Goal: Contribute content: Contribute content

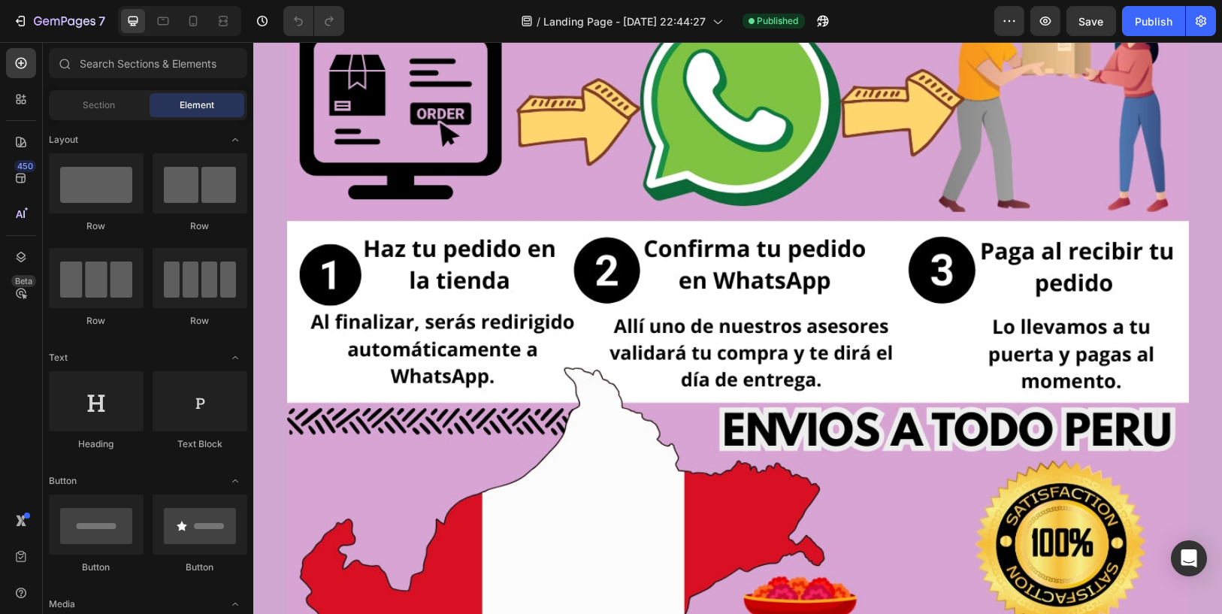
scroll to position [10974, 0]
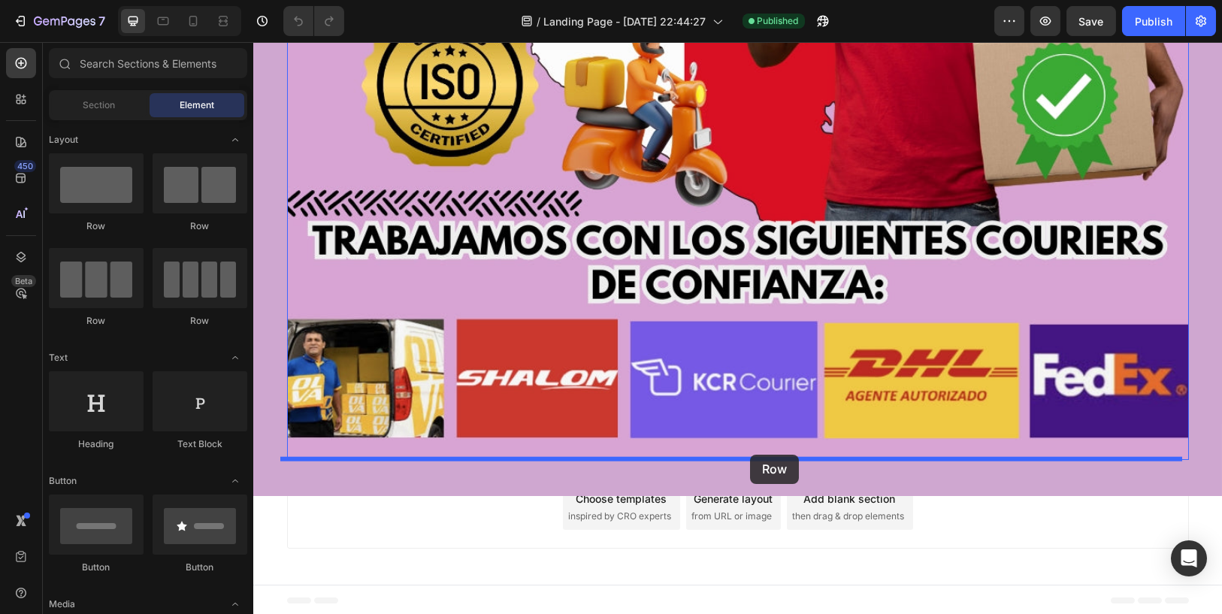
drag, startPoint x: 355, startPoint y: 236, endPoint x: 750, endPoint y: 455, distance: 451.7
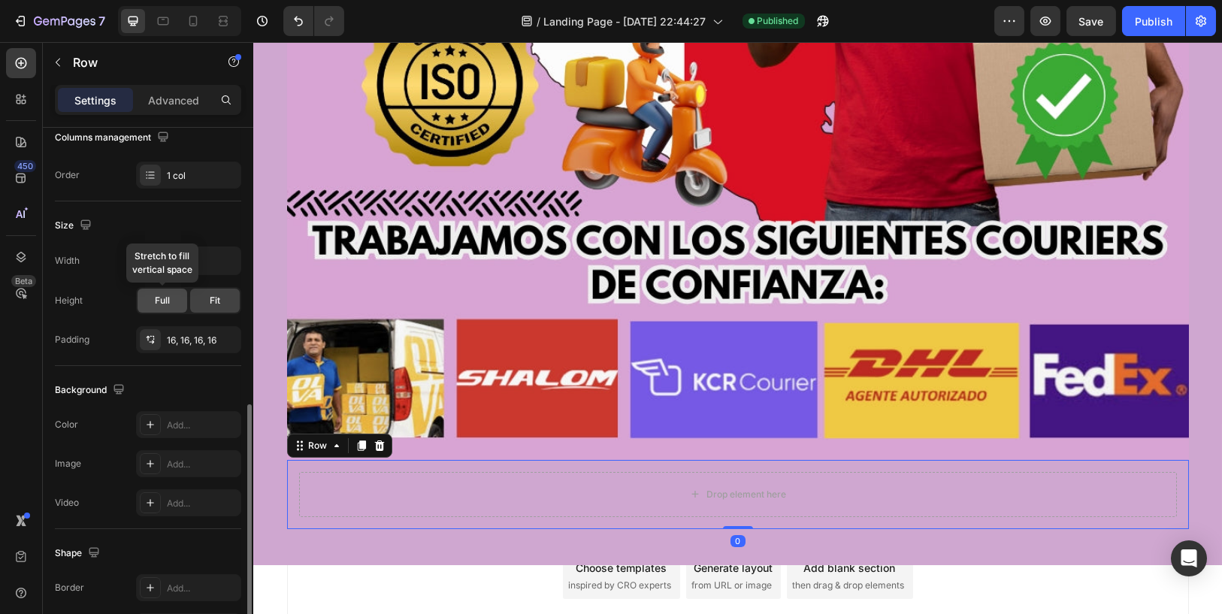
scroll to position [334, 0]
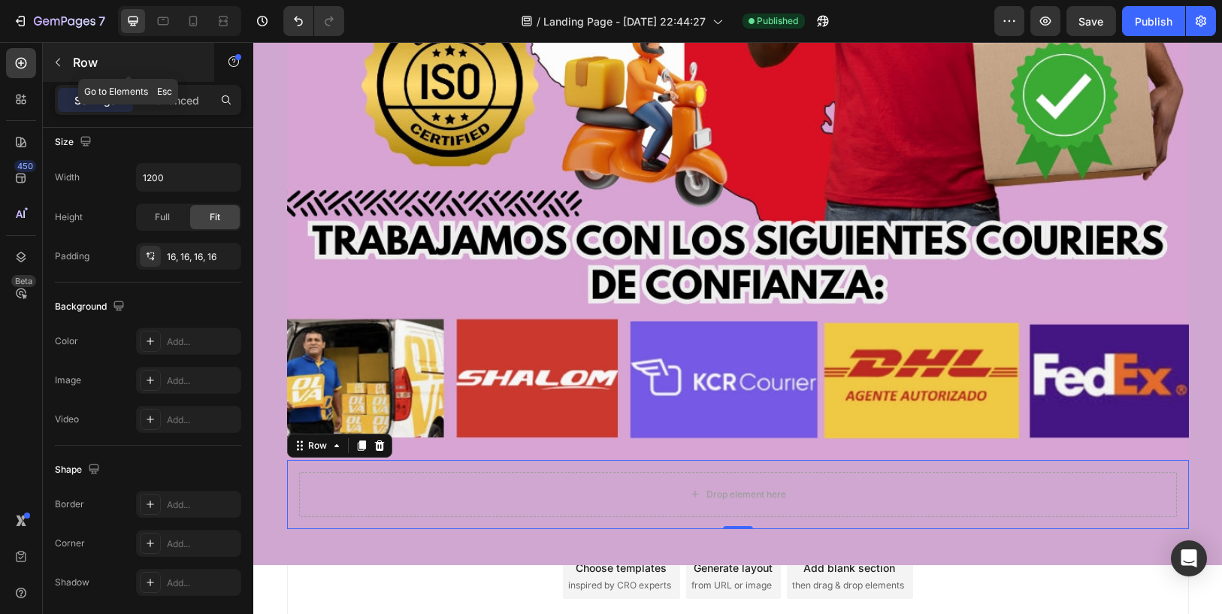
click at [66, 65] on button "button" at bounding box center [58, 62] width 24 height 24
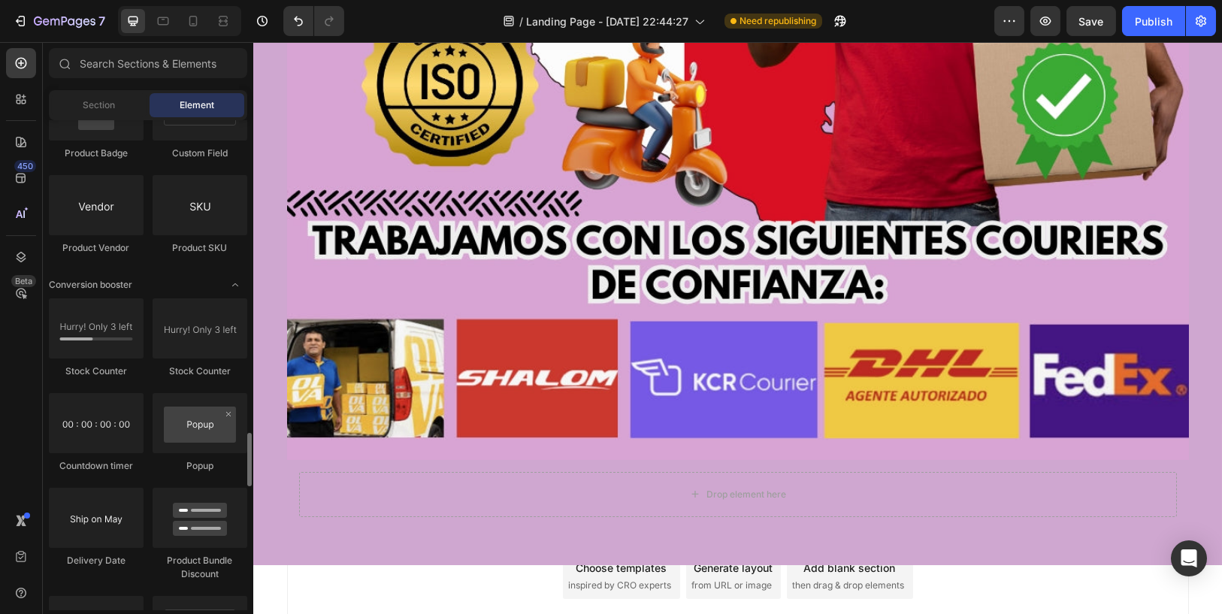
scroll to position [2922, 0]
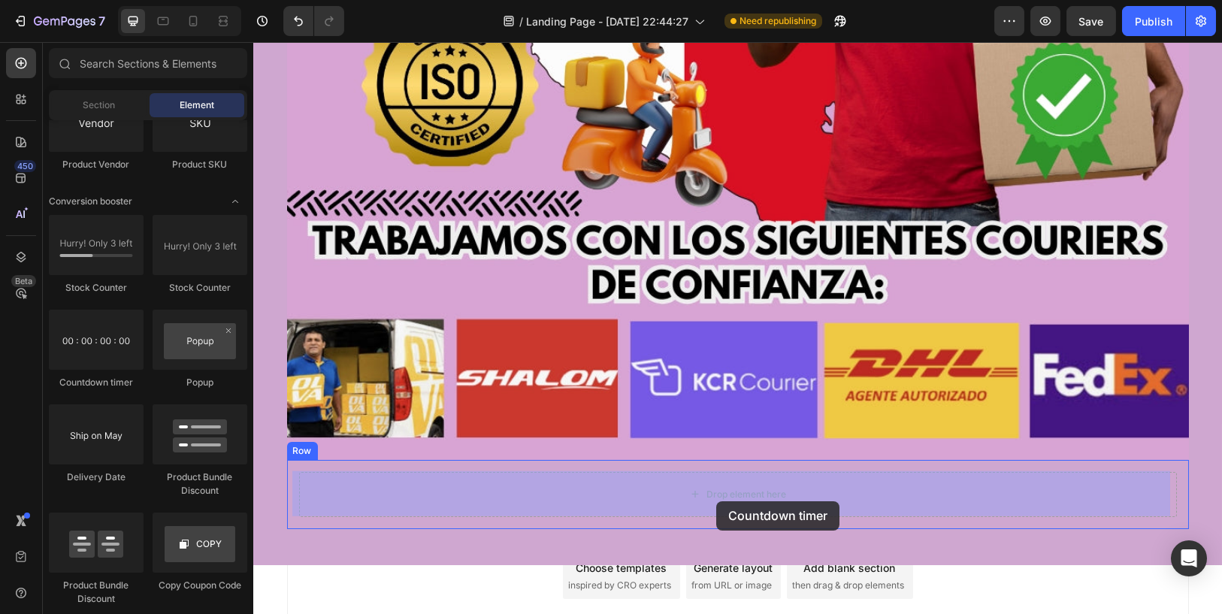
drag, startPoint x: 341, startPoint y: 401, endPoint x: 716, endPoint y: 501, distance: 388.1
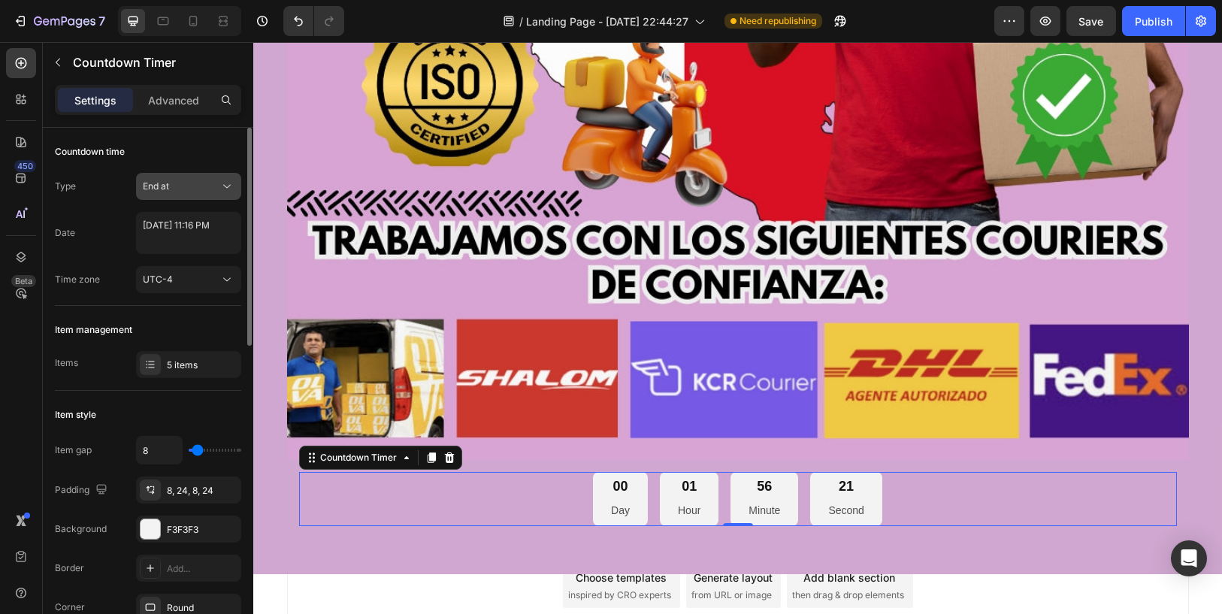
click at [188, 190] on div "End at" at bounding box center [181, 187] width 77 height 14
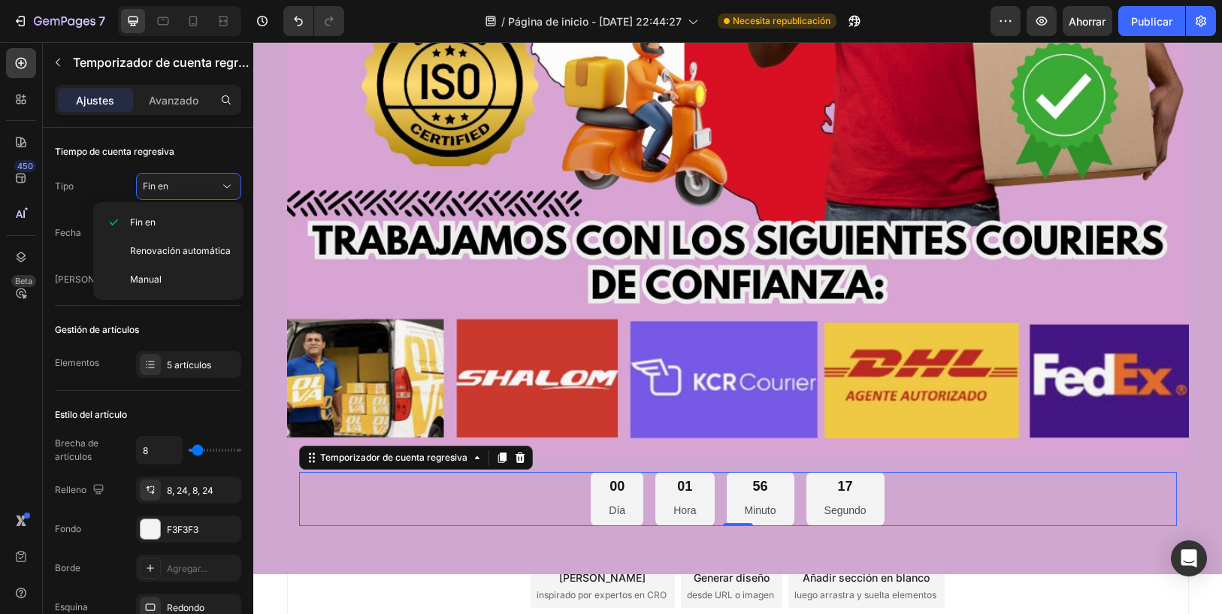
scroll to position [159, 0]
click at [218, 223] on p "Fin en" at bounding box center [180, 223] width 101 height 14
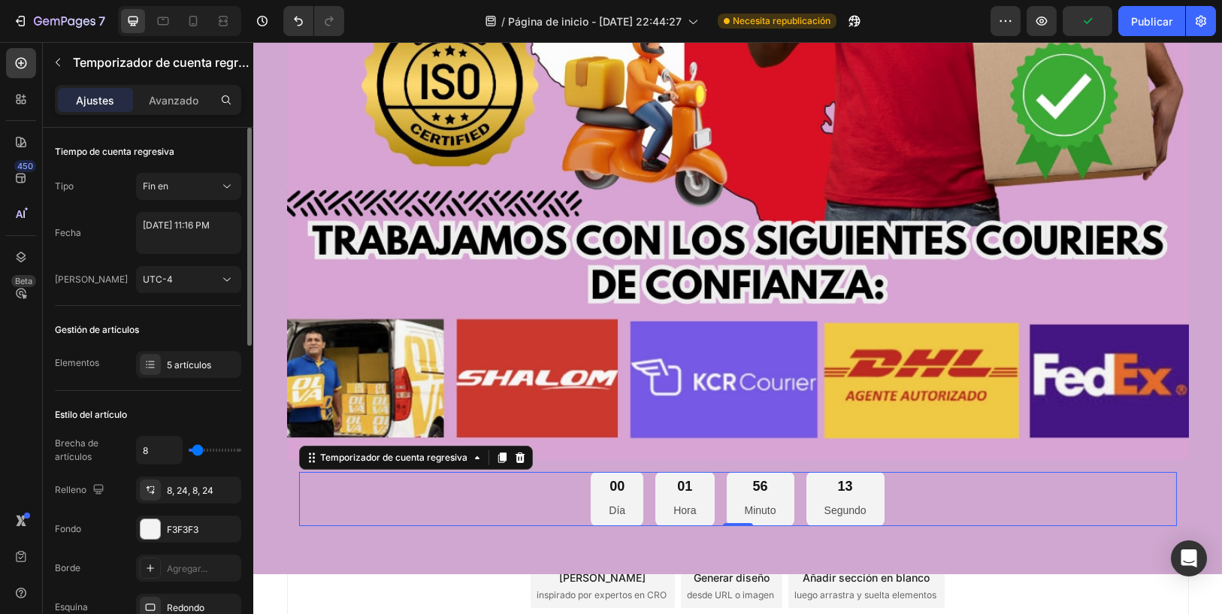
click at [225, 199] on div "Tipo Fin en Fecha [DATE] 11:16 PM Huso horario UTC-4" at bounding box center [148, 233] width 186 height 120
click at [225, 192] on icon at bounding box center [226, 186] width 15 height 15
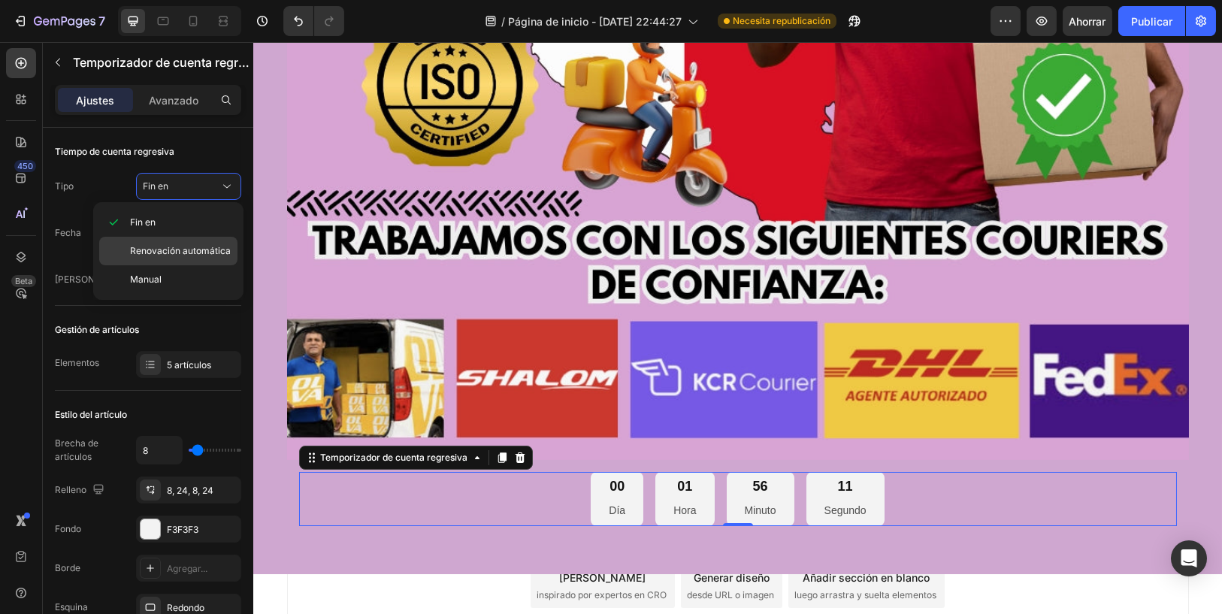
click at [220, 255] on font "Renovación automática" at bounding box center [180, 250] width 101 height 11
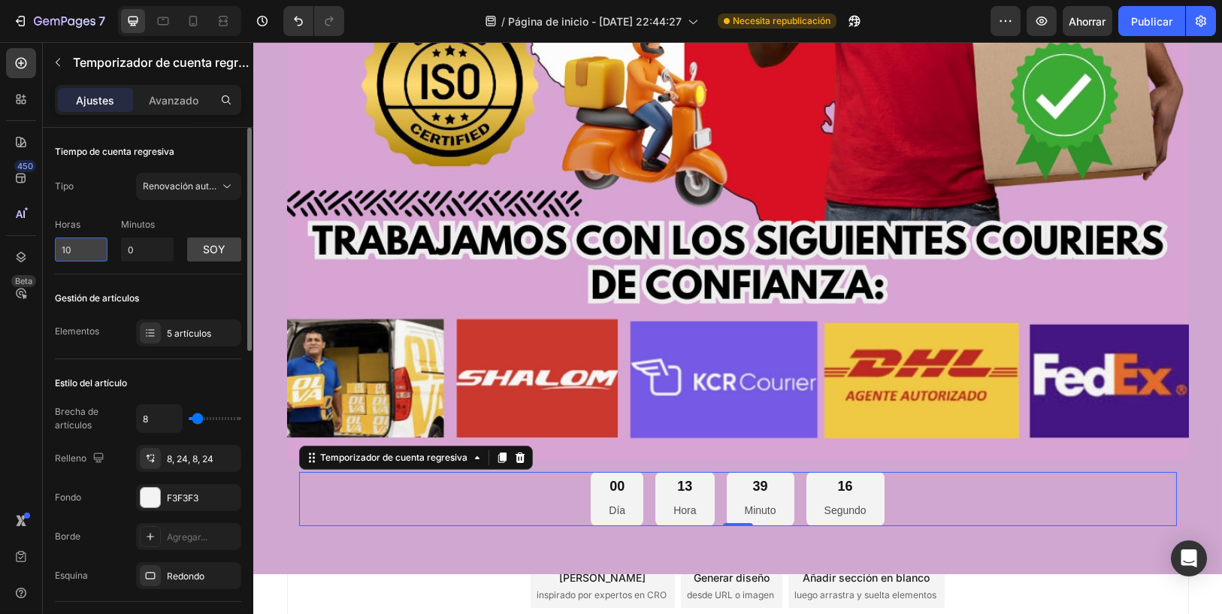
click at [79, 241] on input "10" at bounding box center [81, 249] width 53 height 24
type textarea "0"
drag, startPoint x: 90, startPoint y: 246, endPoint x: 56, endPoint y: 246, distance: 34.6
click at [56, 246] on input "10" at bounding box center [81, 249] width 53 height 24
type input "8"
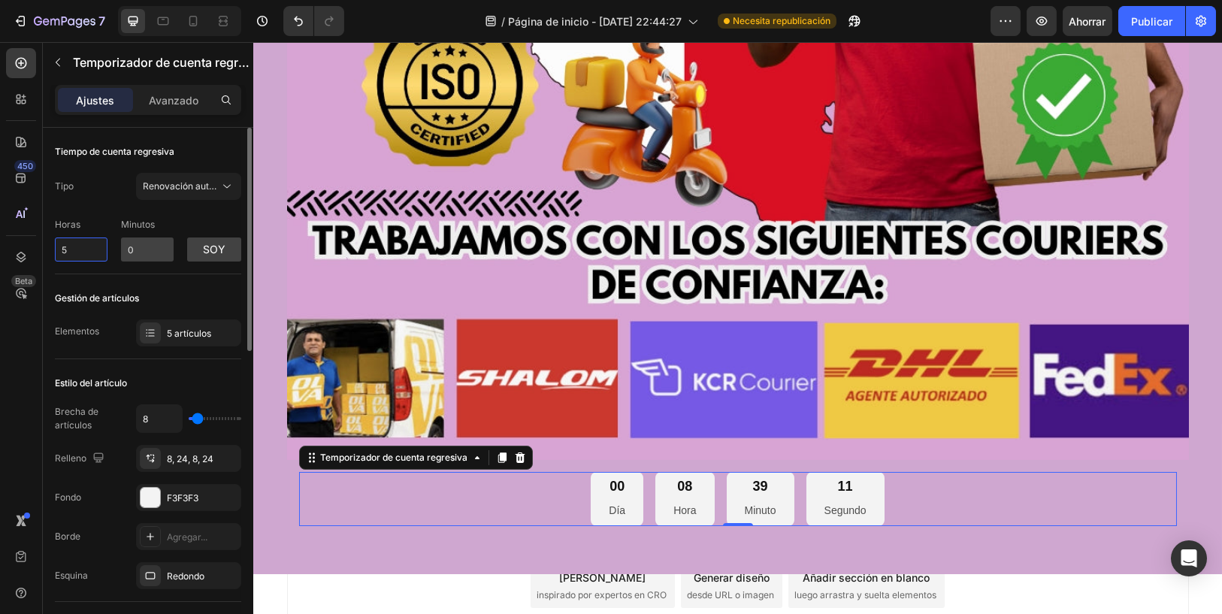
type input "5"
click at [122, 248] on input "0" at bounding box center [147, 249] width 53 height 24
click at [202, 243] on button "soy" at bounding box center [214, 249] width 54 height 24
click at [201, 249] on button "p.m" at bounding box center [214, 249] width 54 height 24
click at [80, 255] on input "5" at bounding box center [81, 249] width 53 height 24
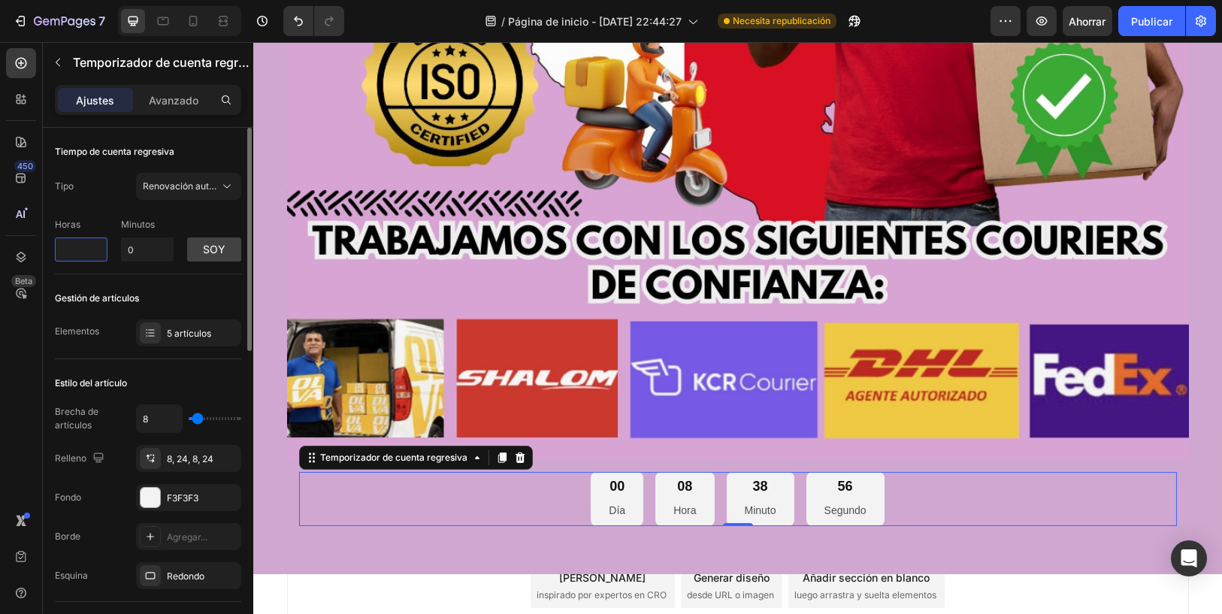
type input "4"
type input "3"
click at [105, 219] on p "Horas" at bounding box center [81, 225] width 53 height 14
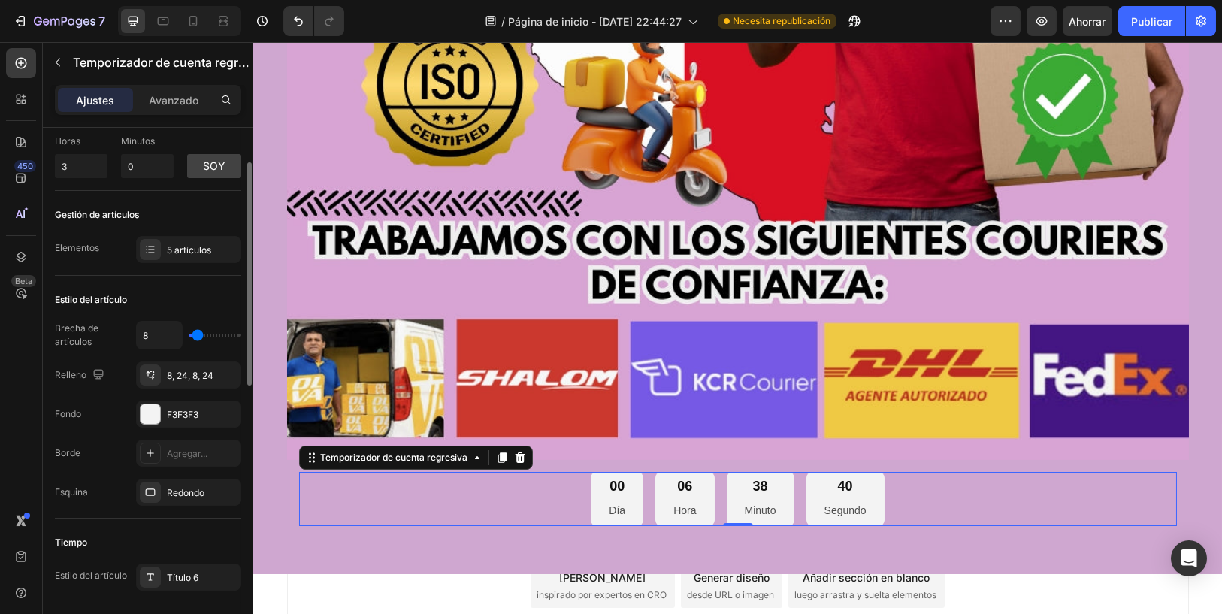
scroll to position [0, 0]
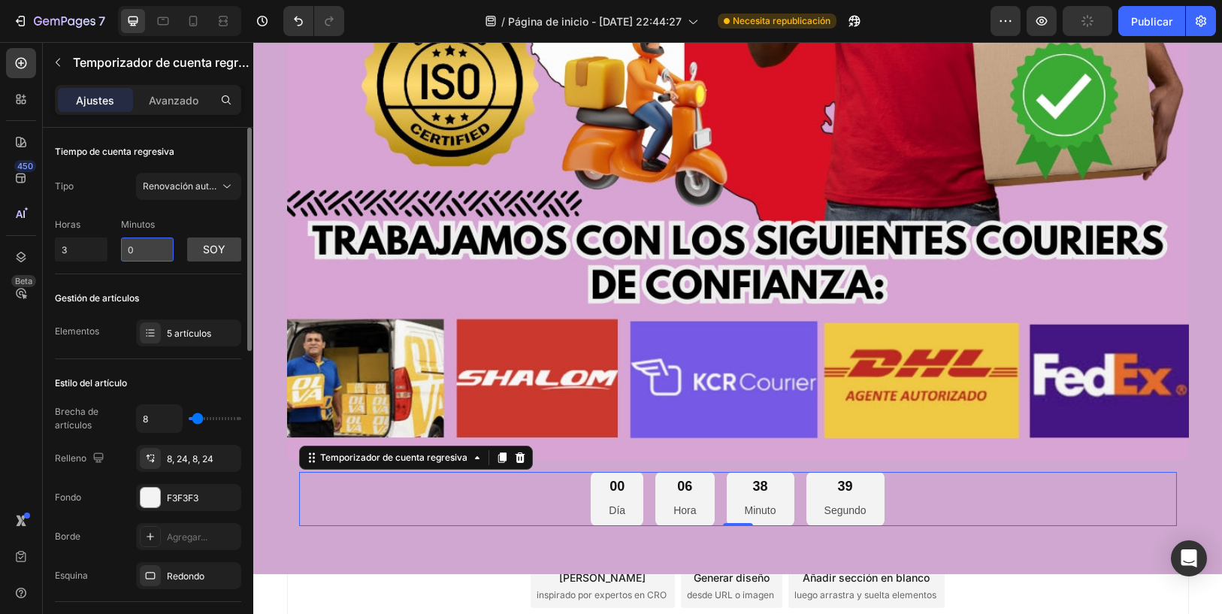
click at [135, 243] on input "0" at bounding box center [147, 249] width 53 height 24
click at [156, 333] on div at bounding box center [150, 332] width 21 height 21
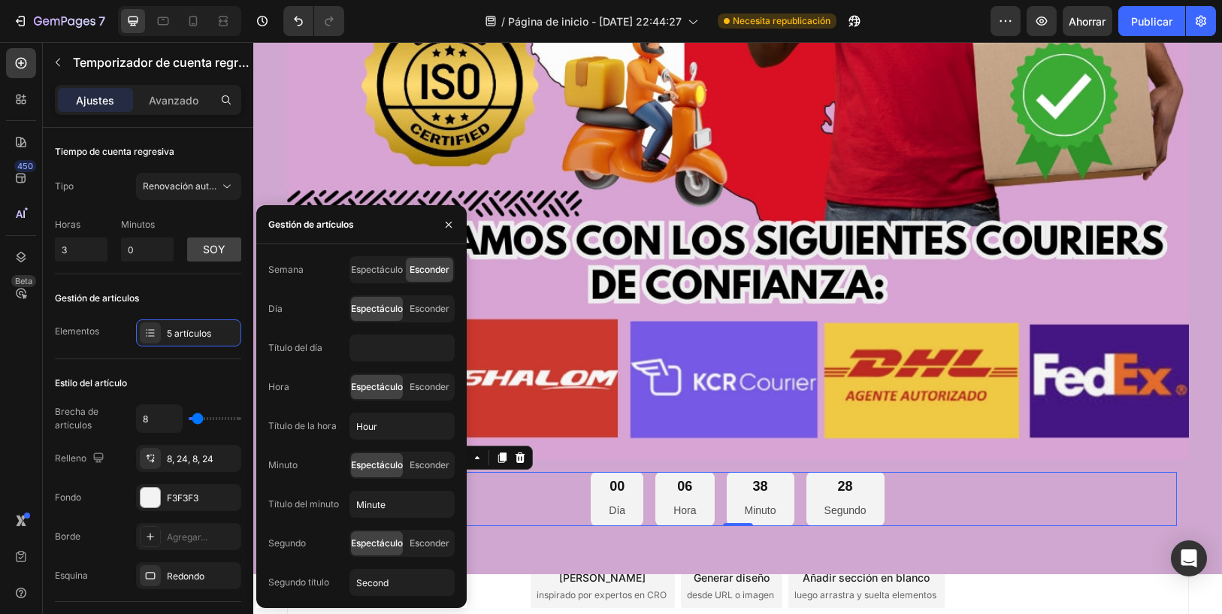
click at [322, 342] on div "Título del día" at bounding box center [361, 347] width 186 height 27
type input "Day"
type input "0"
click at [439, 222] on button "button" at bounding box center [449, 225] width 24 height 24
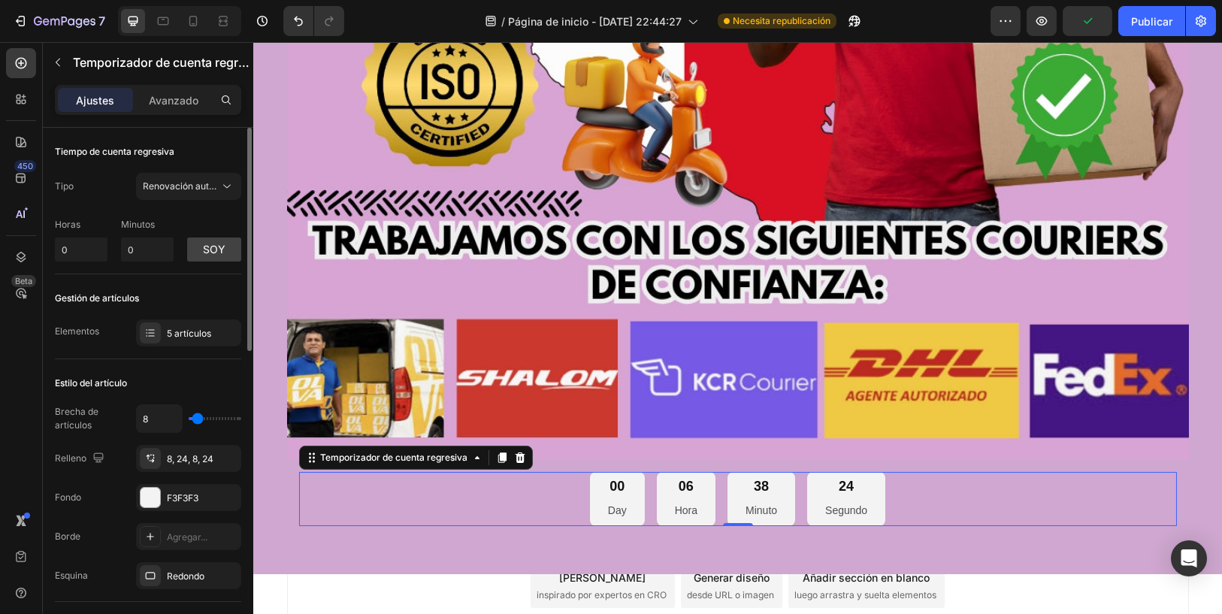
type input "23"
type input "28"
type input "31"
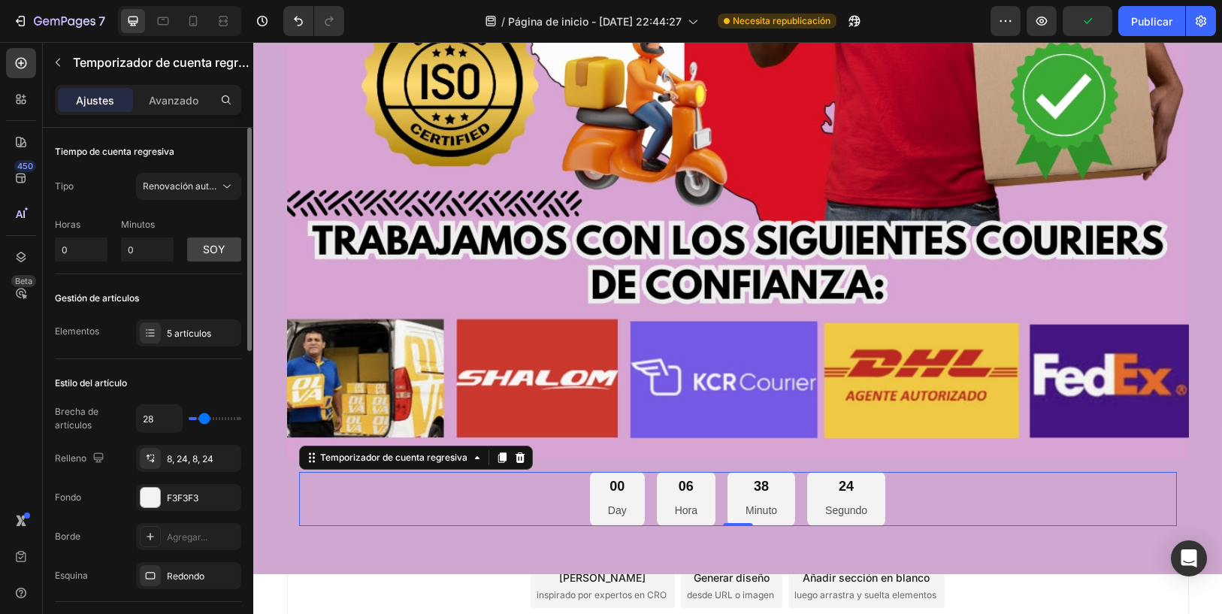
type input "31"
type input "34"
type input "37"
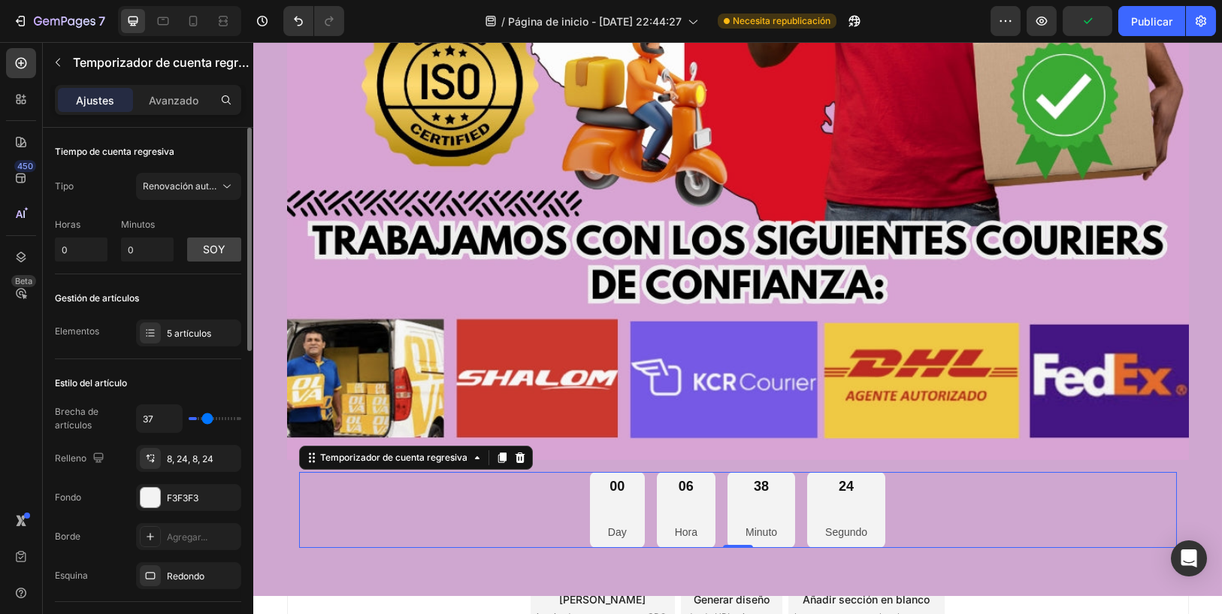
type input "40"
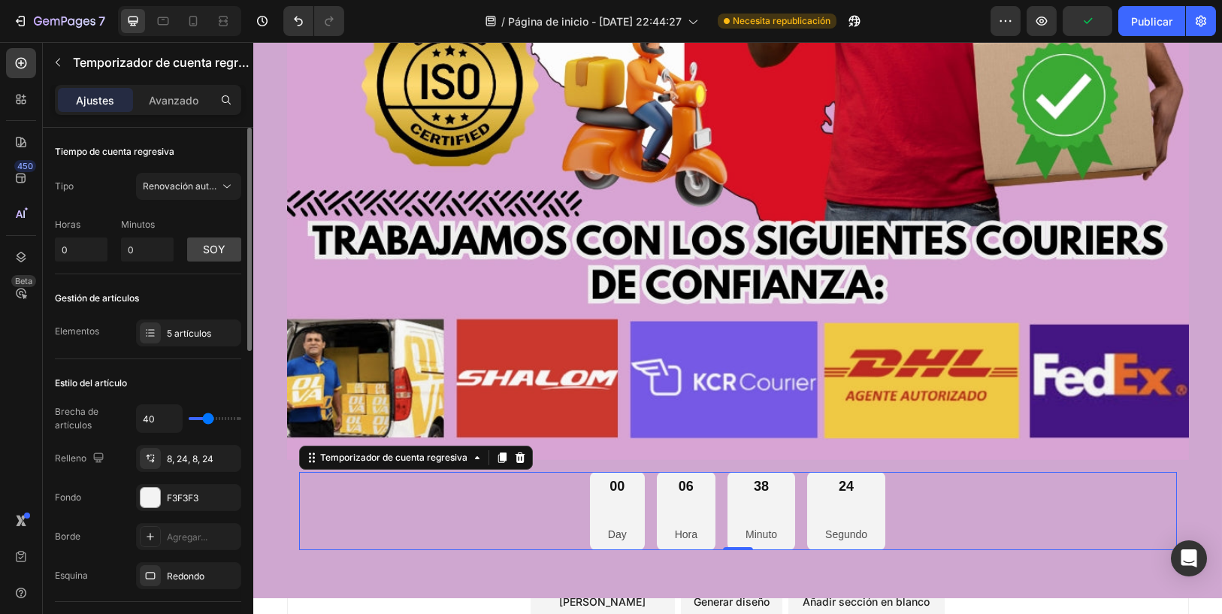
type input "38"
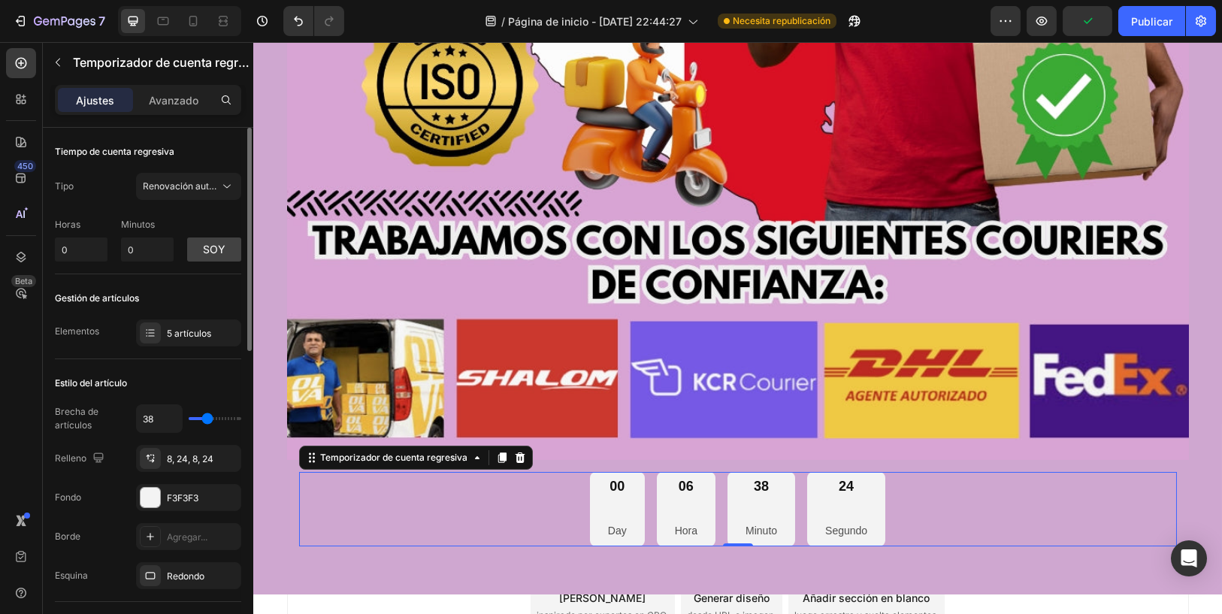
type input "35"
type input "33"
type input "30"
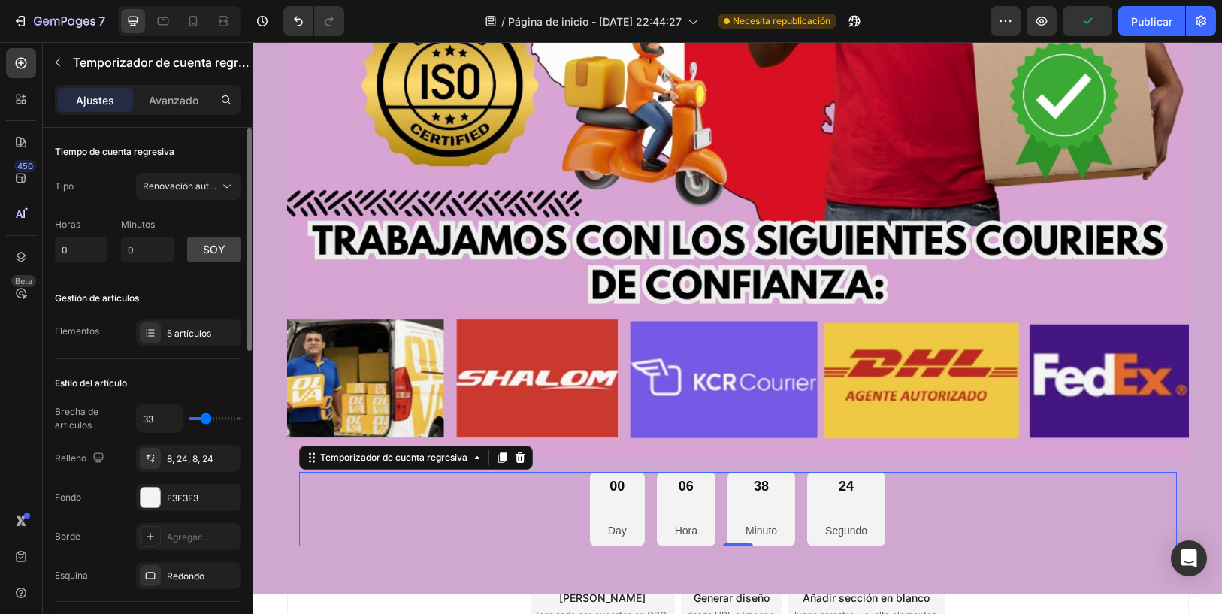
type input "30"
type input "27"
type input "21"
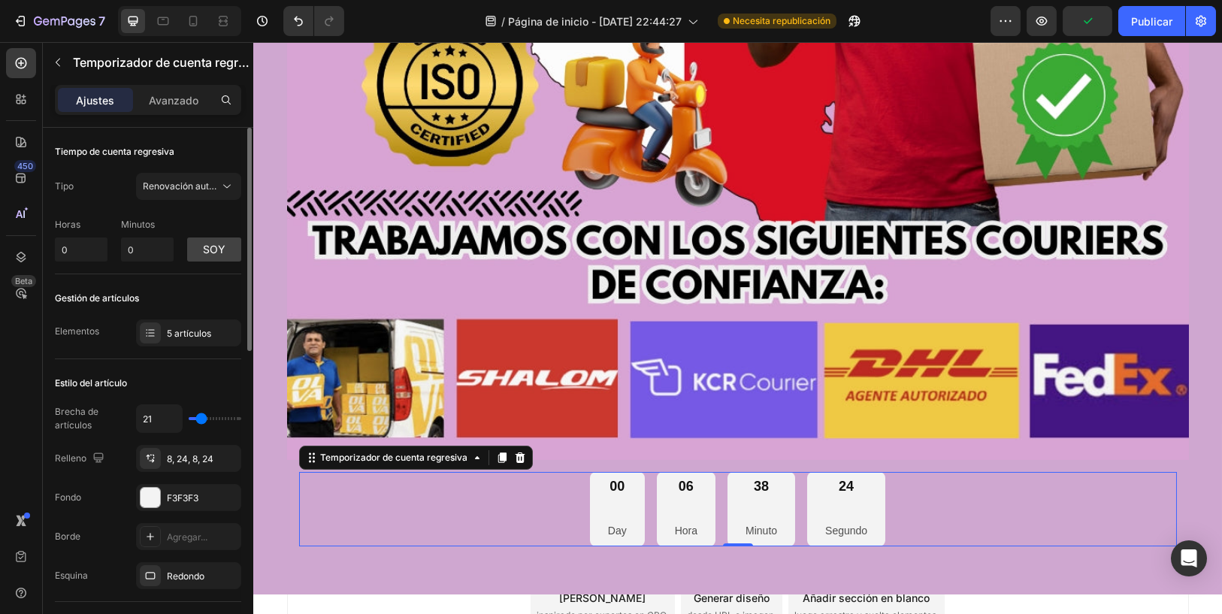
type input "18"
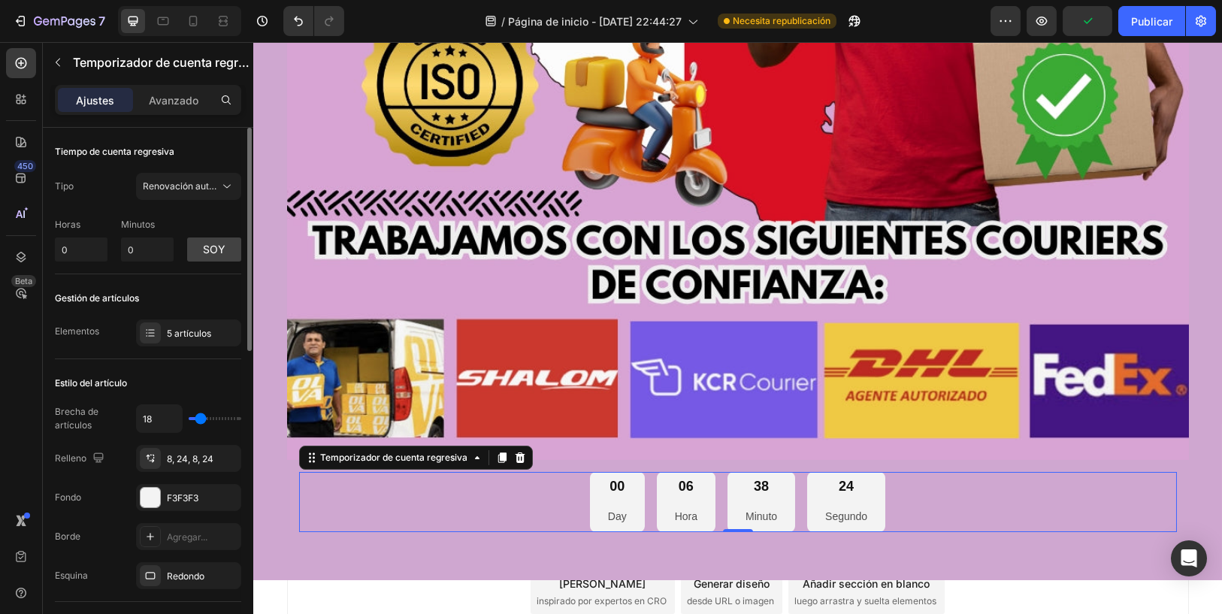
type input "16"
type input "13"
type input "10"
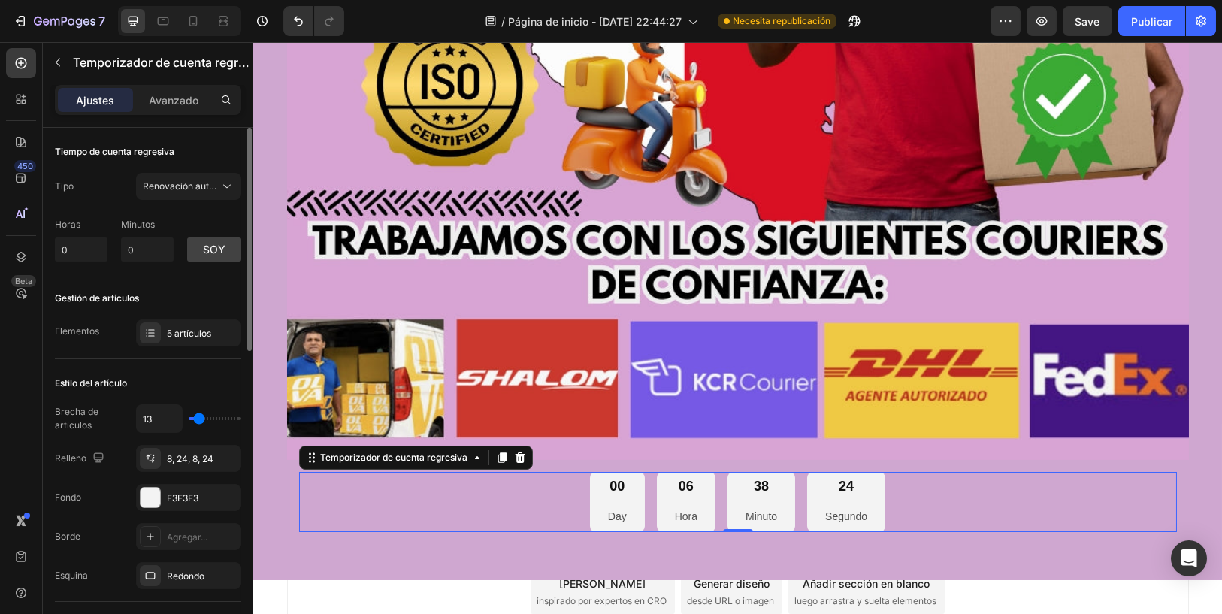
type input "10"
type input "7"
type input "2"
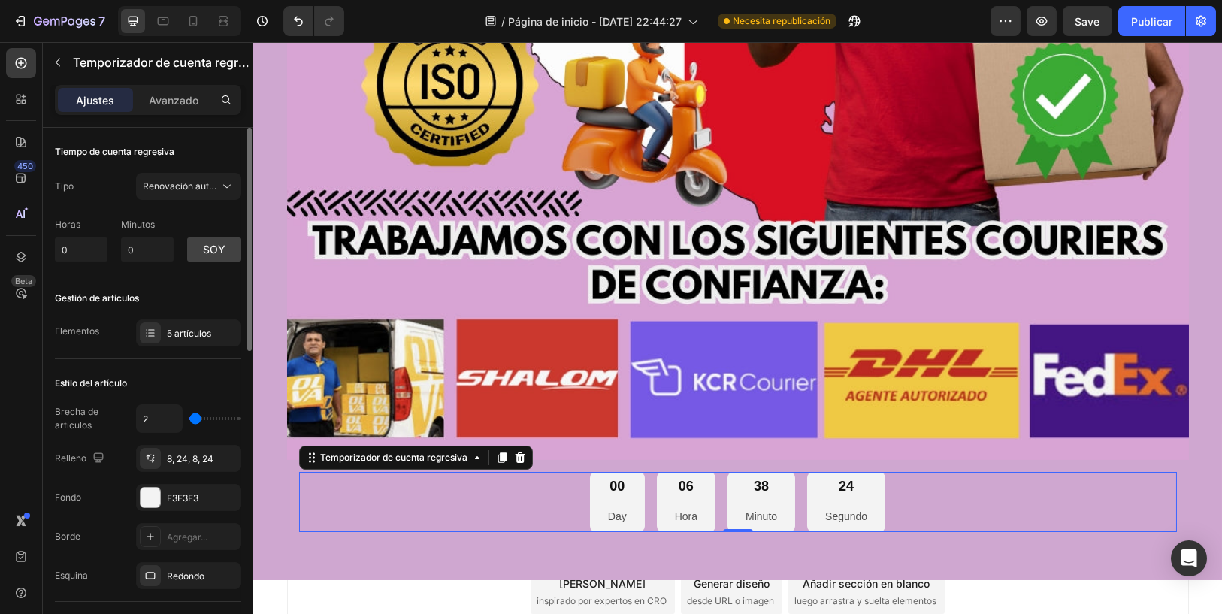
type input "0"
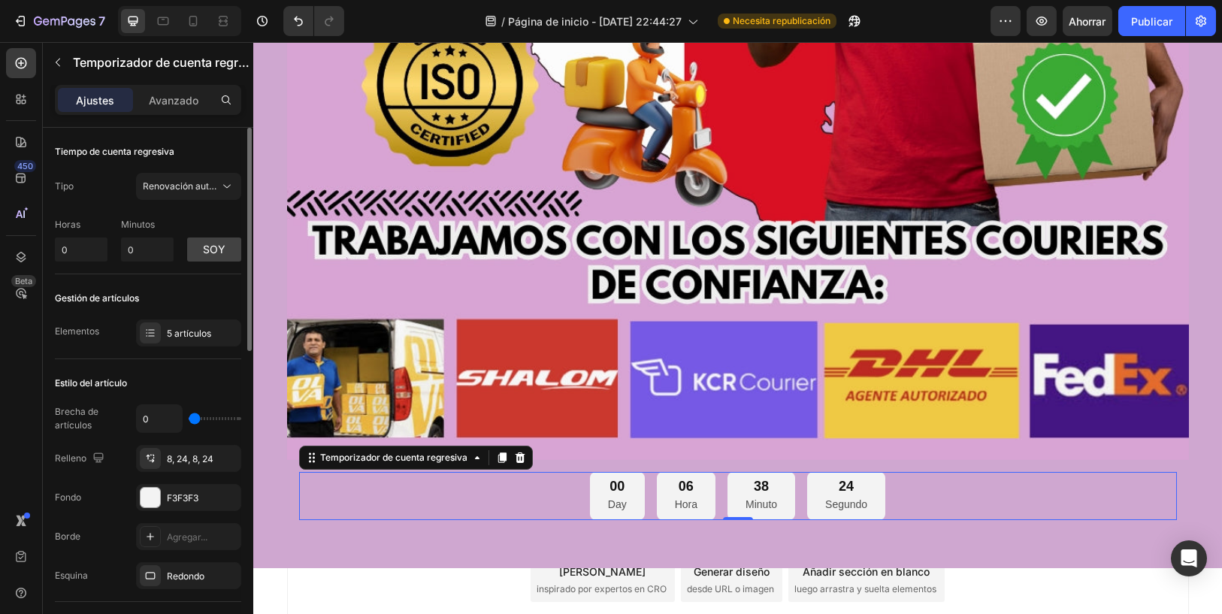
drag, startPoint x: 201, startPoint y: 419, endPoint x: 186, endPoint y: 419, distance: 15.0
type input "0"
click at [189, 419] on input "range" at bounding box center [215, 418] width 53 height 3
click at [153, 455] on icon at bounding box center [154, 456] width 2 height 2
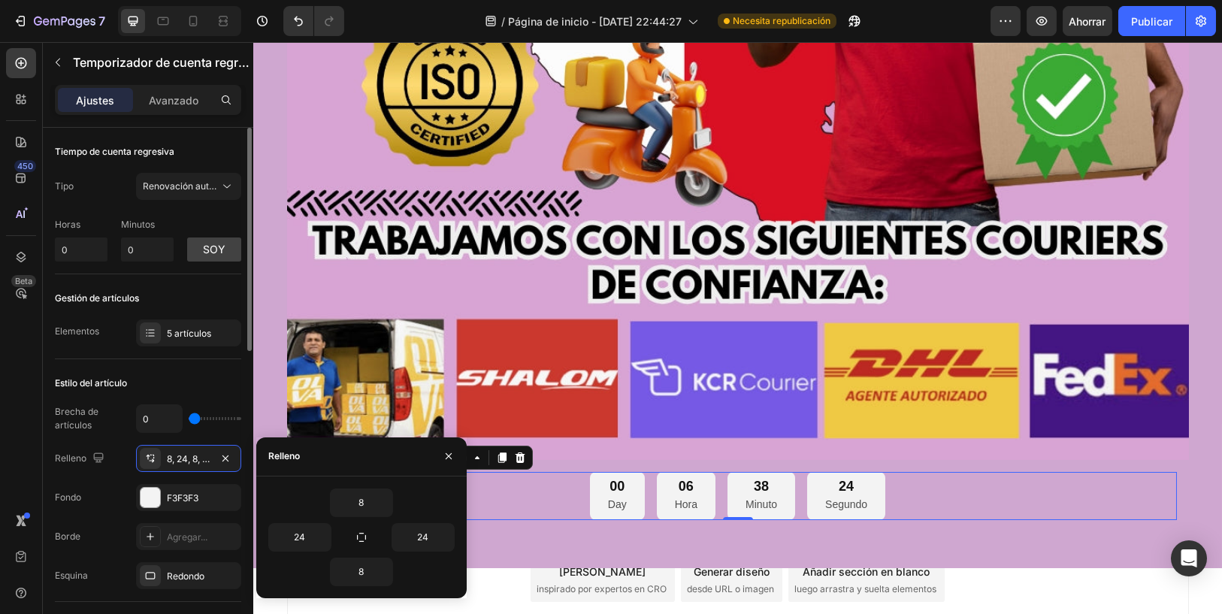
click at [103, 517] on div "Brecha de artículos 0 Relleno 8, 24, 8, 24 Fondo F3F3F3 Borde Agregar... Esquin…" at bounding box center [148, 496] width 186 height 185
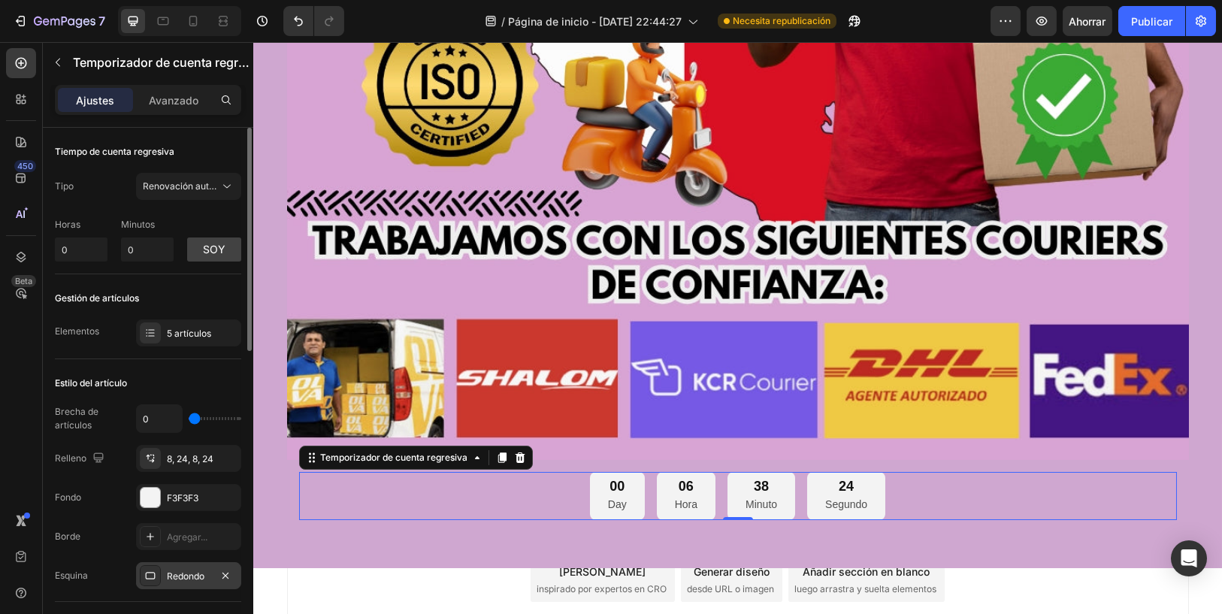
click at [203, 579] on font "Redondo" at bounding box center [186, 575] width 38 height 11
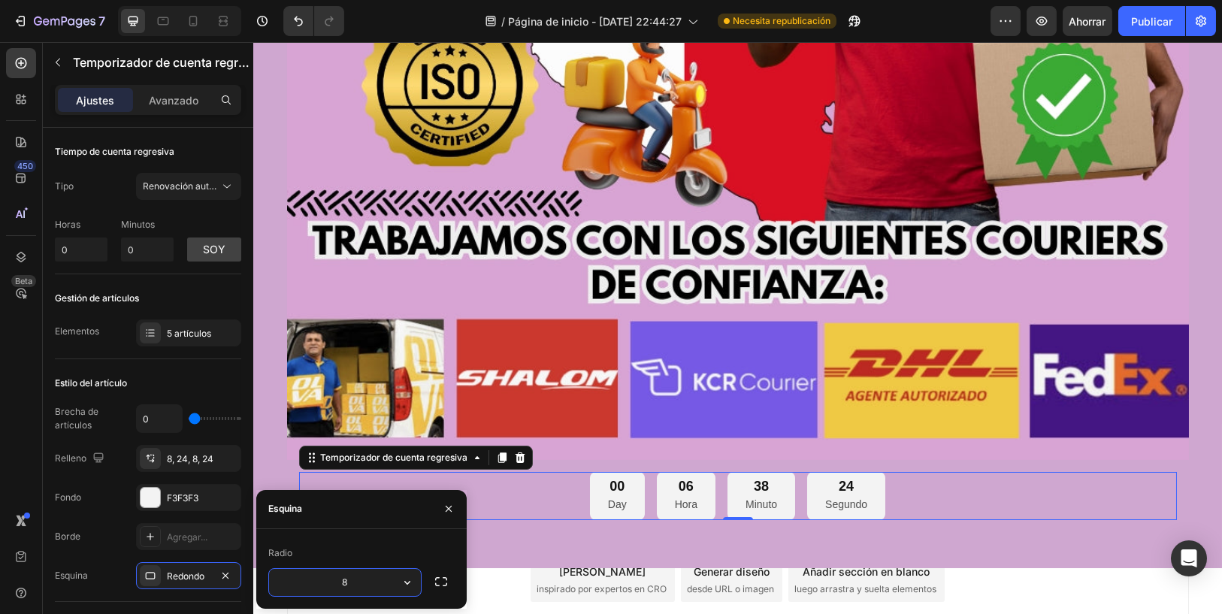
click at [363, 580] on input "8" at bounding box center [345, 582] width 152 height 27
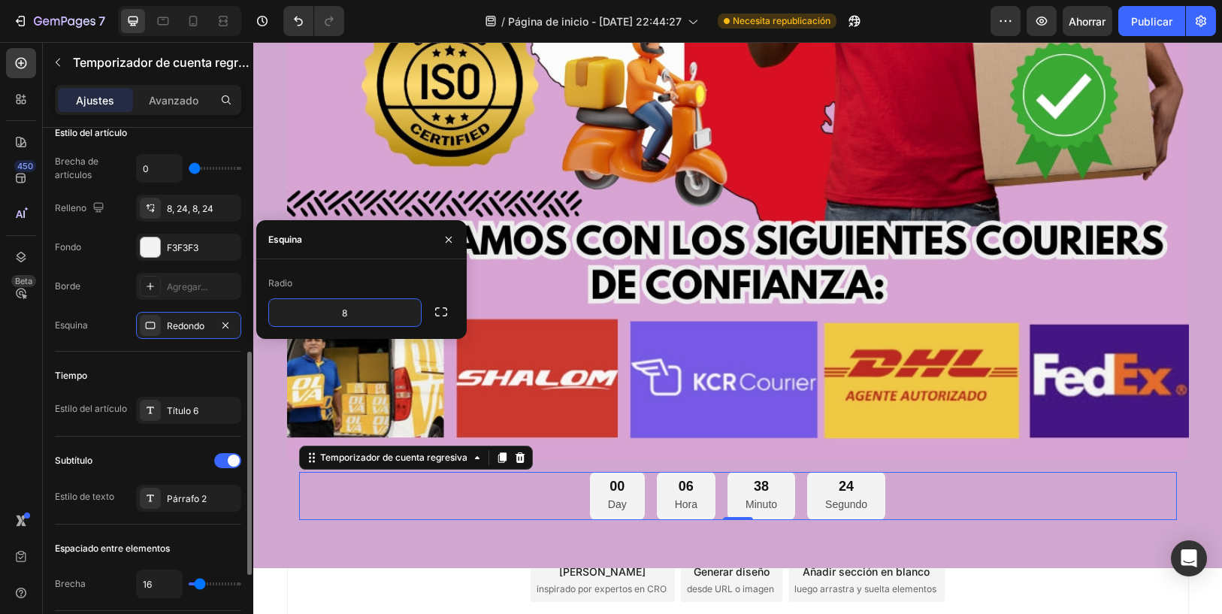
scroll to position [417, 0]
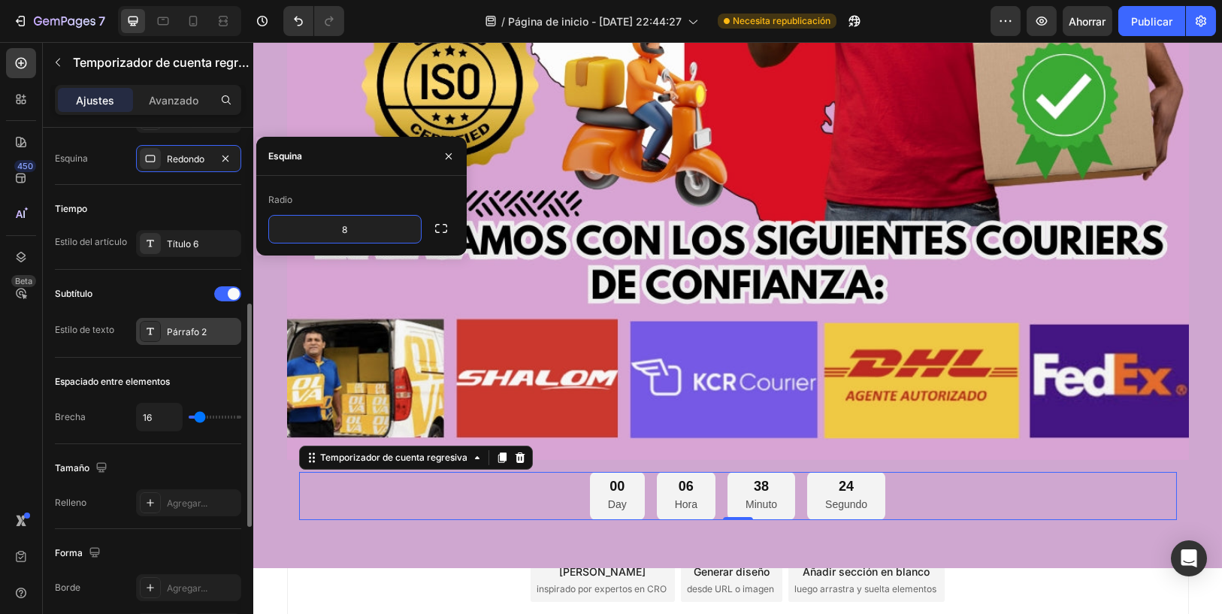
click at [190, 341] on div "Párrafo 2" at bounding box center [188, 331] width 105 height 27
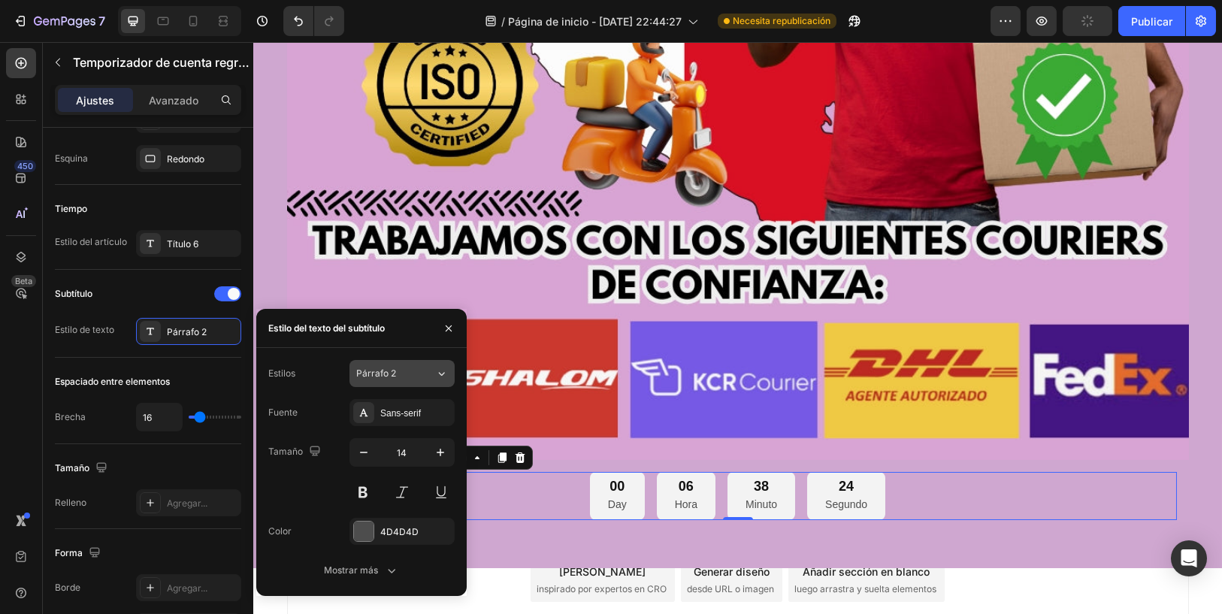
click at [401, 376] on div "Párrafo 2" at bounding box center [386, 374] width 61 height 14
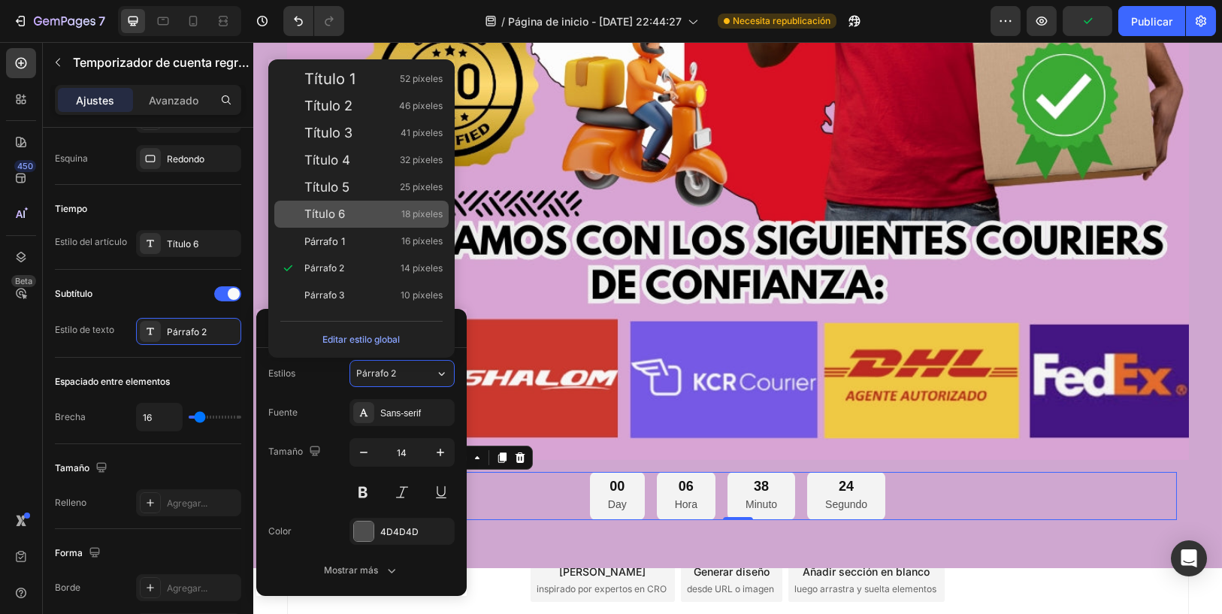
click at [367, 207] on div "Título 6 18 píxeles" at bounding box center [373, 214] width 138 height 15
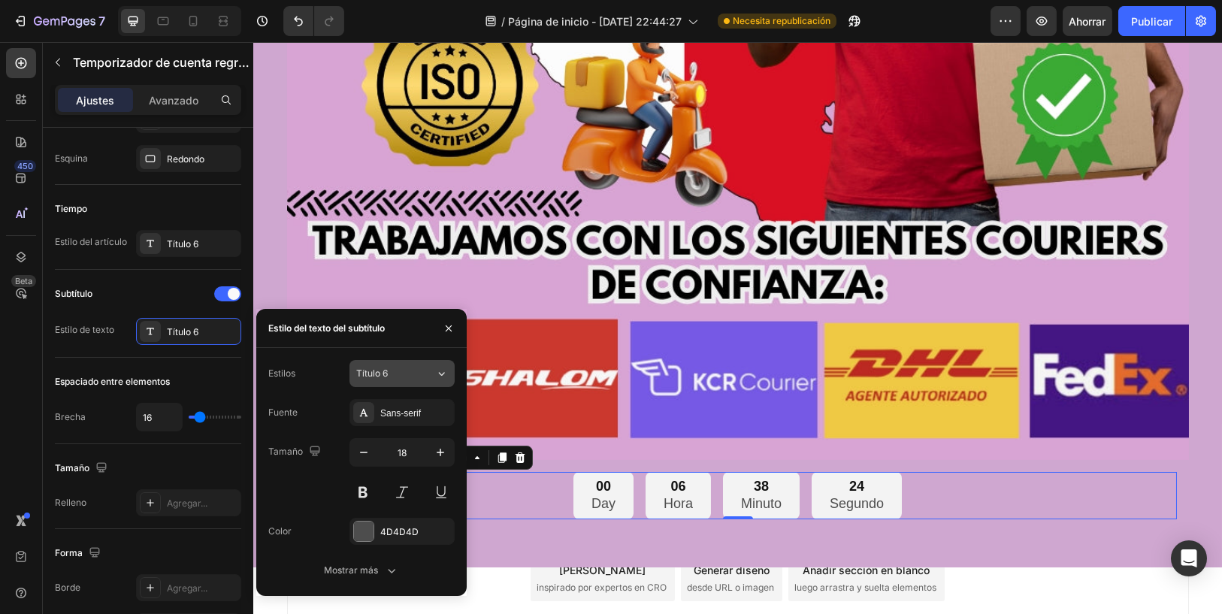
click at [404, 373] on div "Título 6" at bounding box center [386, 374] width 61 height 14
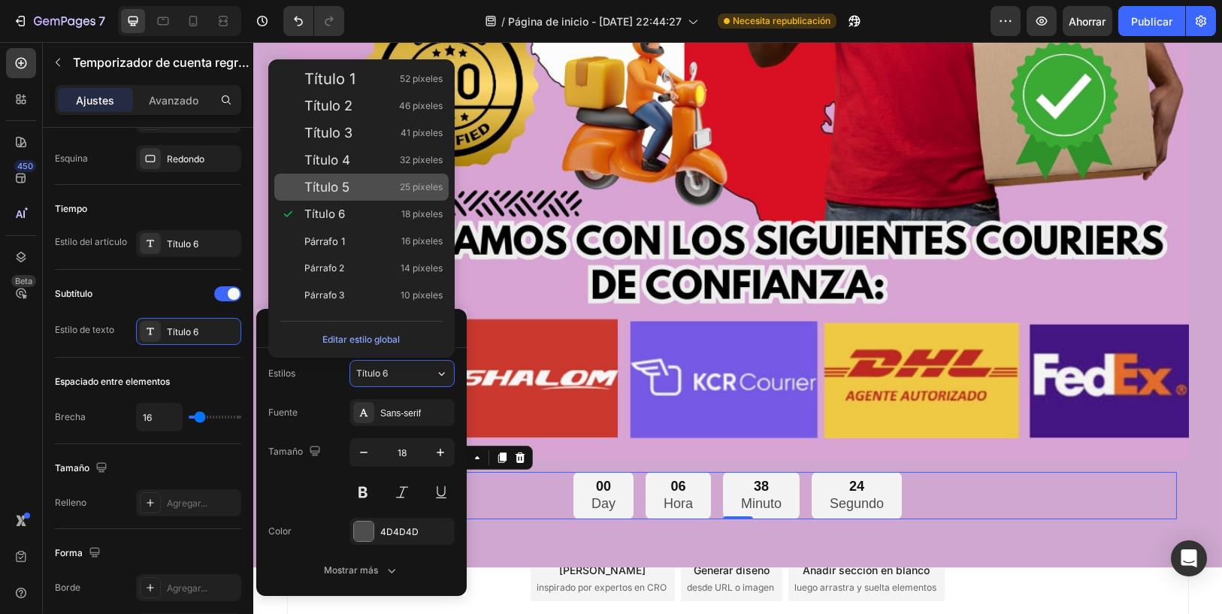
click at [366, 188] on div "Título 5 25 píxeles" at bounding box center [373, 187] width 138 height 15
type input "25"
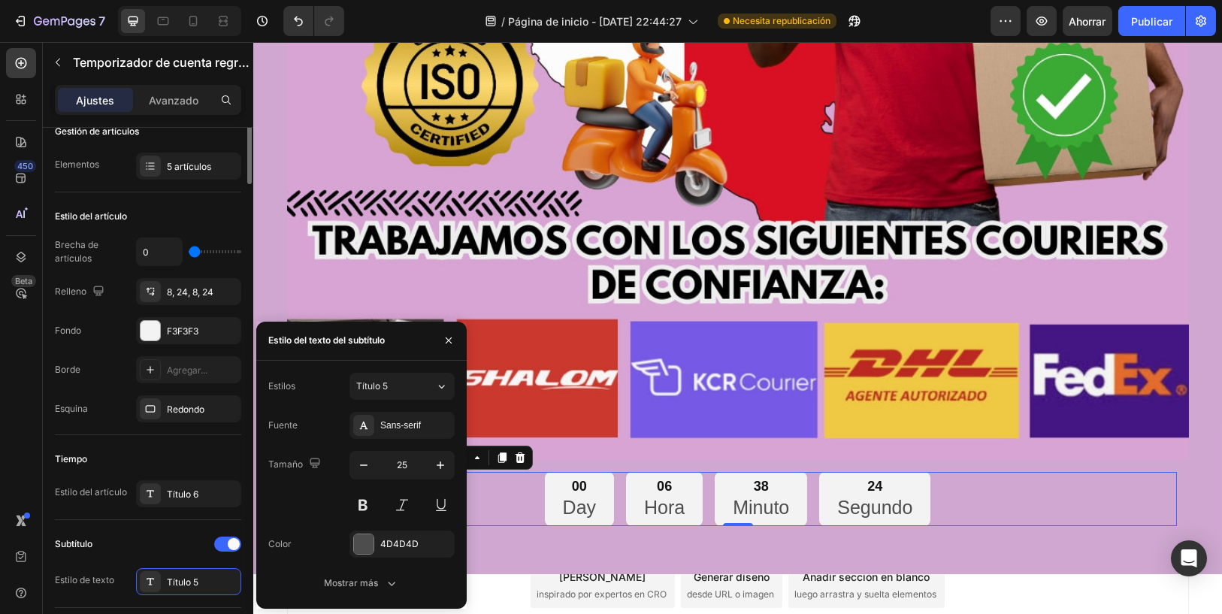
scroll to position [0, 0]
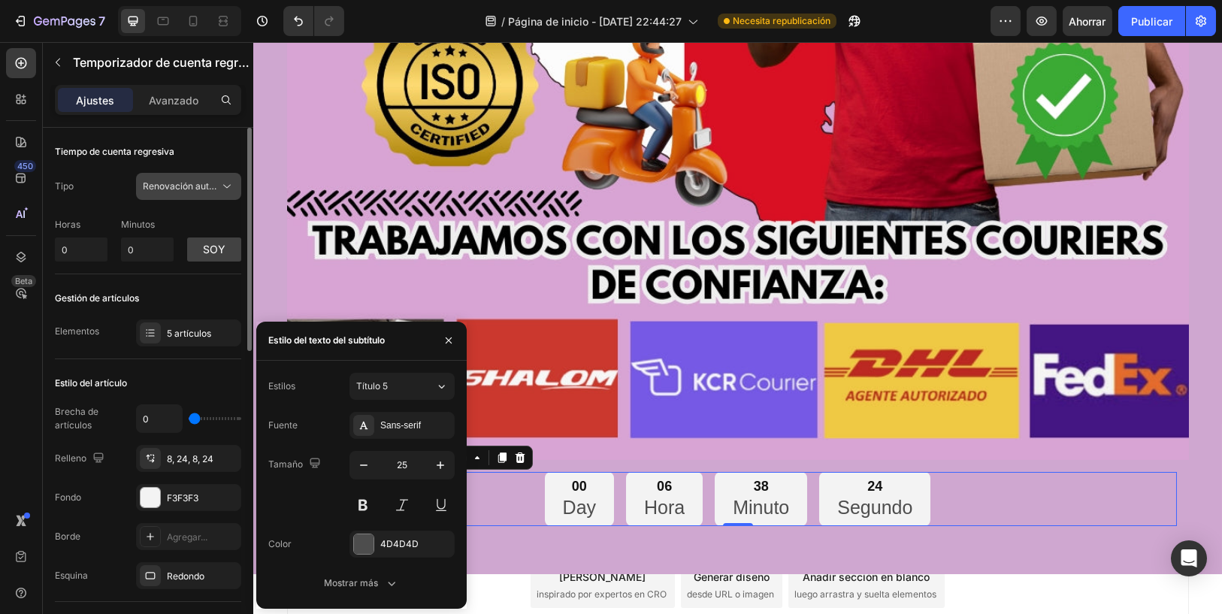
click at [205, 192] on span "Renovación automática" at bounding box center [181, 187] width 77 height 14
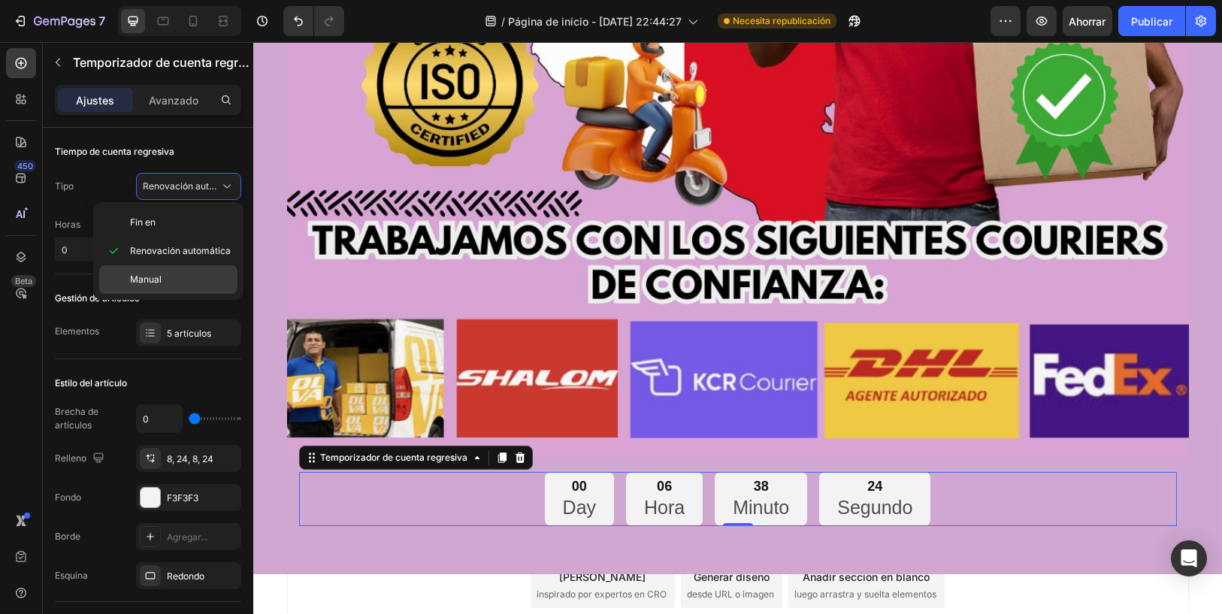
click at [195, 273] on p "Manual" at bounding box center [180, 280] width 101 height 14
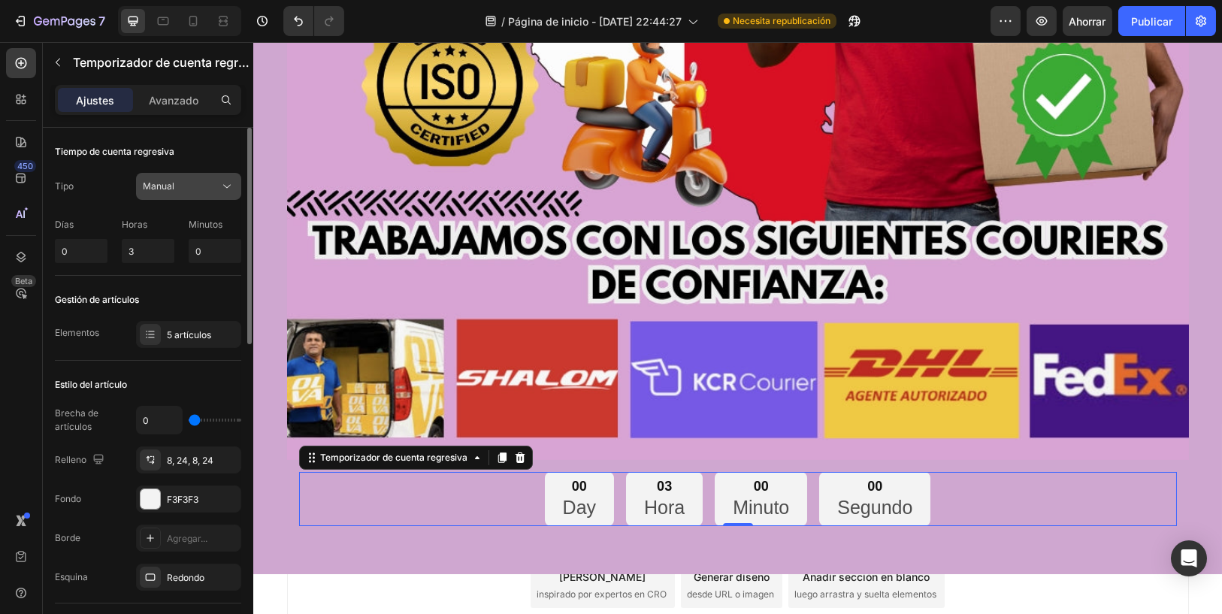
click at [210, 189] on div "Manual" at bounding box center [181, 187] width 77 height 14
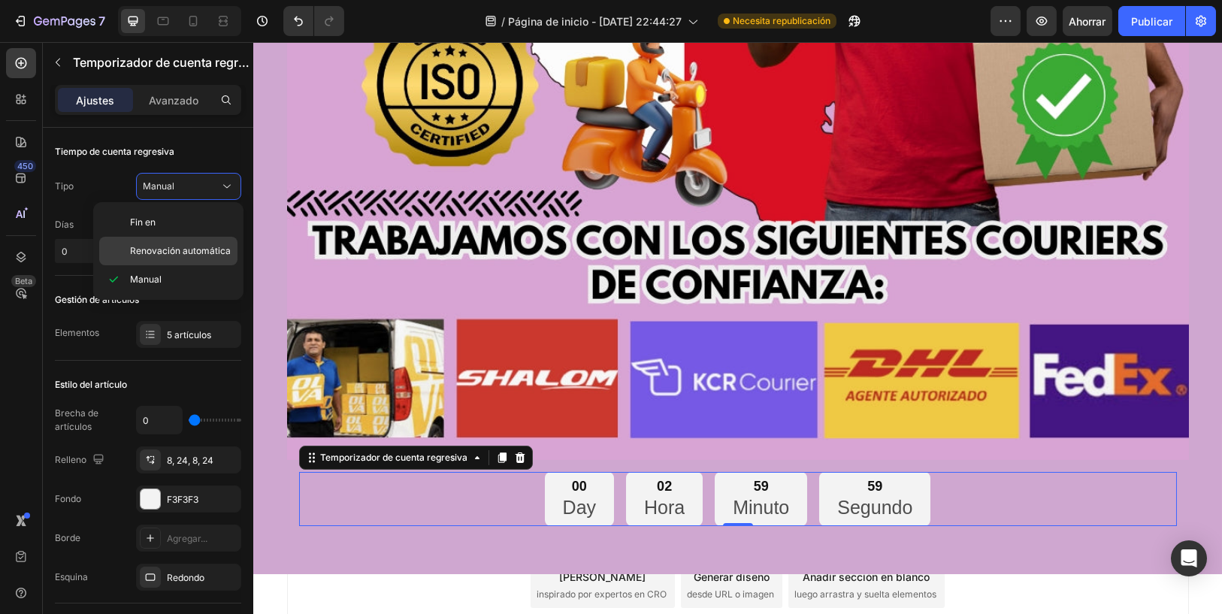
click at [190, 243] on div "Renovación automática" at bounding box center [168, 251] width 138 height 29
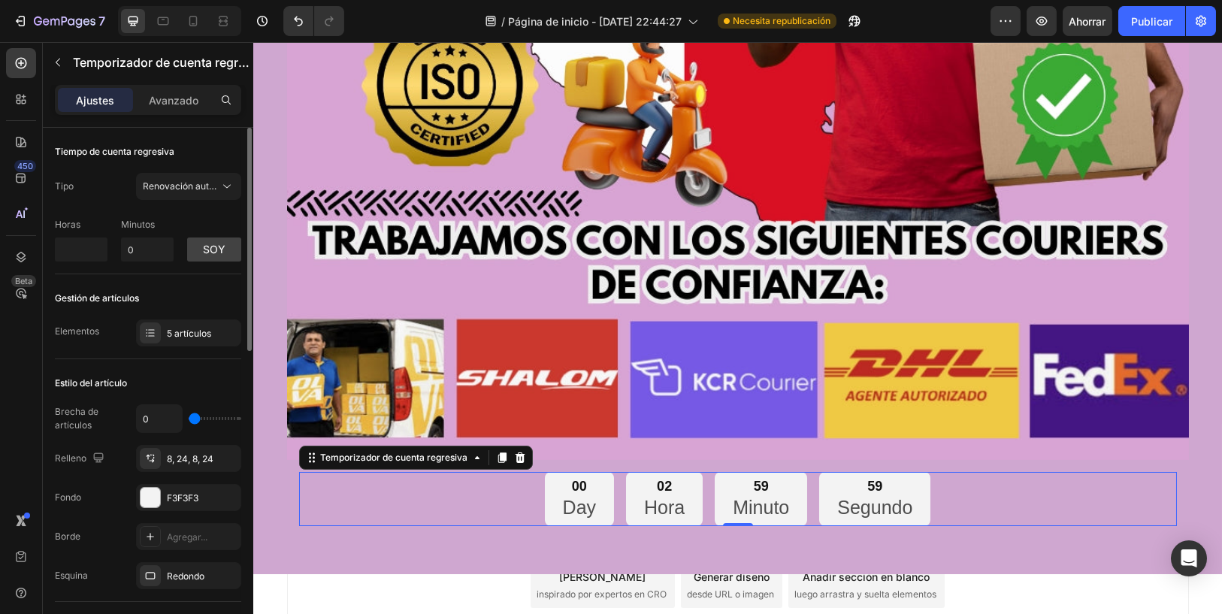
click at [202, 219] on div "soy" at bounding box center [214, 240] width 54 height 43
click at [189, 104] on font "Avanzado" at bounding box center [174, 100] width 50 height 13
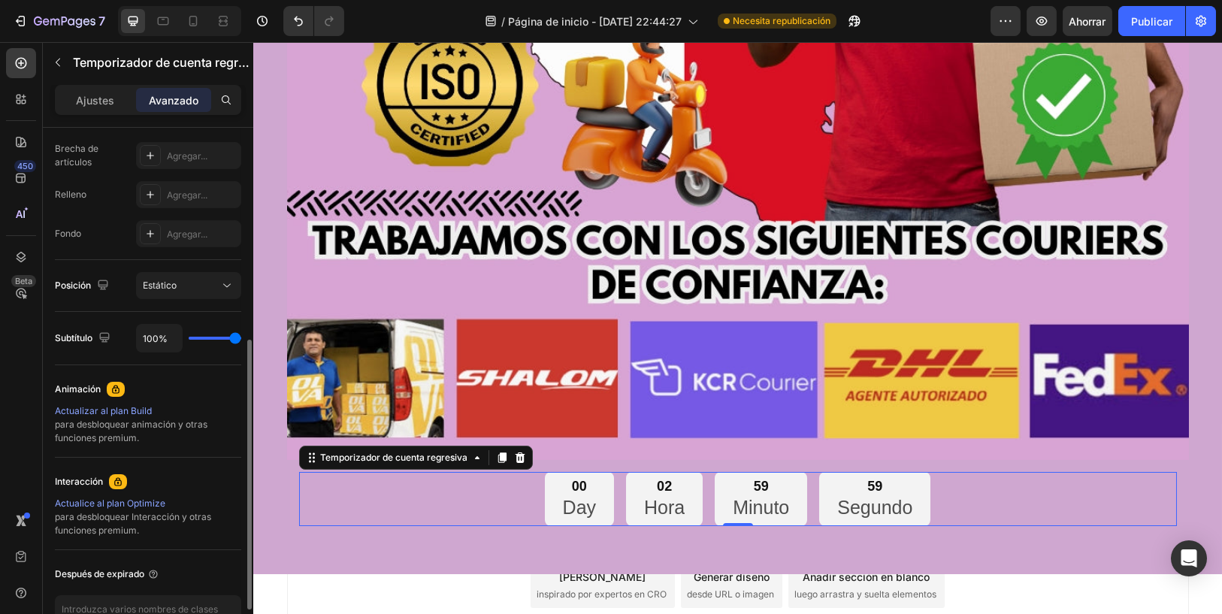
scroll to position [510, 0]
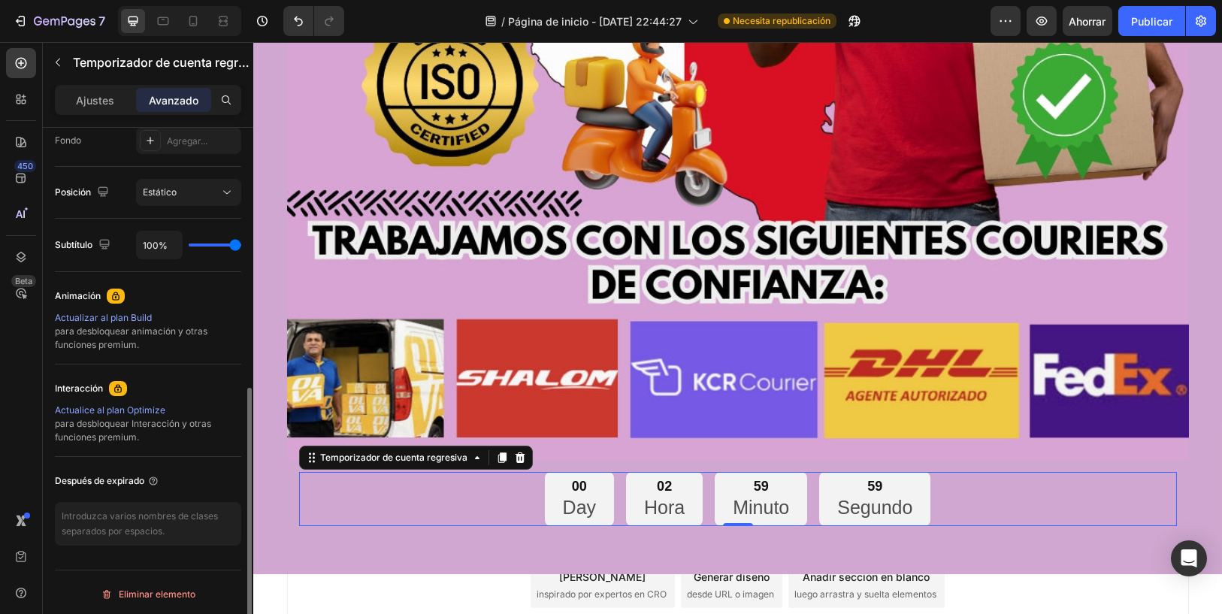
click at [98, 109] on div "Ajustes" at bounding box center [95, 100] width 75 height 24
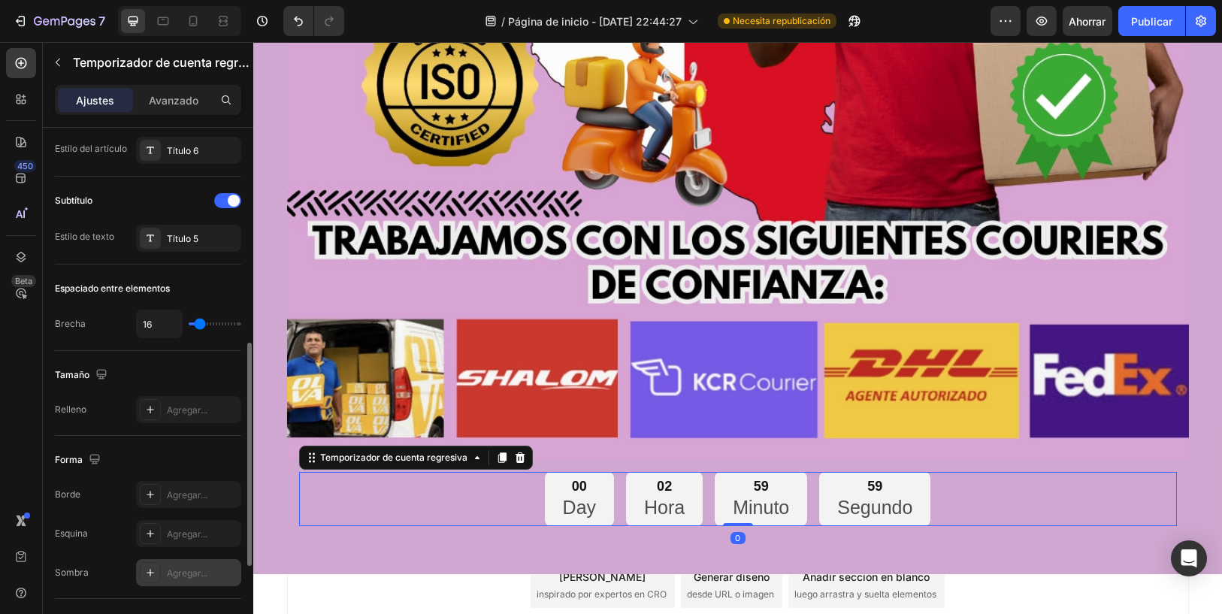
scroll to position [725, 0]
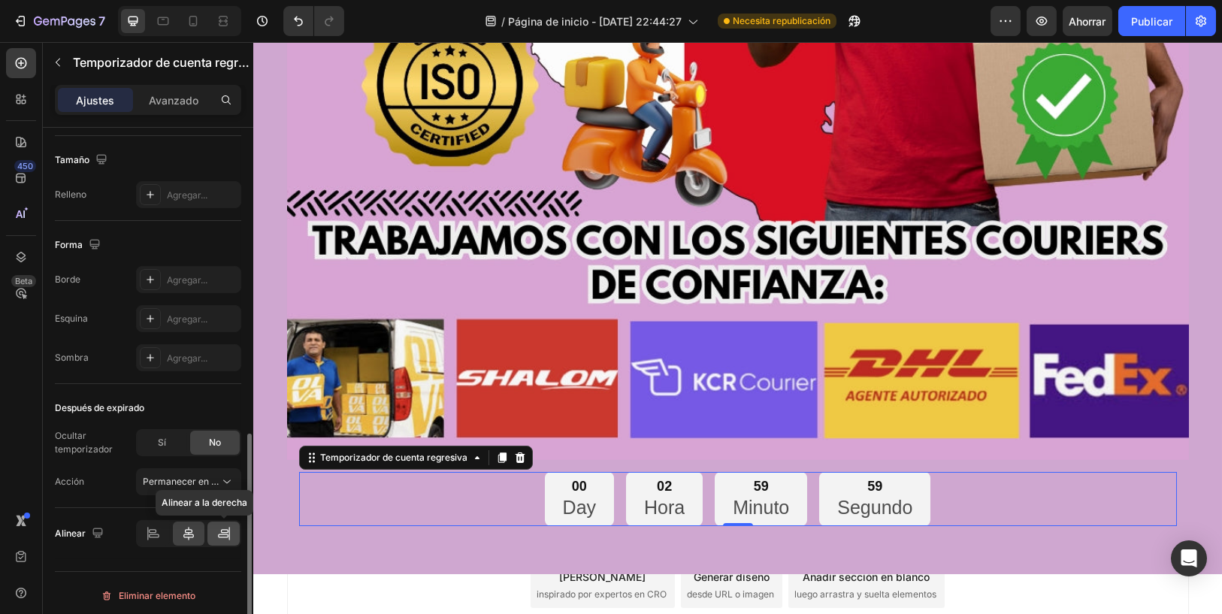
click at [218, 534] on icon at bounding box center [223, 536] width 11 height 4
type input "0"
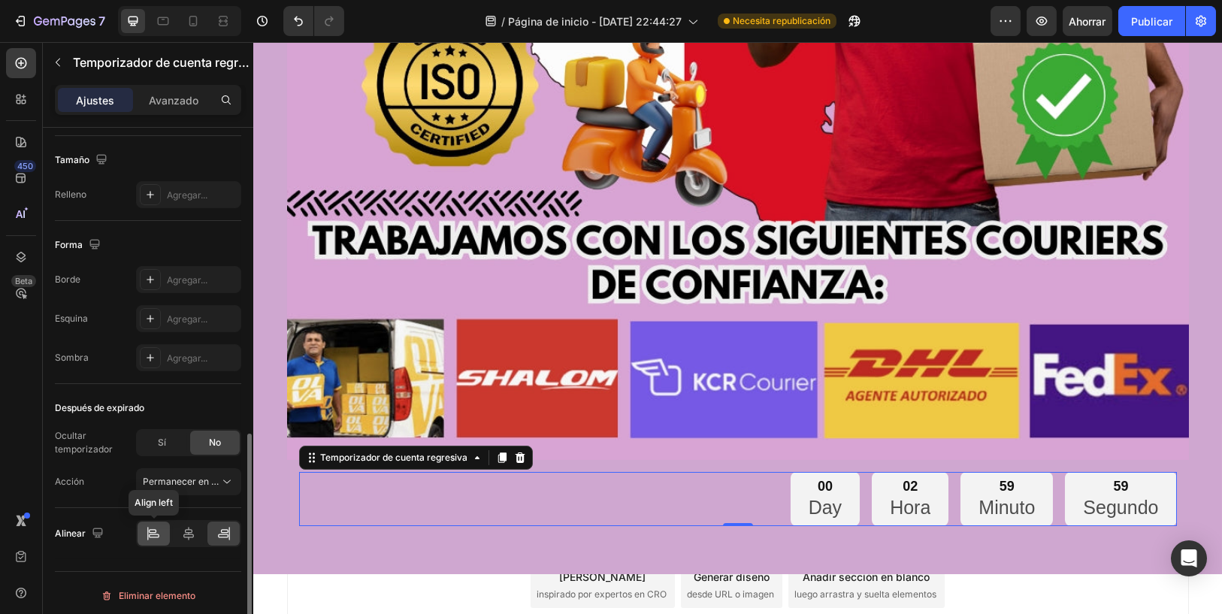
click at [168, 531] on div at bounding box center [154, 533] width 32 height 24
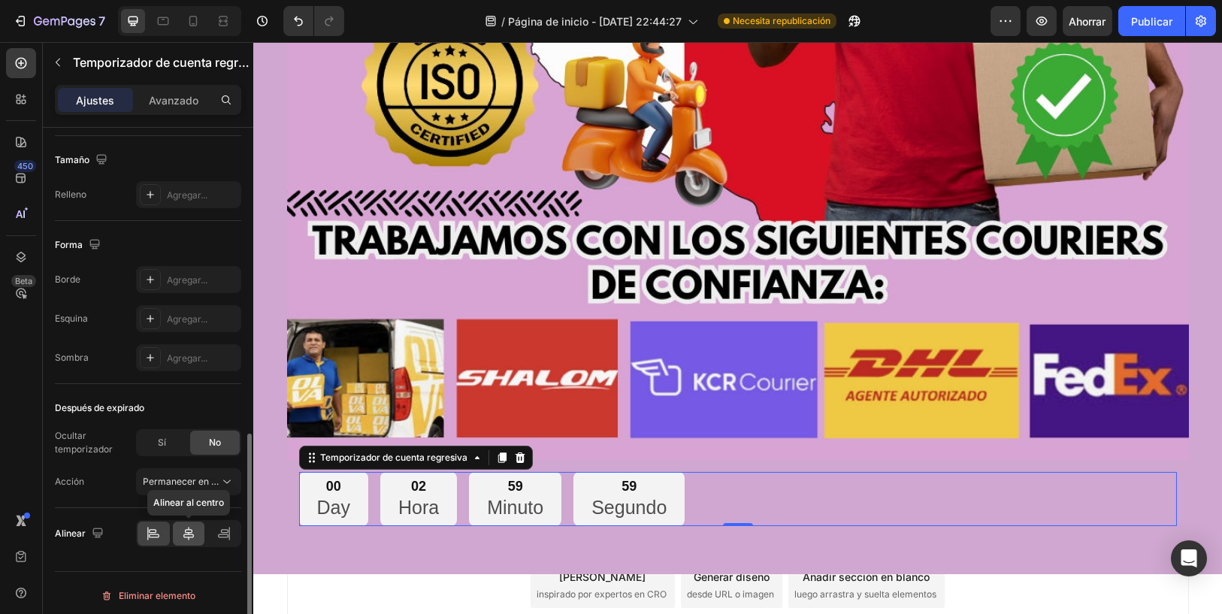
click at [192, 526] on icon at bounding box center [188, 533] width 15 height 15
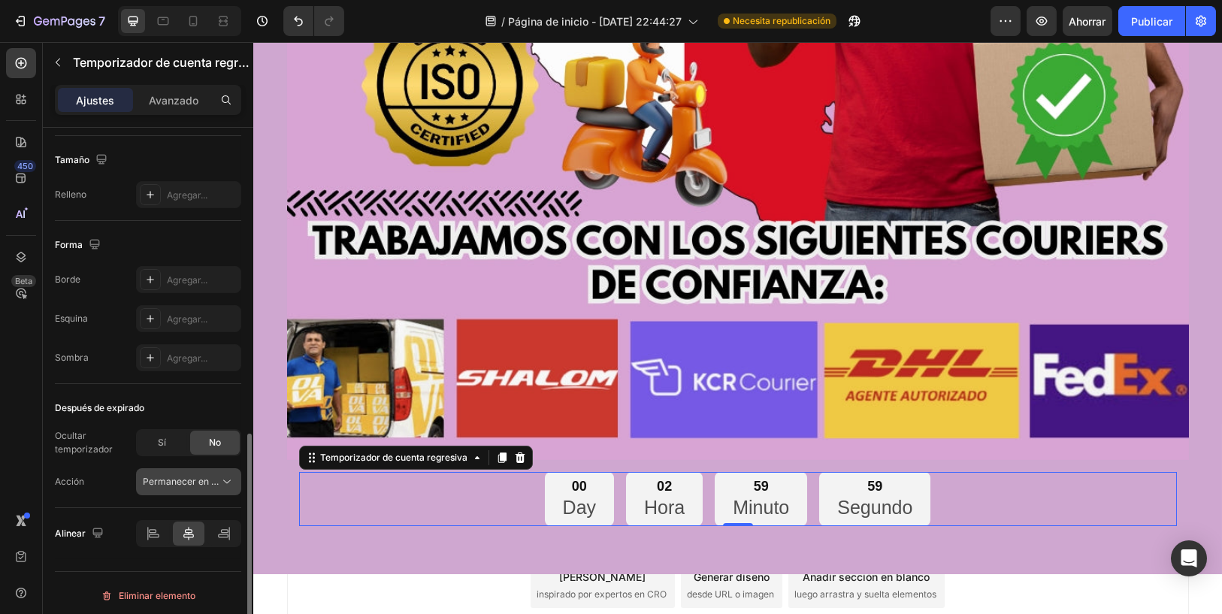
click at [205, 487] on button "Permanecer en la página" at bounding box center [188, 481] width 105 height 27
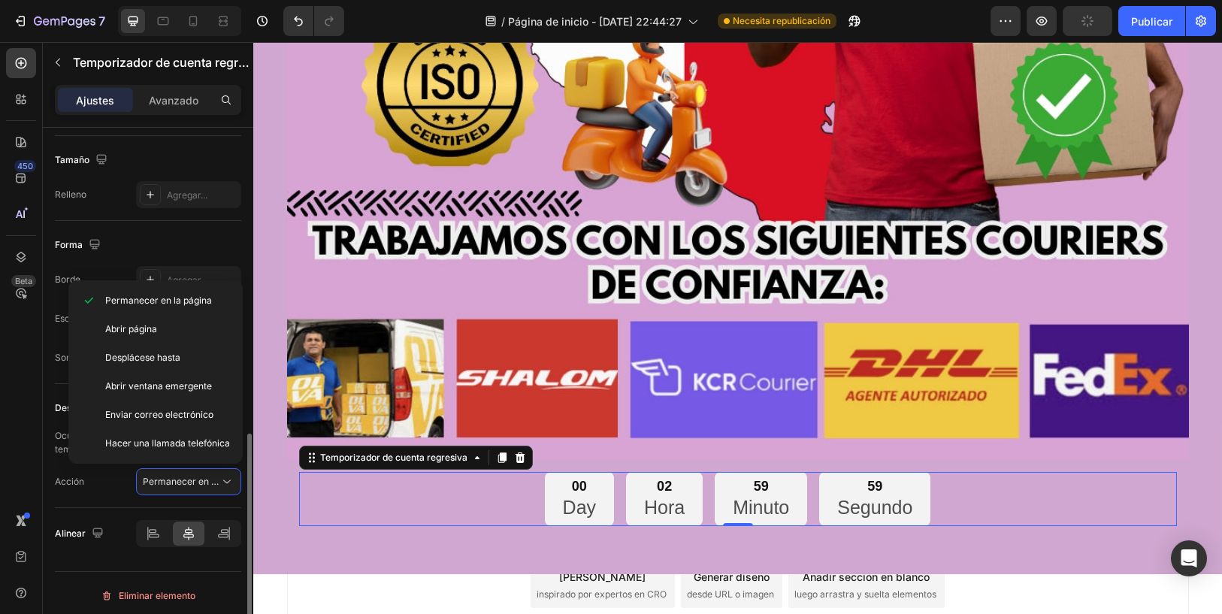
click at [197, 237] on div "Forma" at bounding box center [148, 245] width 186 height 24
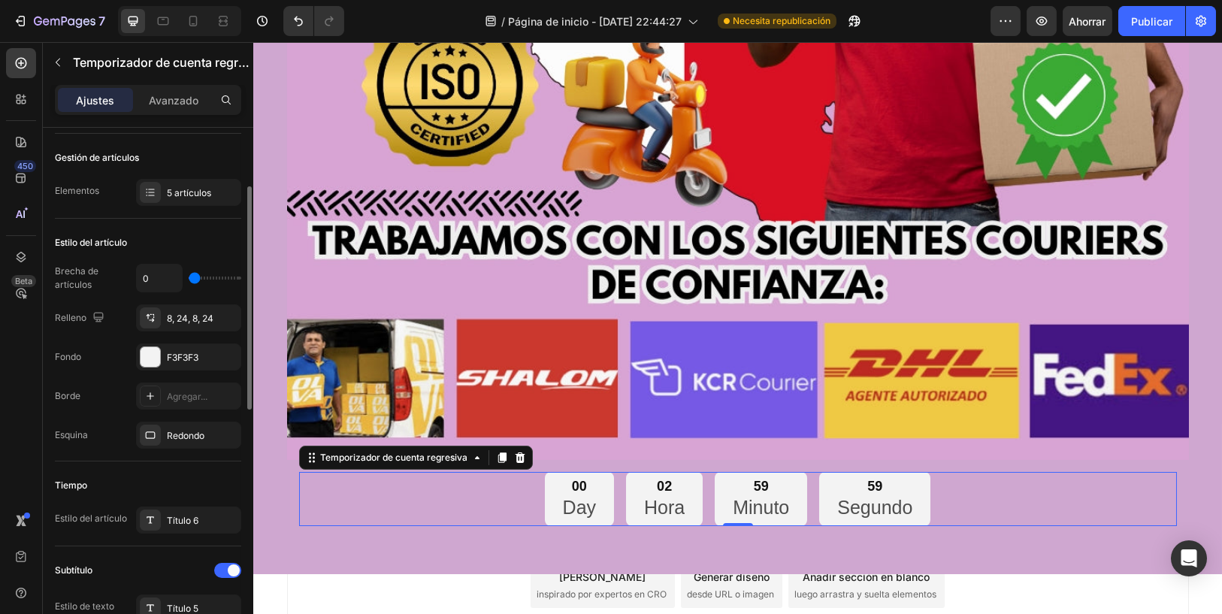
scroll to position [0, 0]
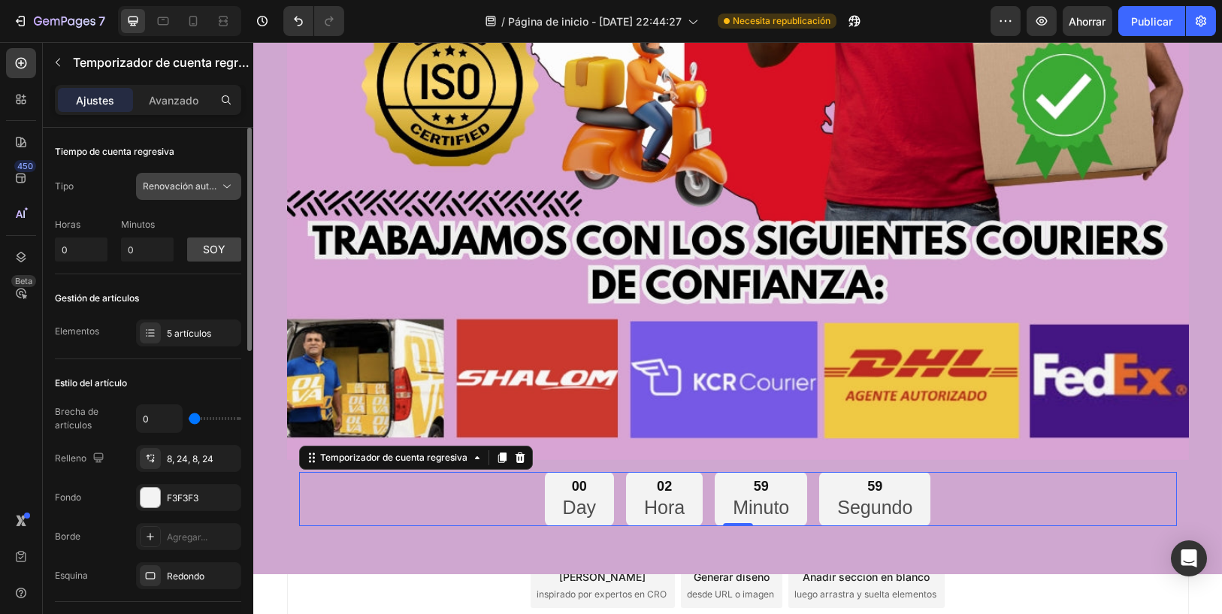
click at [200, 192] on span "Renovación automática" at bounding box center [181, 187] width 77 height 14
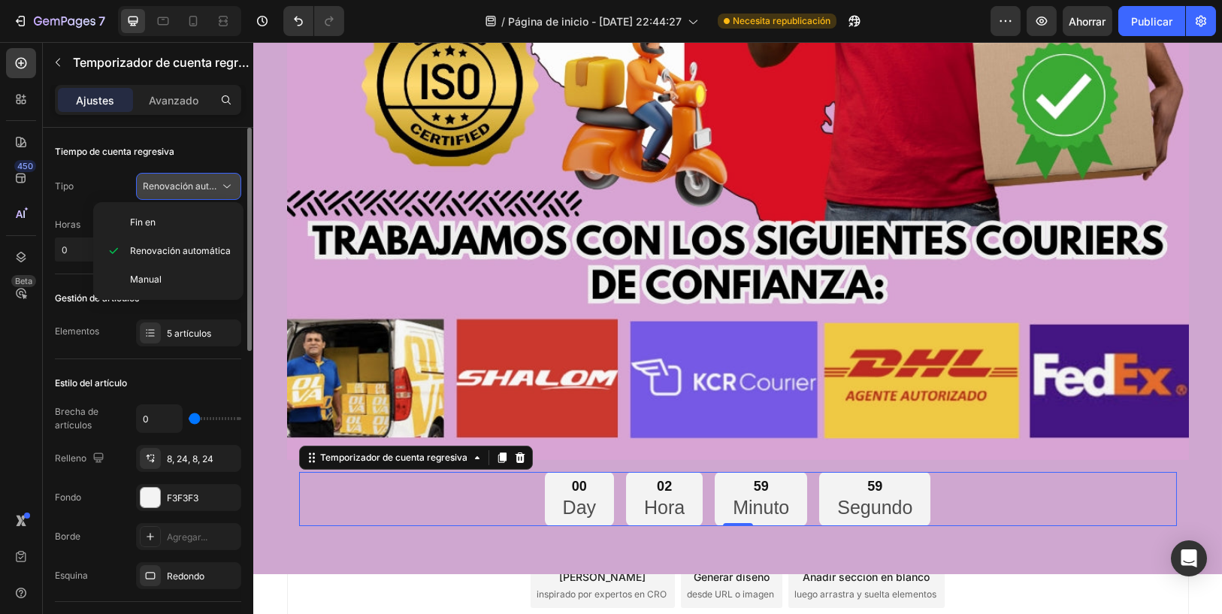
click at [200, 192] on span "Renovación automática" at bounding box center [181, 187] width 77 height 14
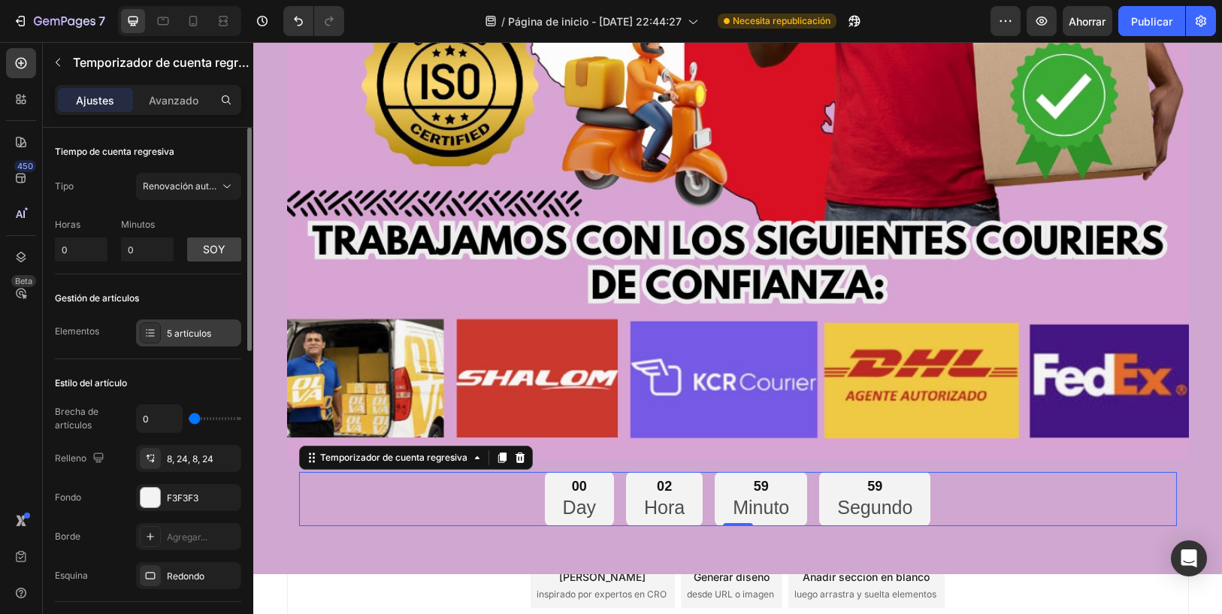
click at [184, 333] on font "5 artículos" at bounding box center [189, 333] width 44 height 11
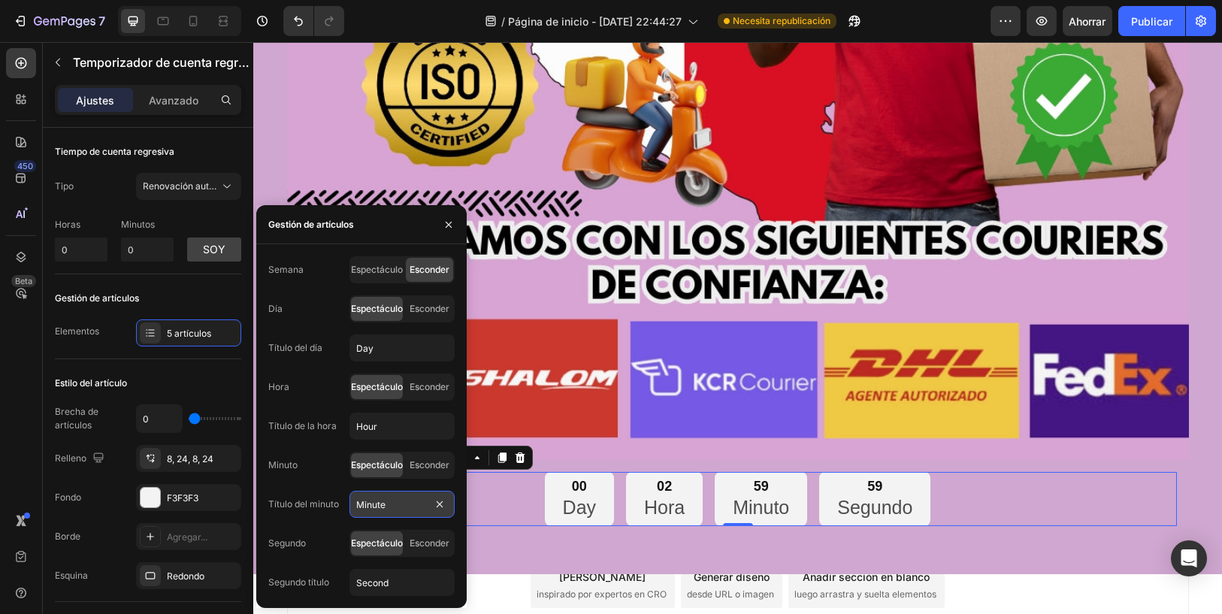
click at [383, 510] on input "Minute" at bounding box center [401, 504] width 105 height 27
click at [215, 305] on div "Gestión de artículos" at bounding box center [148, 298] width 186 height 24
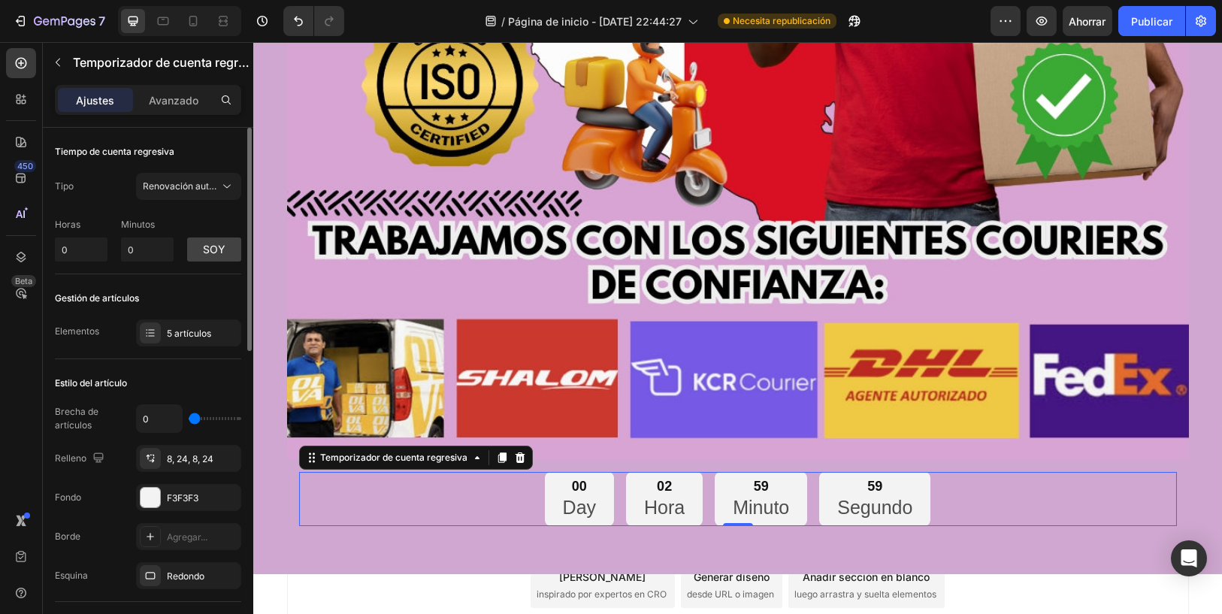
type input "2"
type input "7"
type input "13"
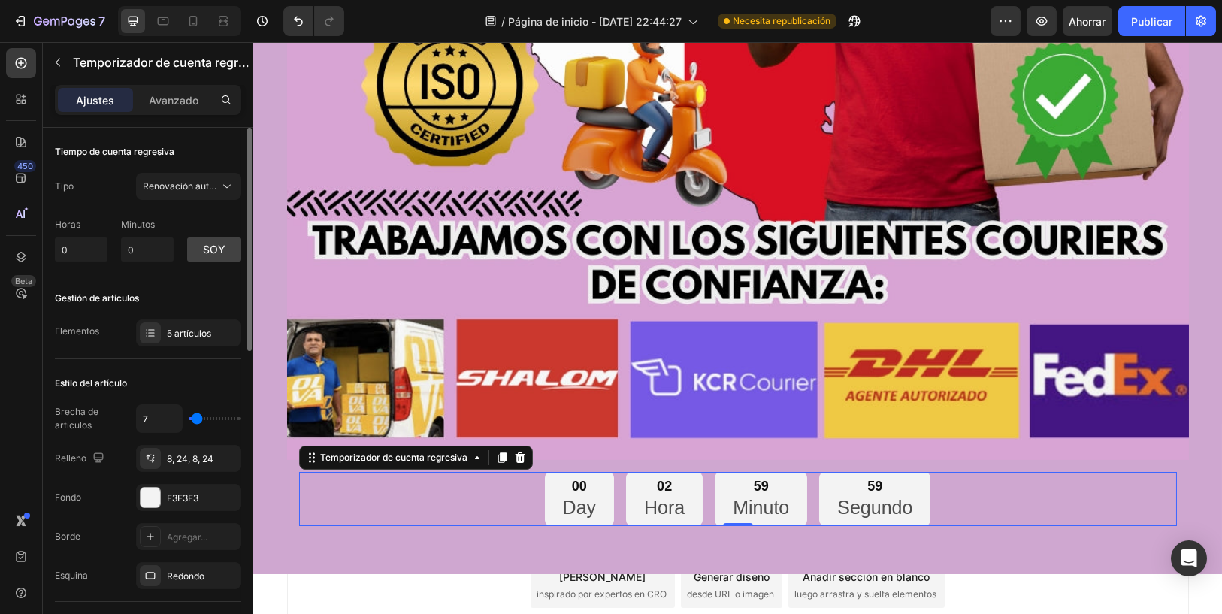
type input "13"
type input "18"
type input "21"
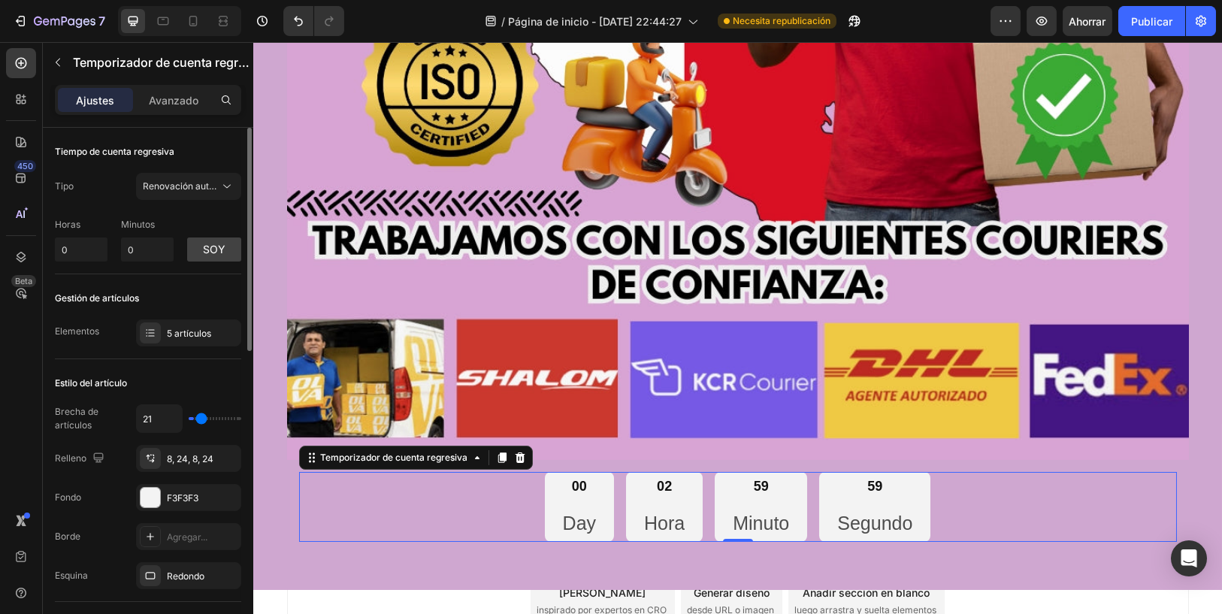
type input "24"
type input "30"
type input "35"
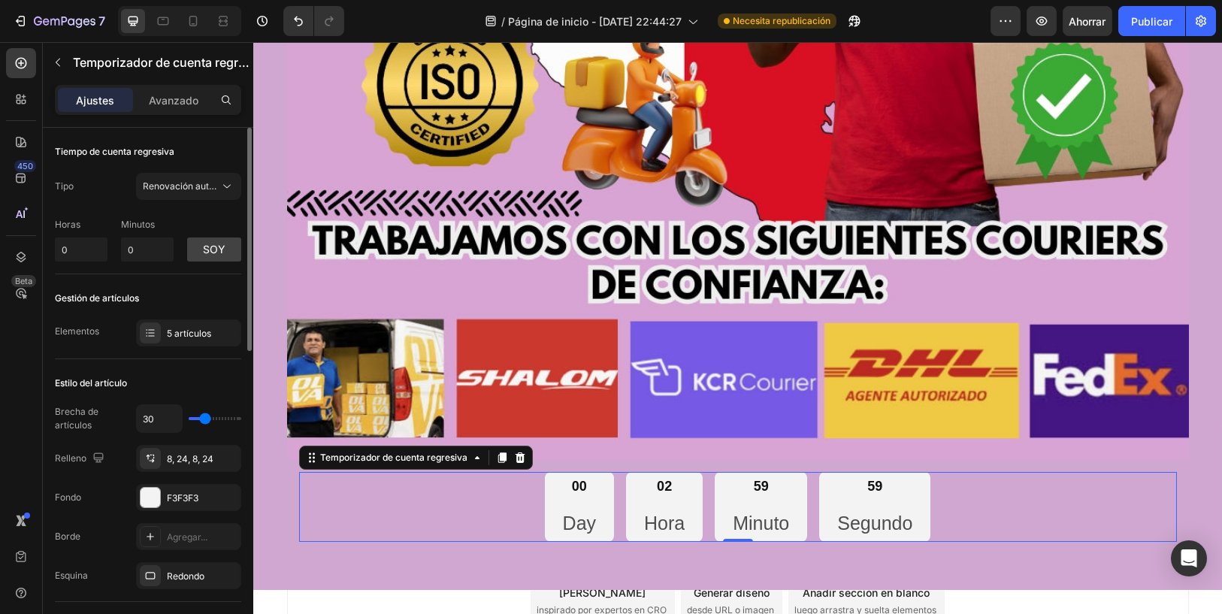
type input "35"
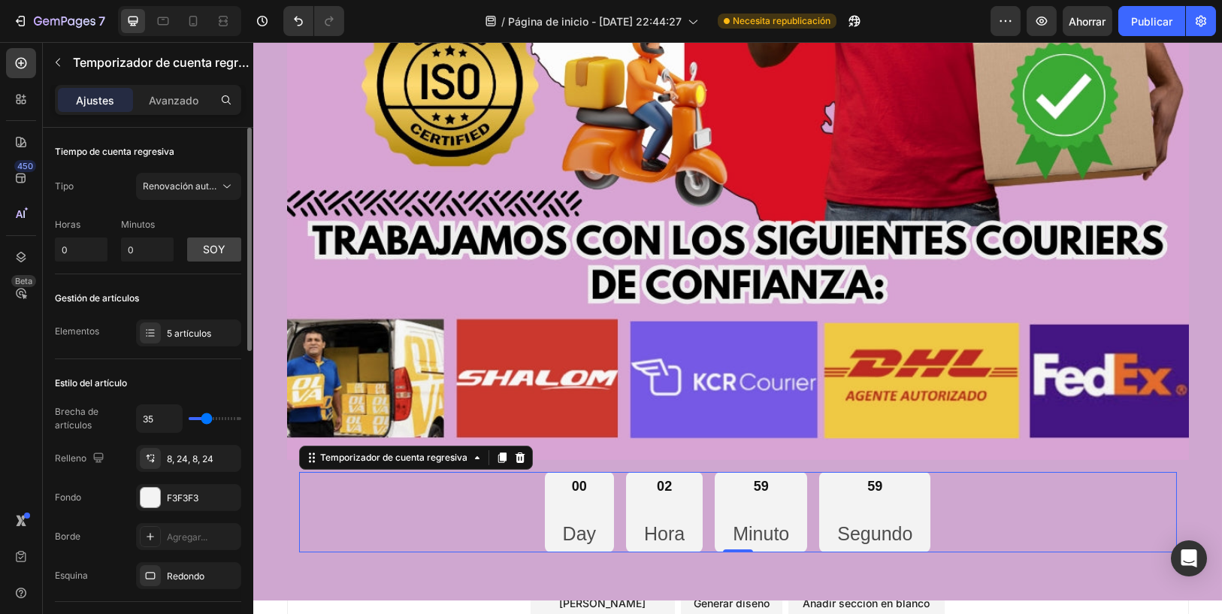
type input "38"
type input "34"
type input "14"
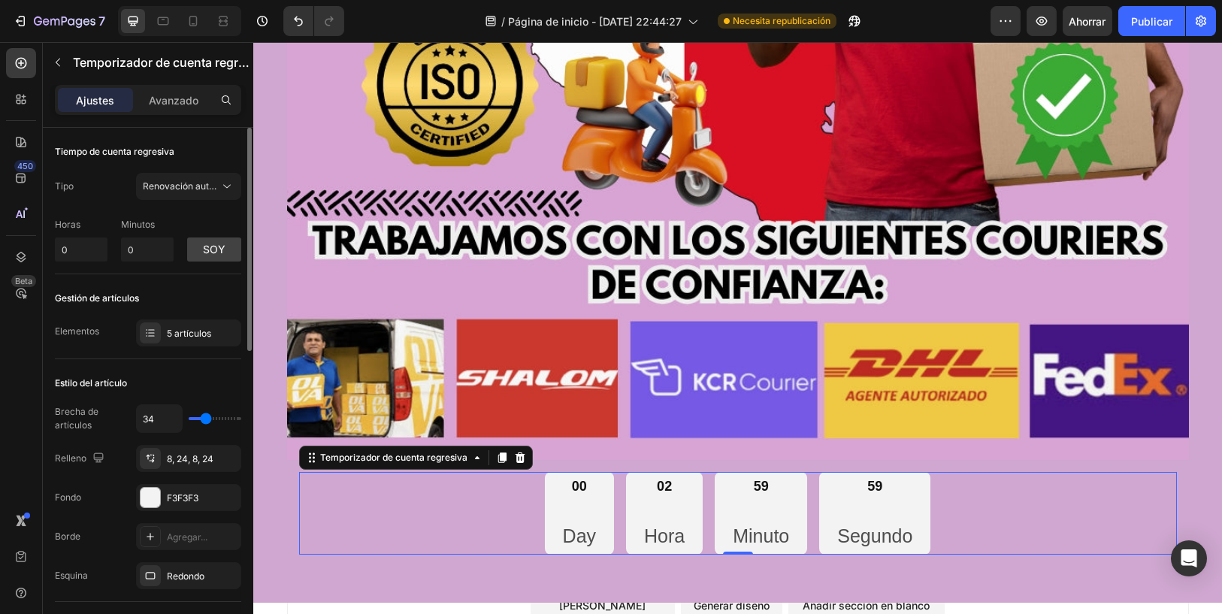
type input "14"
type input "9"
type input "6"
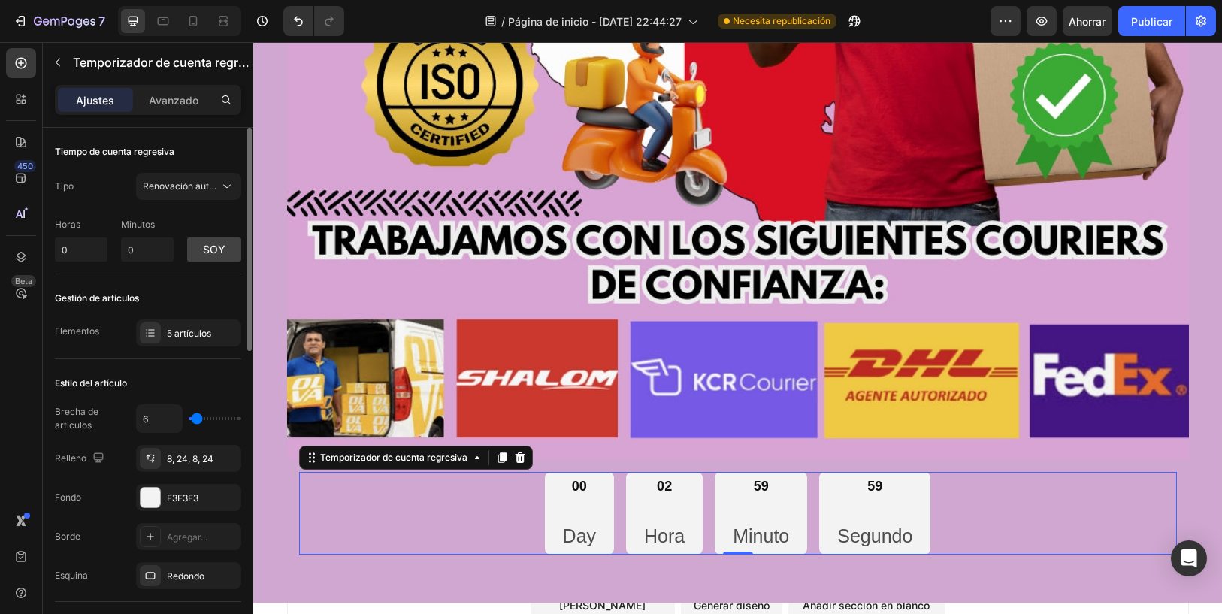
type input "0"
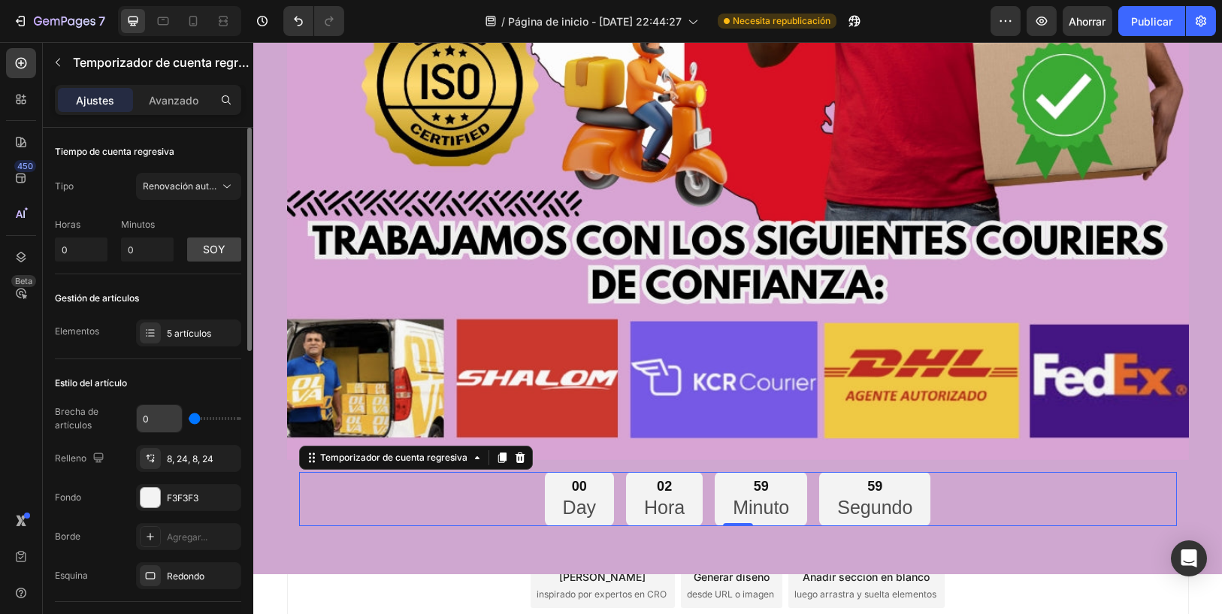
drag, startPoint x: 192, startPoint y: 421, endPoint x: 182, endPoint y: 422, distance: 9.8
click at [189, 420] on input "range" at bounding box center [215, 418] width 53 height 3
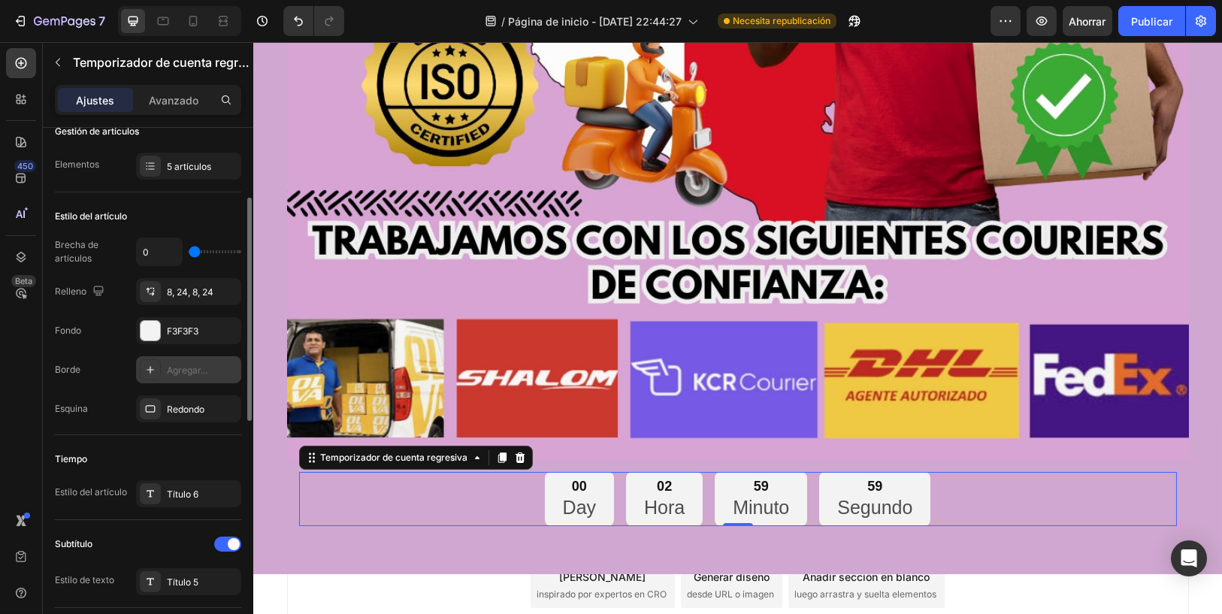
click at [187, 380] on div "Agregar..." at bounding box center [188, 369] width 105 height 27
click at [118, 379] on div "Borde Línea" at bounding box center [148, 369] width 186 height 27
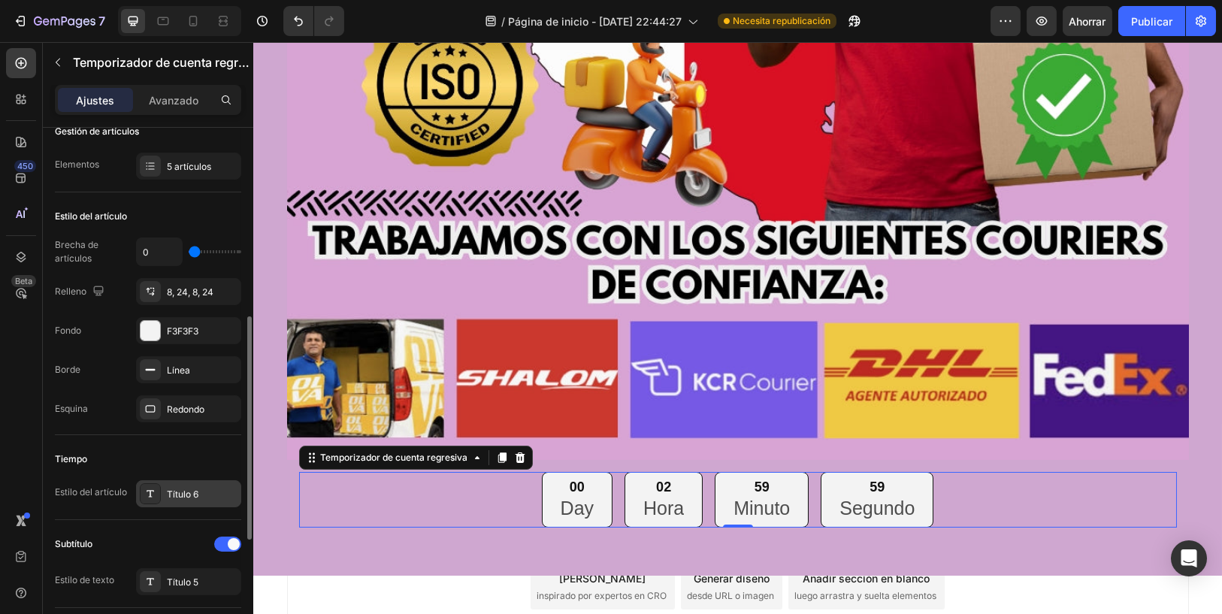
scroll to position [334, 0]
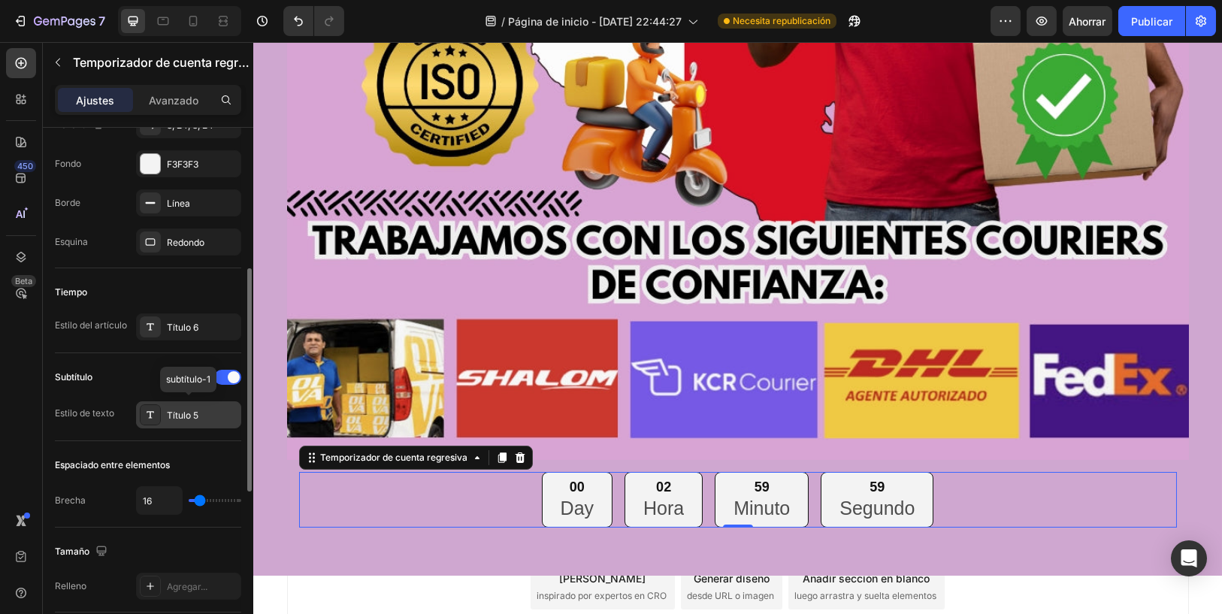
click at [207, 411] on div "Título 5" at bounding box center [202, 416] width 71 height 14
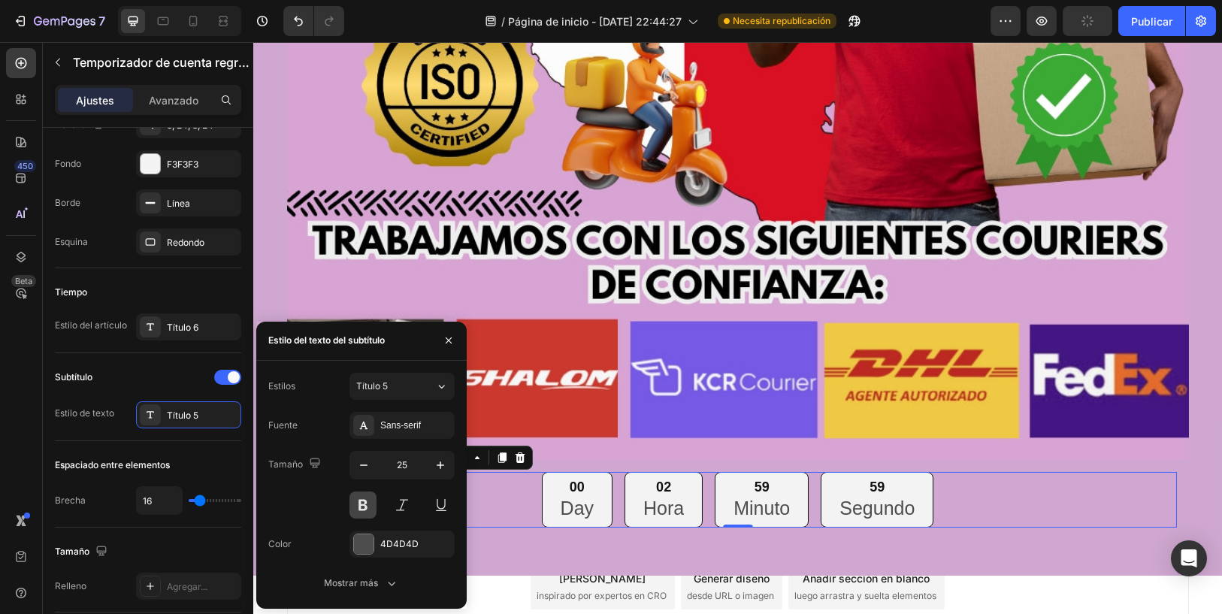
click at [364, 498] on button at bounding box center [362, 504] width 27 height 27
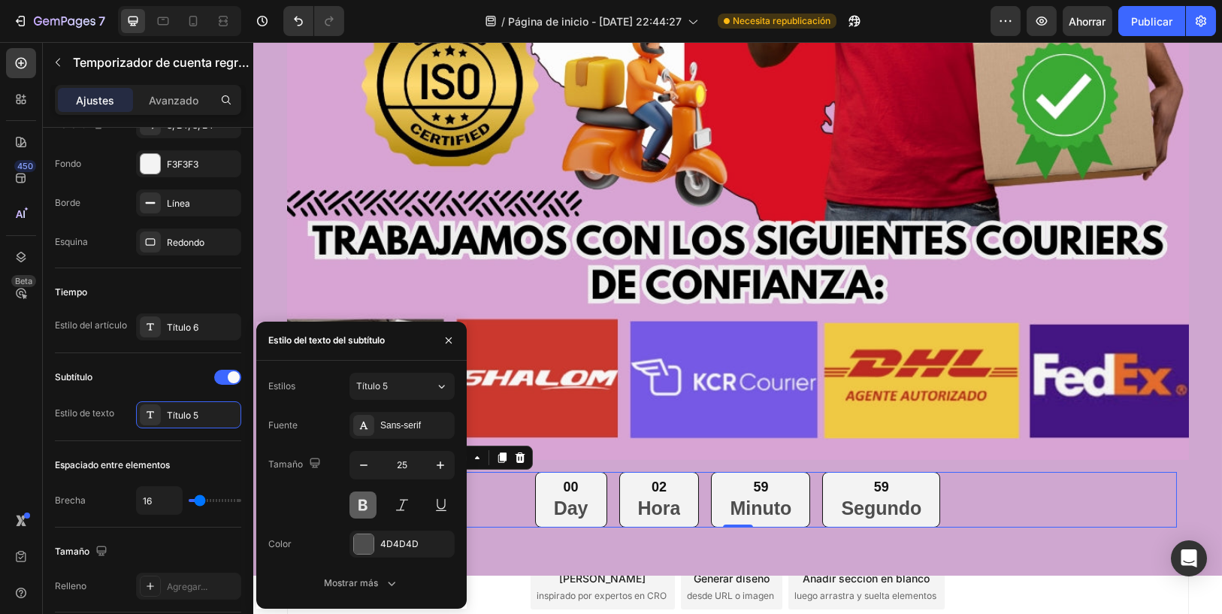
drag, startPoint x: 364, startPoint y: 498, endPoint x: 372, endPoint y: 500, distance: 7.7
click at [364, 498] on button at bounding box center [362, 504] width 27 height 27
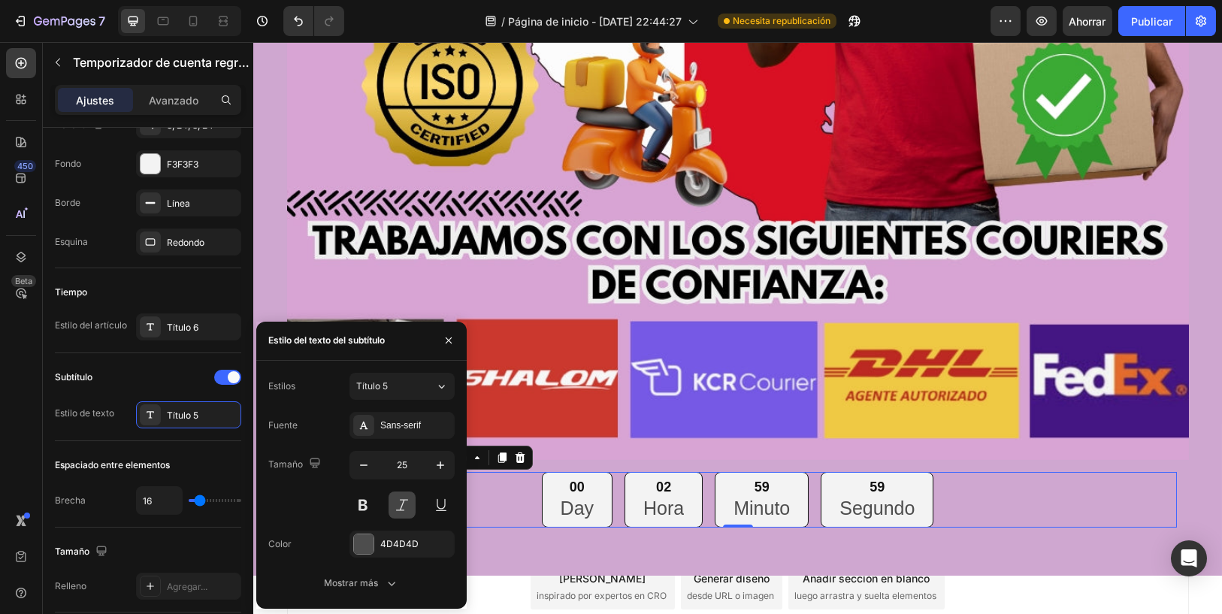
click at [389, 500] on button at bounding box center [401, 504] width 27 height 27
click at [391, 501] on button at bounding box center [401, 504] width 27 height 27
click at [424, 502] on div at bounding box center [401, 504] width 105 height 27
click at [434, 502] on button at bounding box center [441, 504] width 27 height 27
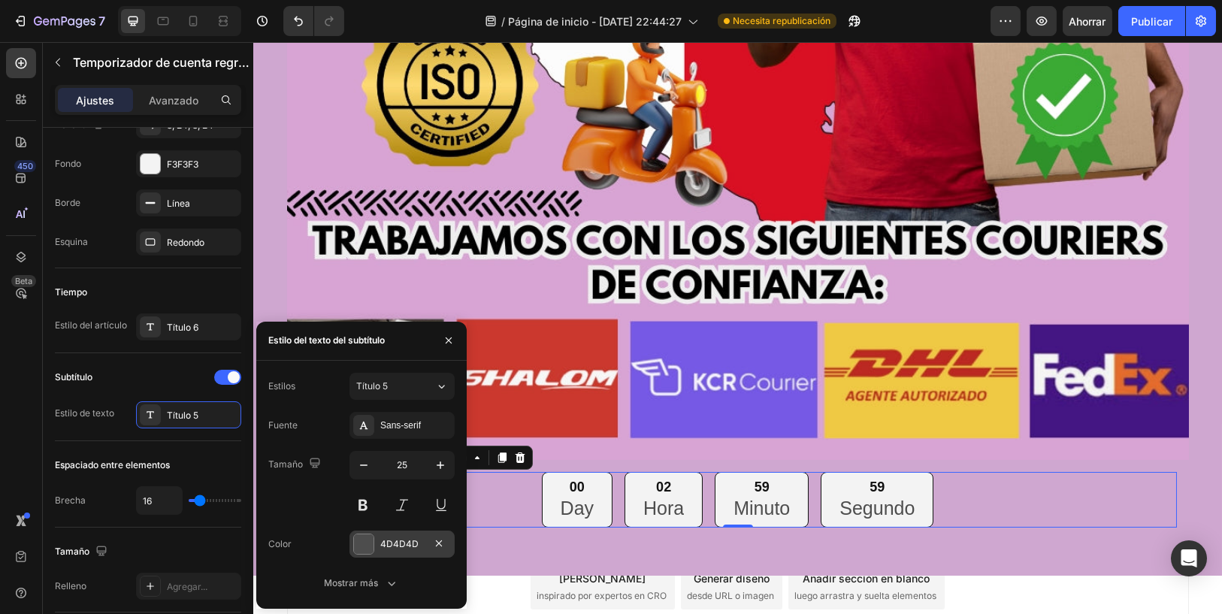
click at [418, 537] on div "4D4D4D" at bounding box center [402, 544] width 44 height 14
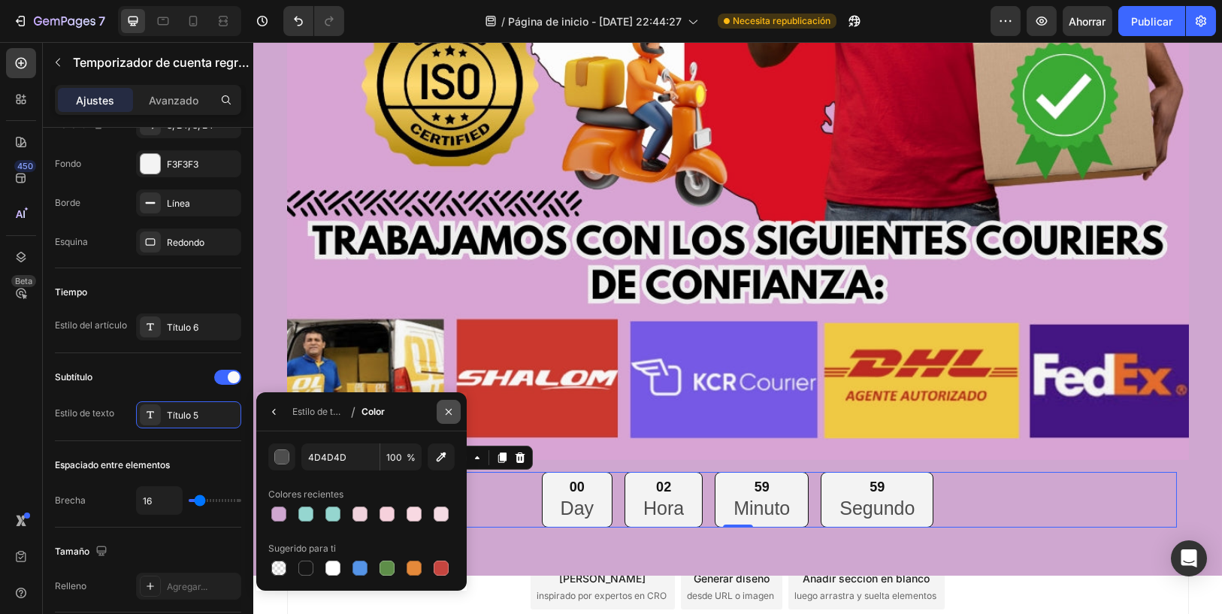
drag, startPoint x: 444, startPoint y: 406, endPoint x: 186, endPoint y: 370, distance: 260.1
click at [444, 406] on icon "button" at bounding box center [449, 412] width 12 height 12
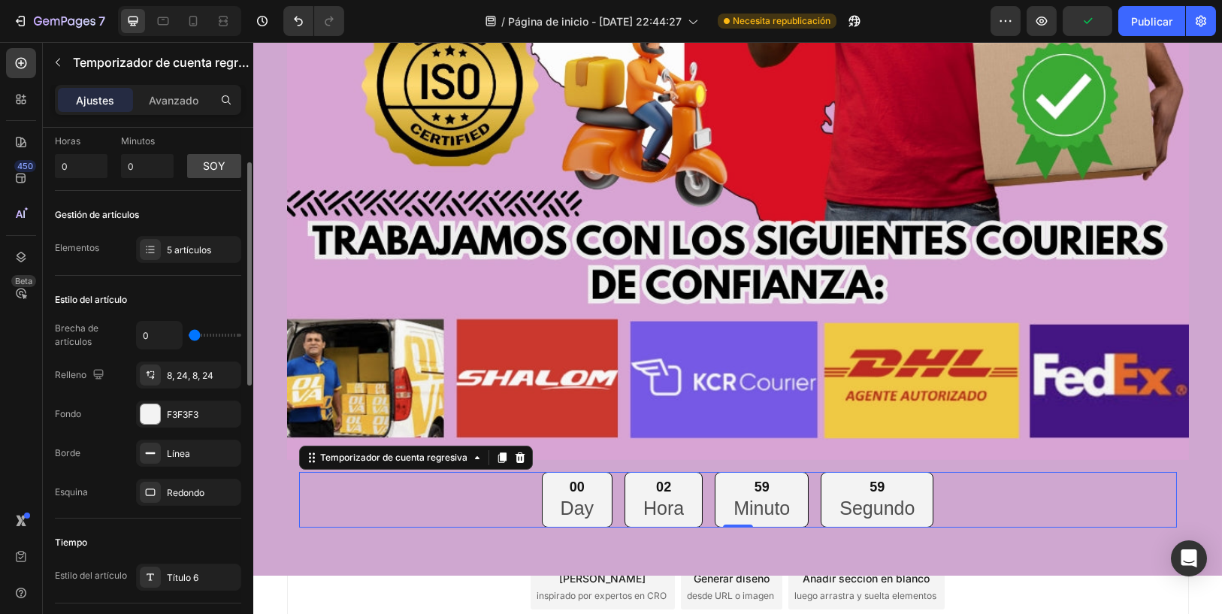
scroll to position [0, 0]
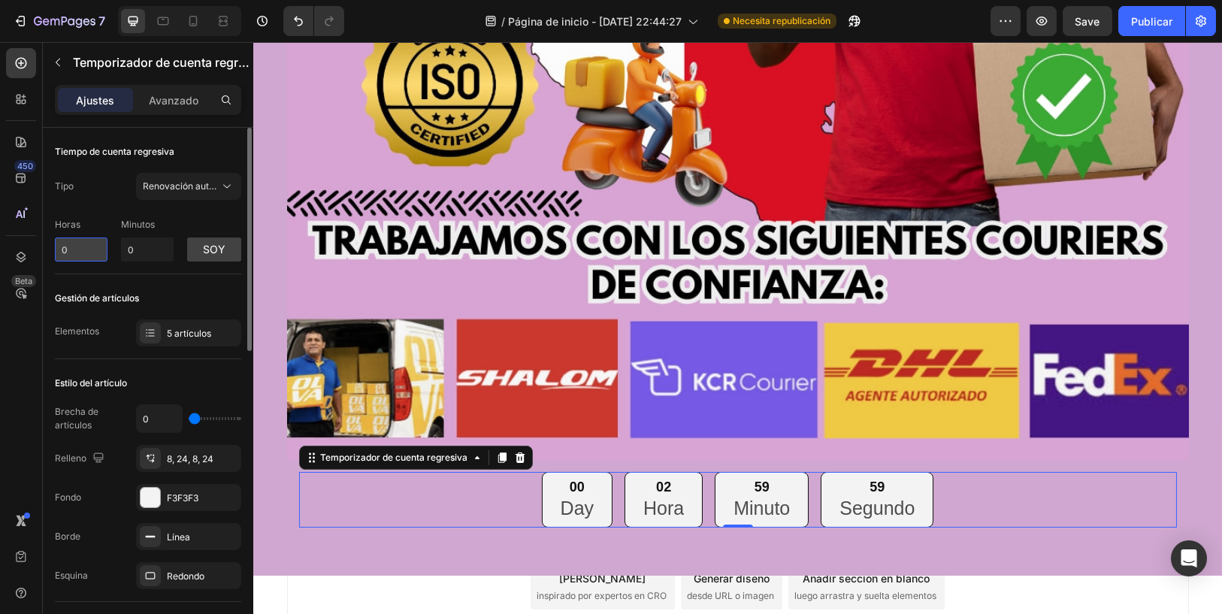
click at [103, 246] on input "0" at bounding box center [81, 249] width 53 height 24
click at [142, 249] on input "0" at bounding box center [147, 249] width 53 height 24
click at [209, 254] on button "soy" at bounding box center [214, 249] width 54 height 24
click at [142, 251] on input "0" at bounding box center [147, 249] width 53 height 24
click at [93, 251] on input "0" at bounding box center [81, 249] width 53 height 24
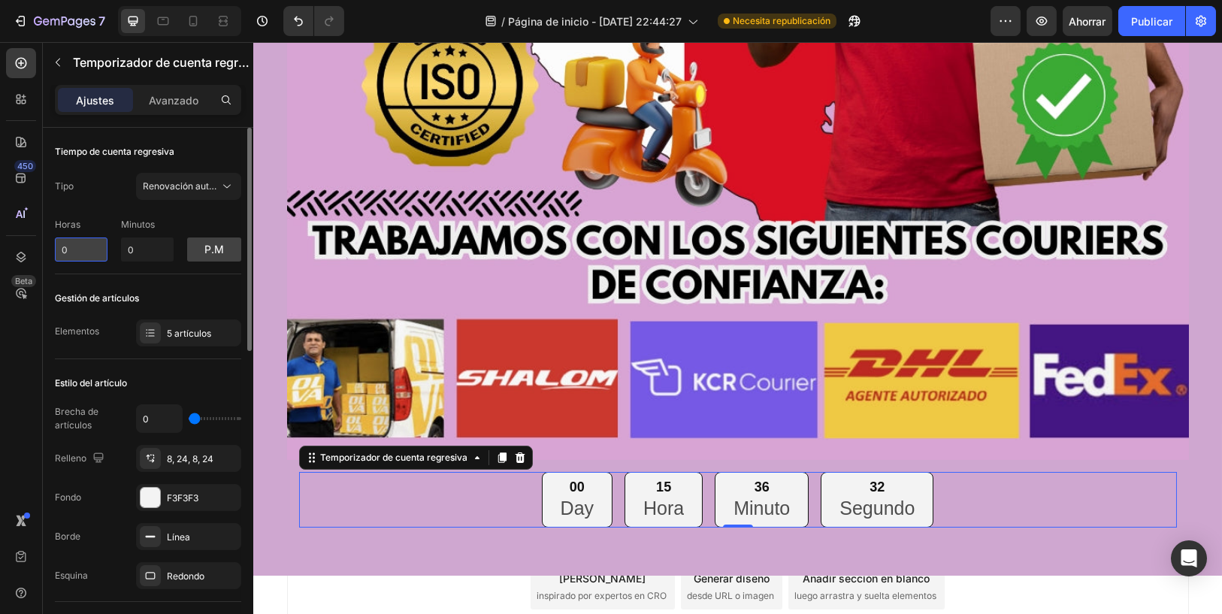
click at [93, 251] on input "0" at bounding box center [81, 249] width 53 height 24
click at [153, 329] on icon at bounding box center [151, 329] width 6 height 1
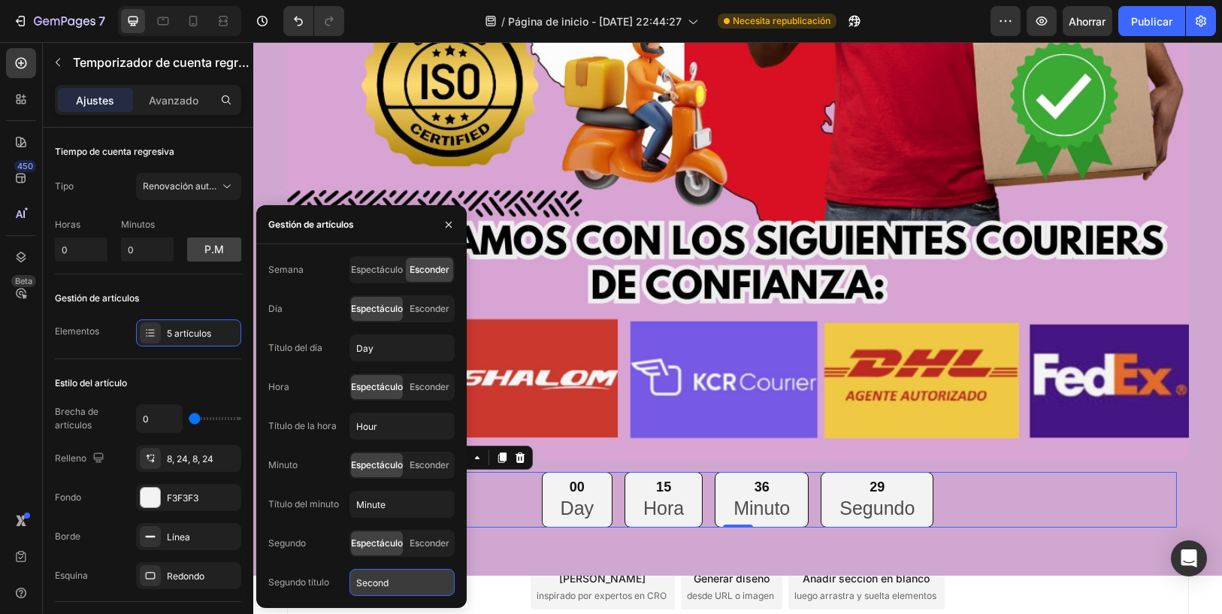
click at [379, 572] on input "Second" at bounding box center [401, 582] width 105 height 27
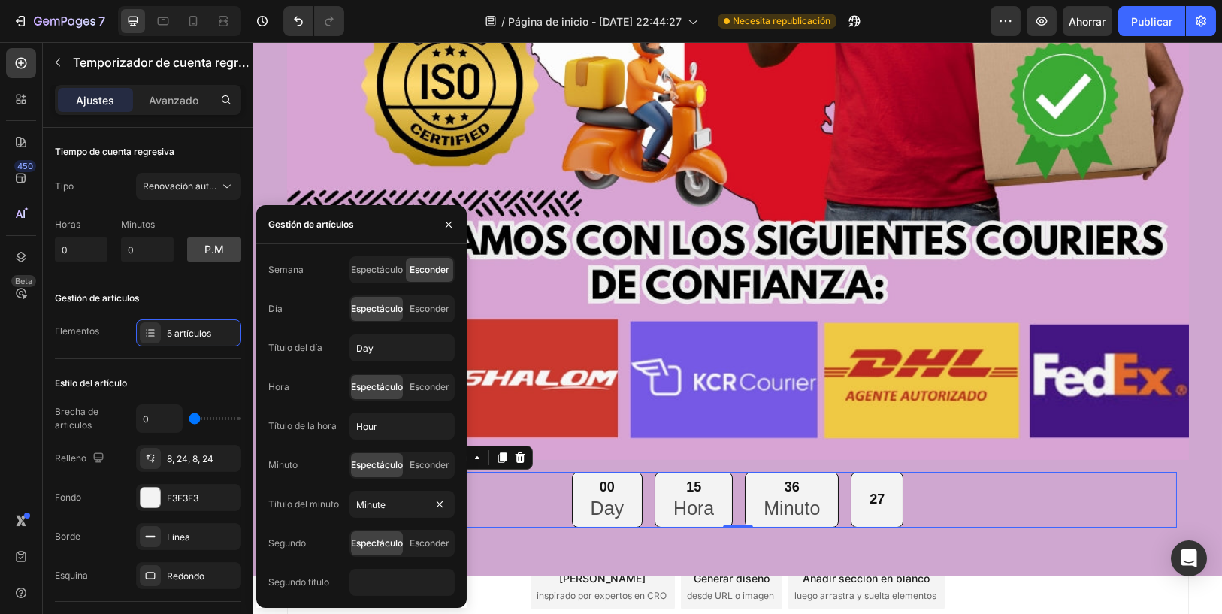
click at [313, 473] on div "Minuto Espectáculo Esconder" at bounding box center [361, 465] width 186 height 27
type input "Second"
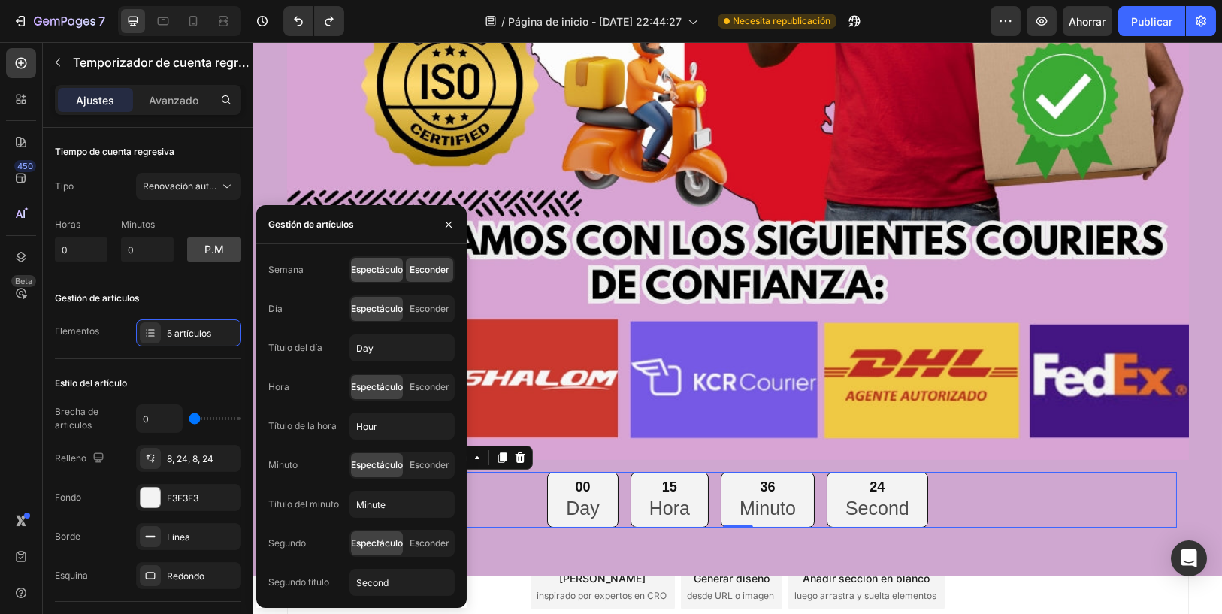
click at [389, 268] on font "Espectáculo" at bounding box center [377, 269] width 52 height 11
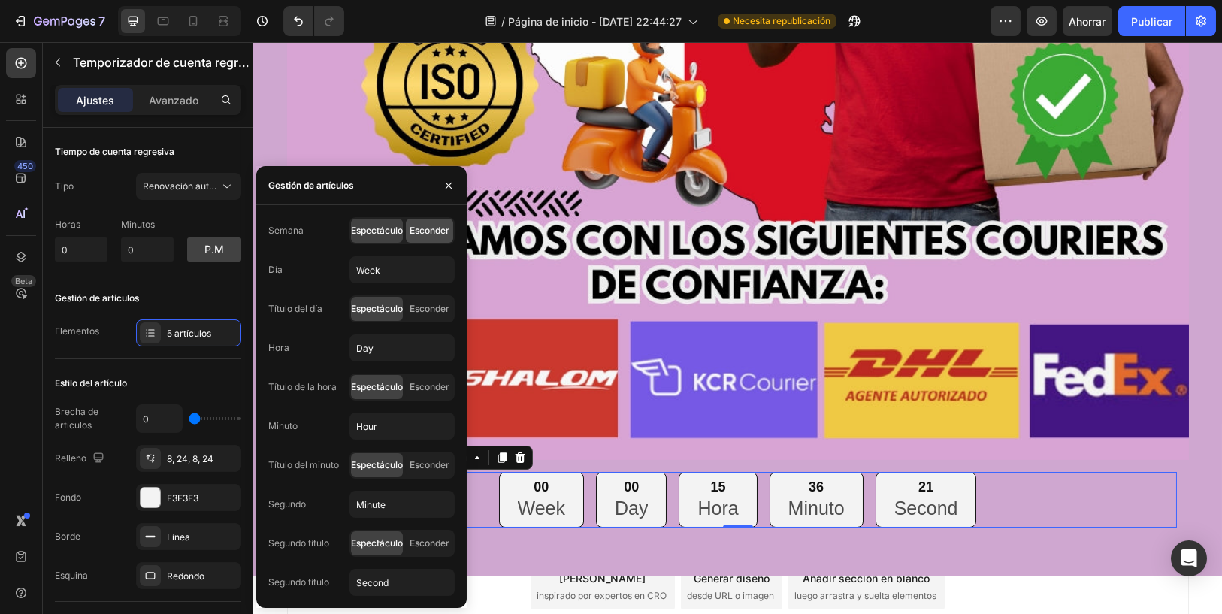
click at [427, 237] on div "Esconder" at bounding box center [429, 231] width 47 height 24
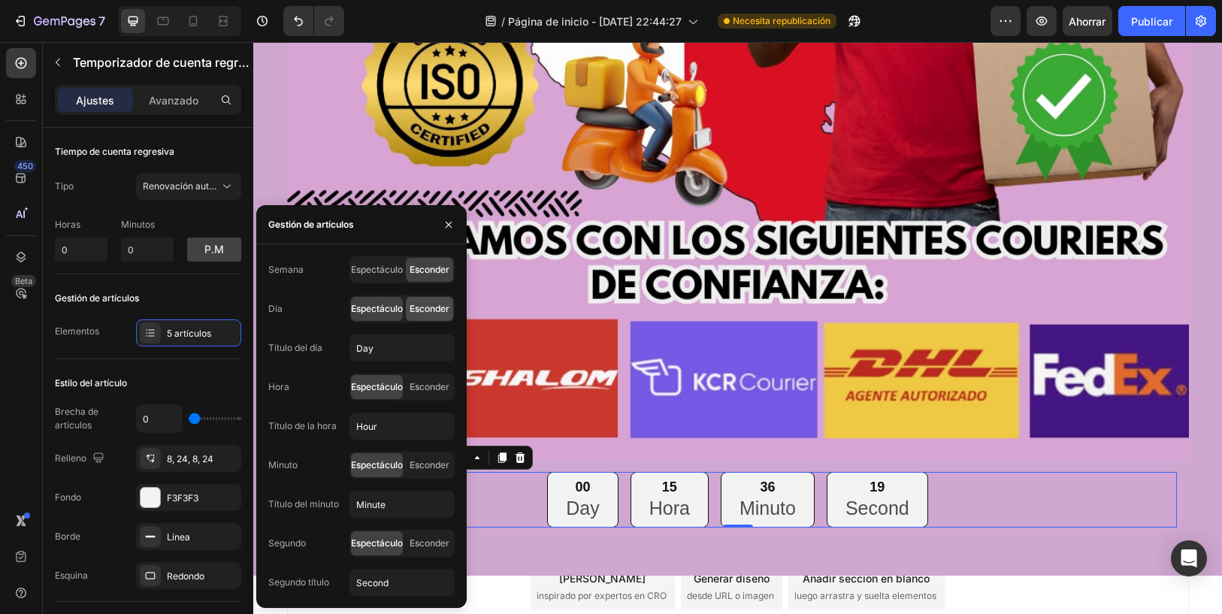
click at [413, 305] on font "Esconder" at bounding box center [430, 308] width 40 height 11
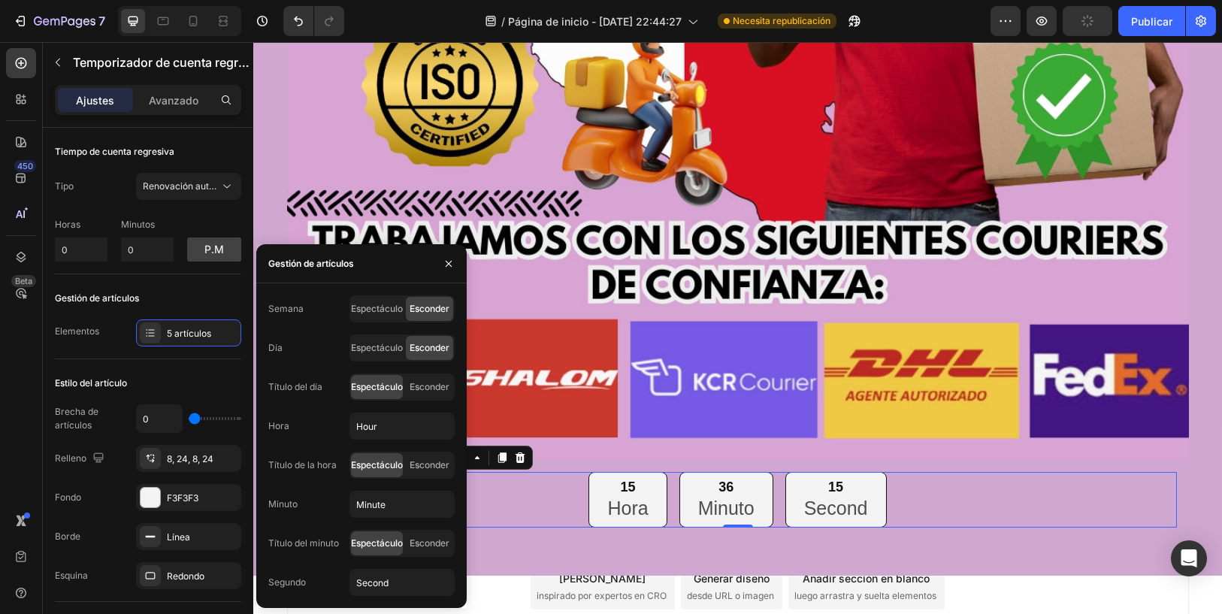
click at [427, 312] on font "Esconder" at bounding box center [430, 308] width 40 height 11
click at [427, 308] on font "Esconder" at bounding box center [430, 308] width 40 height 11
click at [443, 262] on icon "button" at bounding box center [449, 264] width 12 height 12
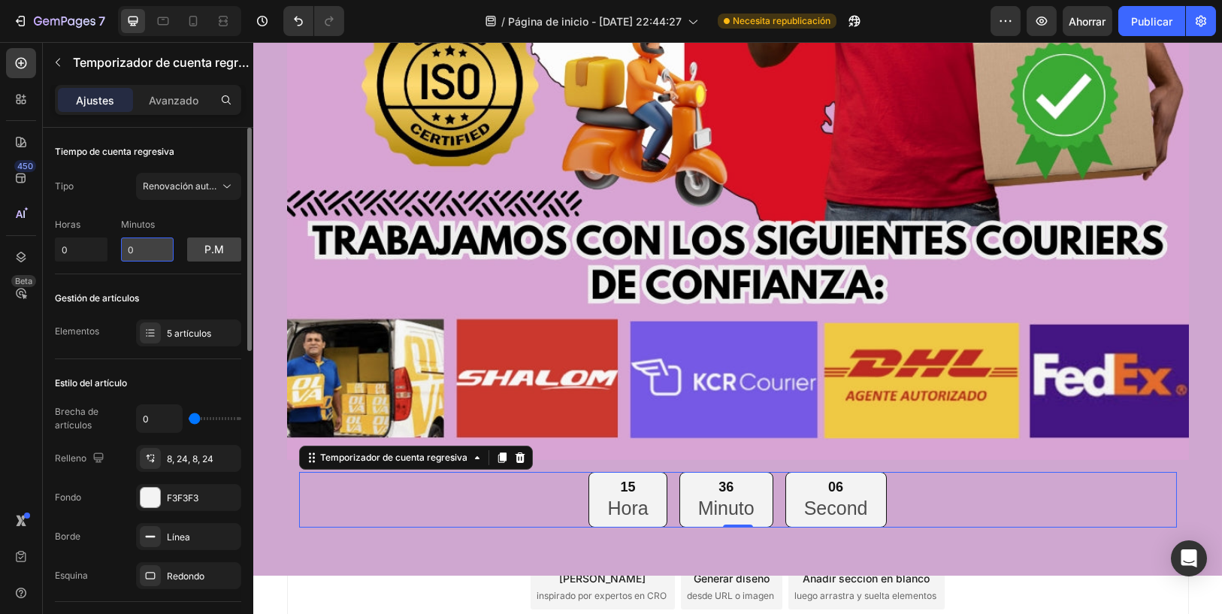
click at [159, 243] on input "0" at bounding box center [147, 249] width 53 height 24
type input "10"
click at [196, 246] on button "p.m" at bounding box center [214, 249] width 54 height 24
click at [207, 199] on div "Tipo Renovación automática Horas 0 Minutos 10 soy" at bounding box center [148, 217] width 186 height 89
click at [210, 193] on button "Renovación automática" at bounding box center [188, 186] width 105 height 27
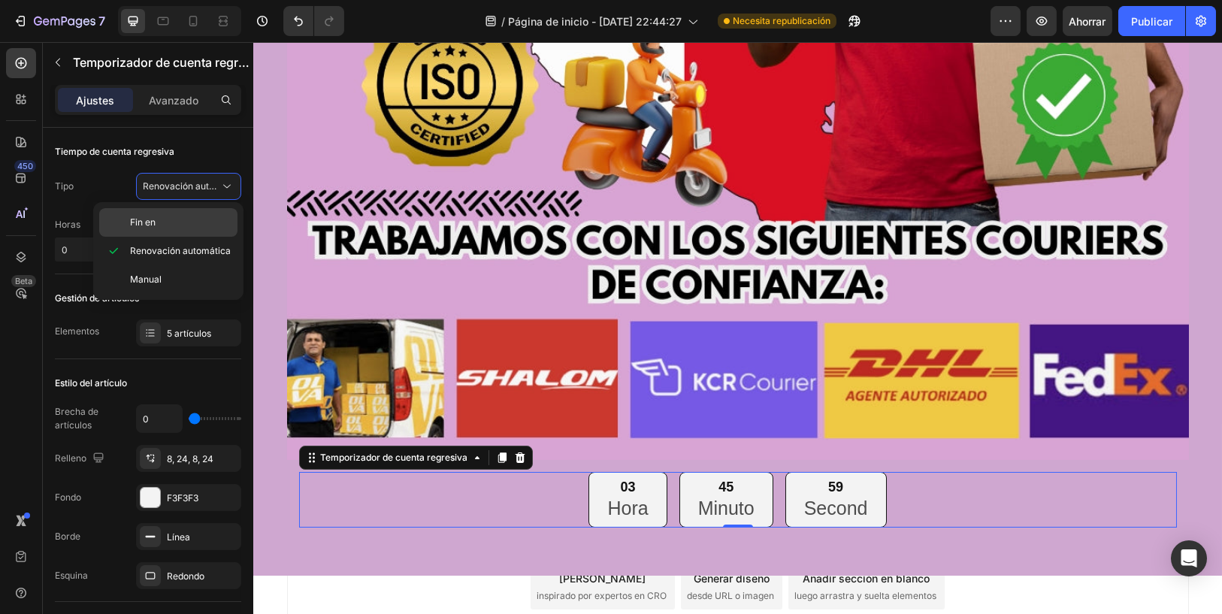
click at [208, 218] on p "Fin en" at bounding box center [180, 223] width 101 height 14
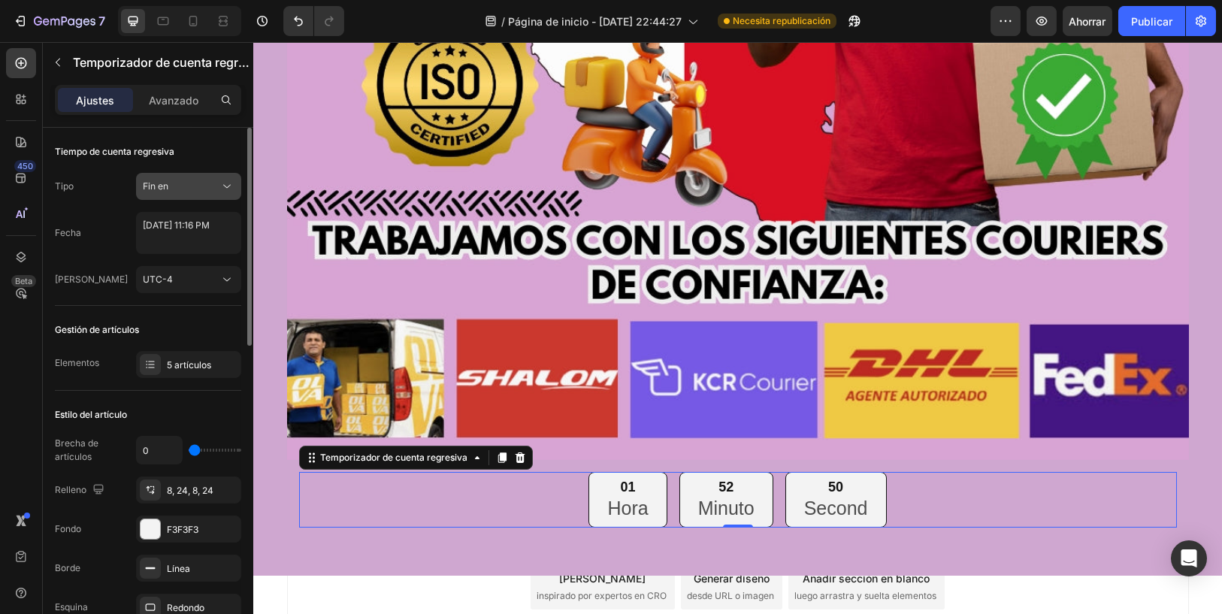
click at [211, 186] on div "Fin en" at bounding box center [181, 187] width 77 height 14
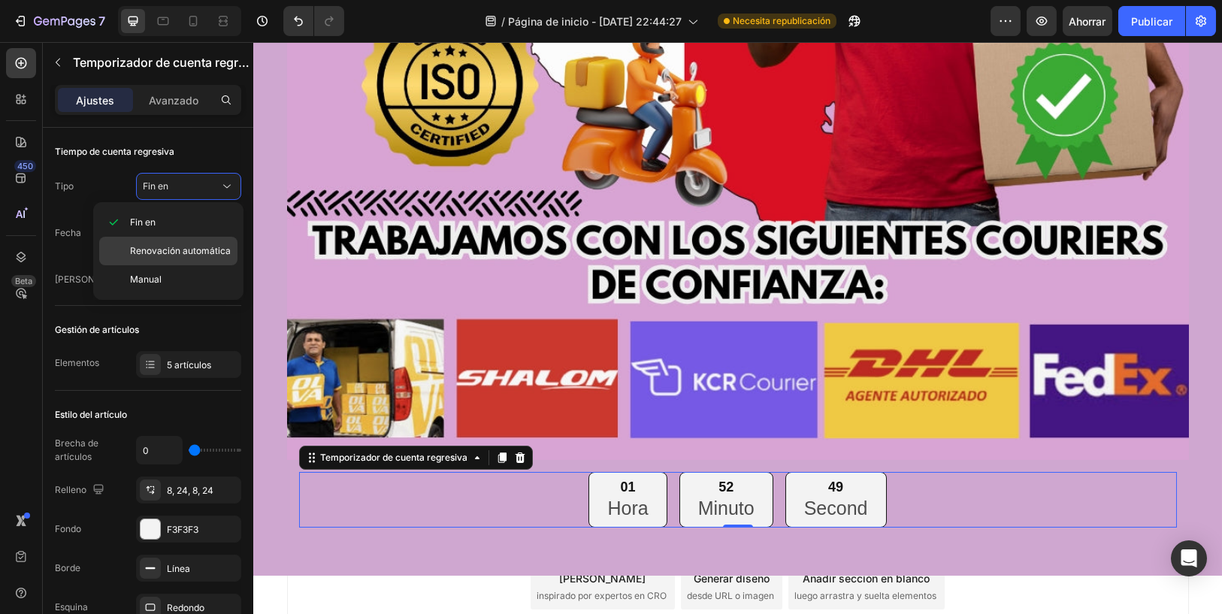
click at [183, 245] on font "Renovación automática" at bounding box center [180, 250] width 101 height 11
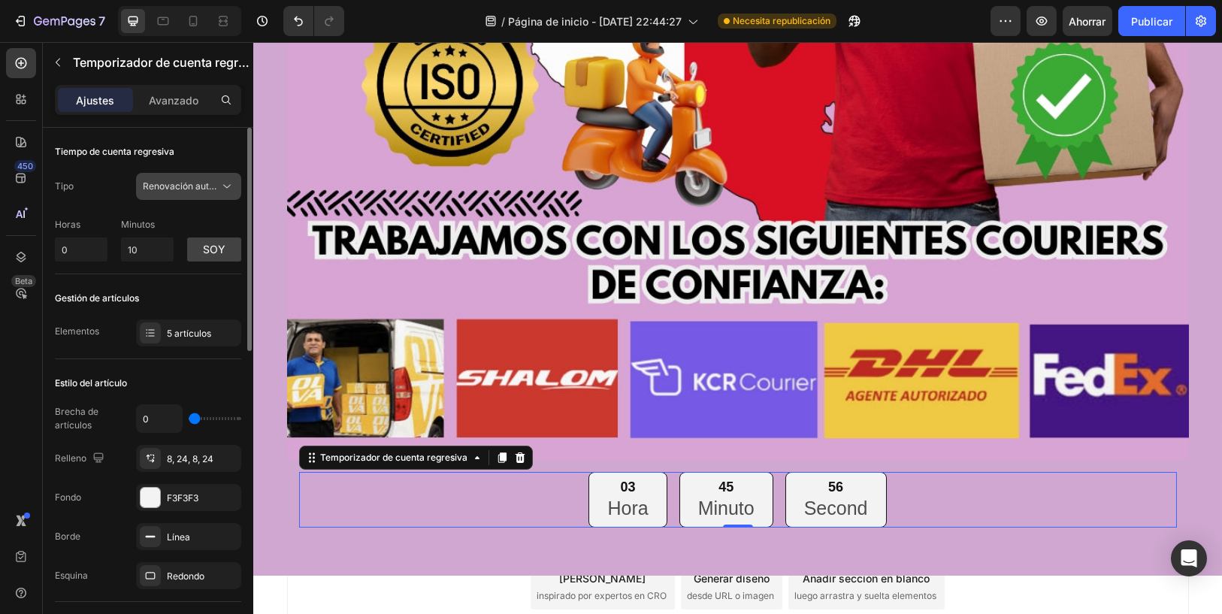
click at [215, 183] on font "Renovación automática" at bounding box center [193, 185] width 101 height 11
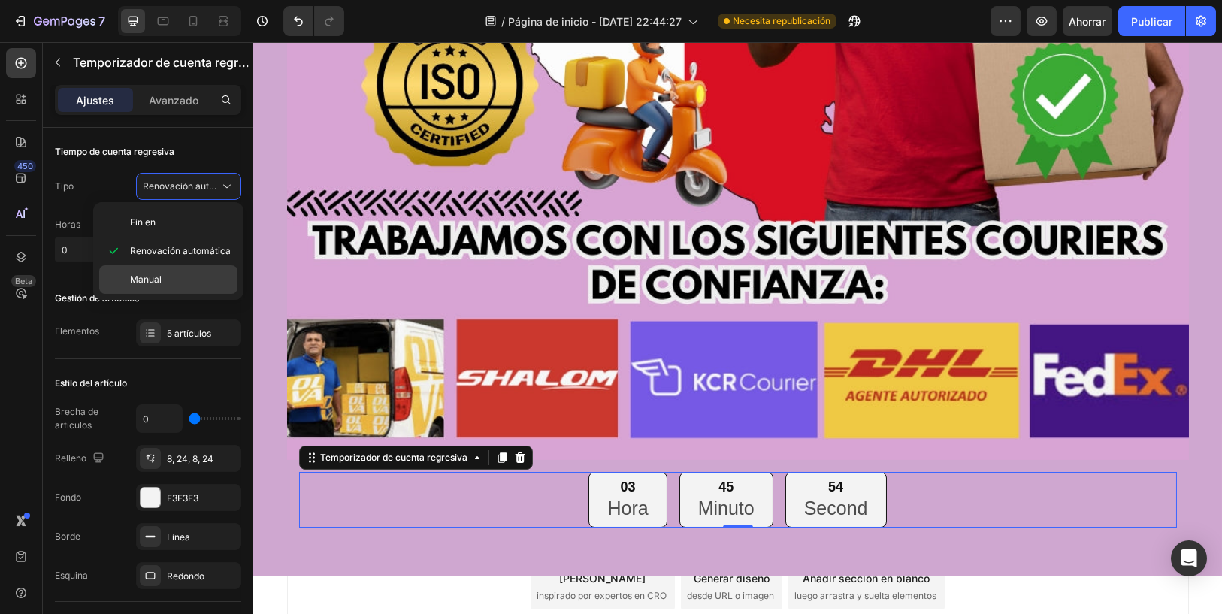
click at [195, 277] on p "Manual" at bounding box center [180, 280] width 101 height 14
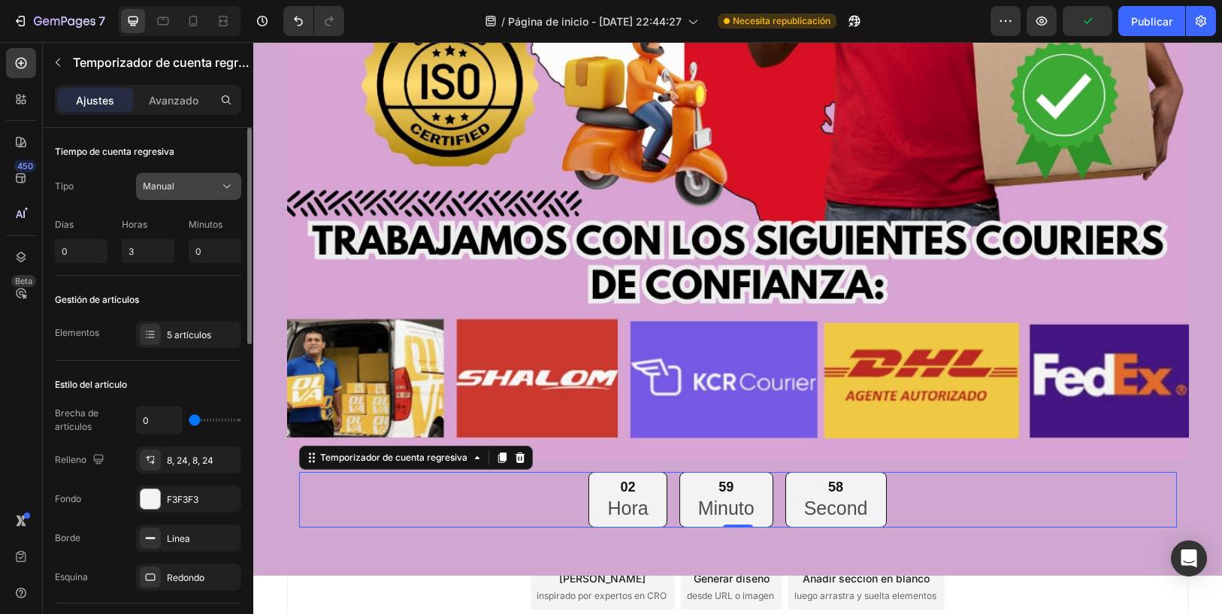
click at [201, 189] on div "Manual" at bounding box center [181, 187] width 77 height 14
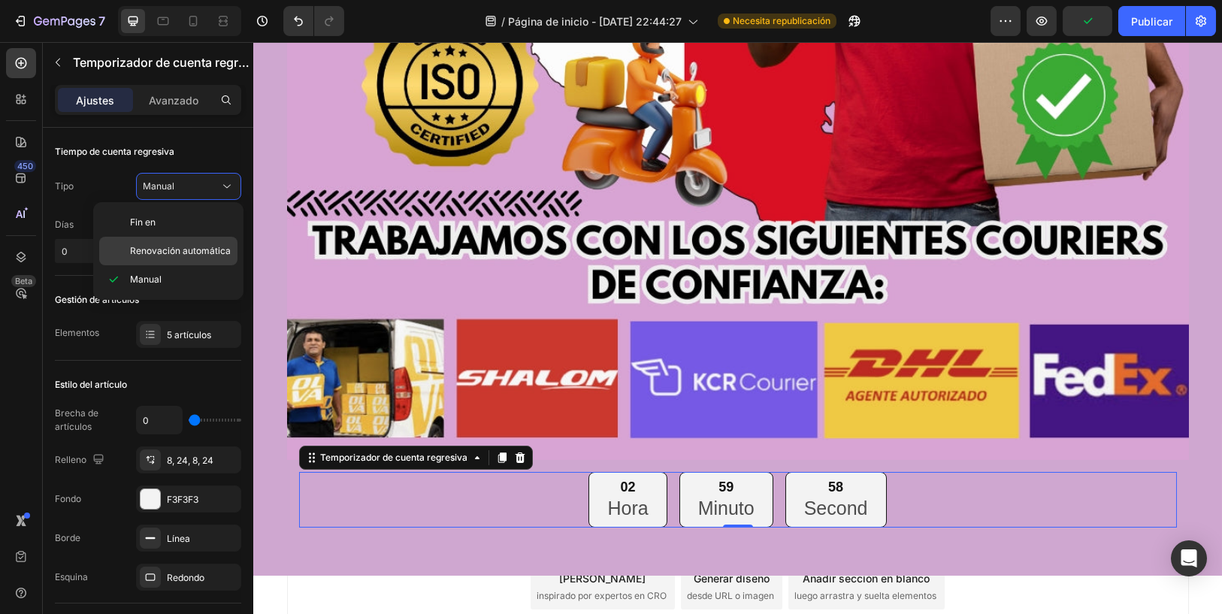
click at [193, 241] on div "Renovación automática" at bounding box center [168, 251] width 138 height 29
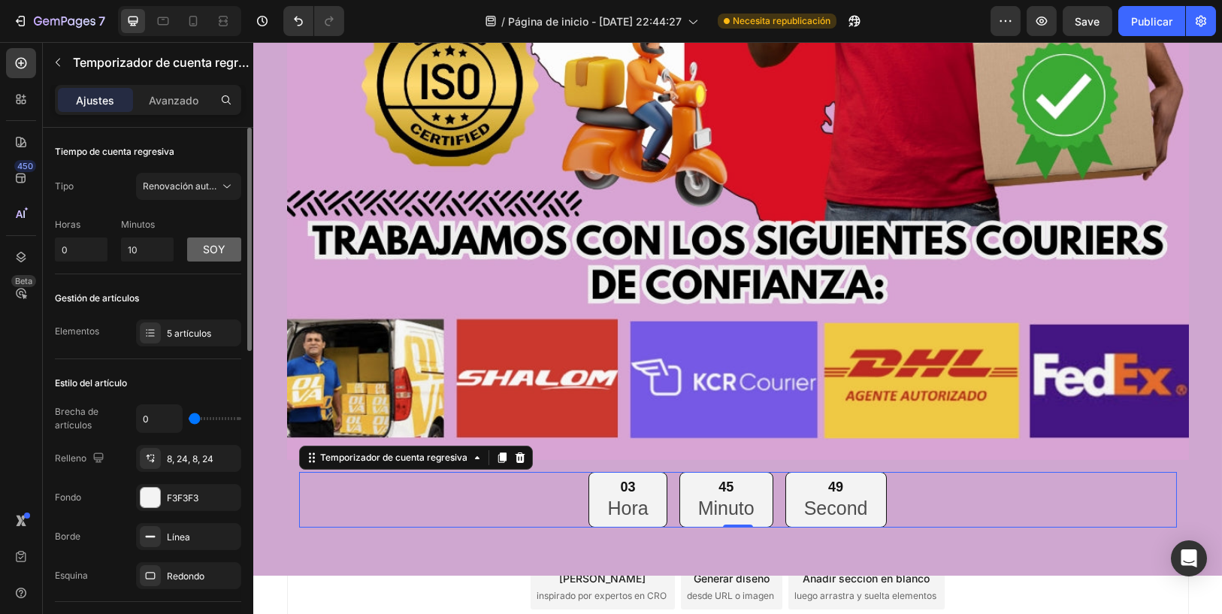
click at [213, 242] on button "soy" at bounding box center [214, 249] width 54 height 24
click at [225, 190] on icon at bounding box center [226, 186] width 15 height 15
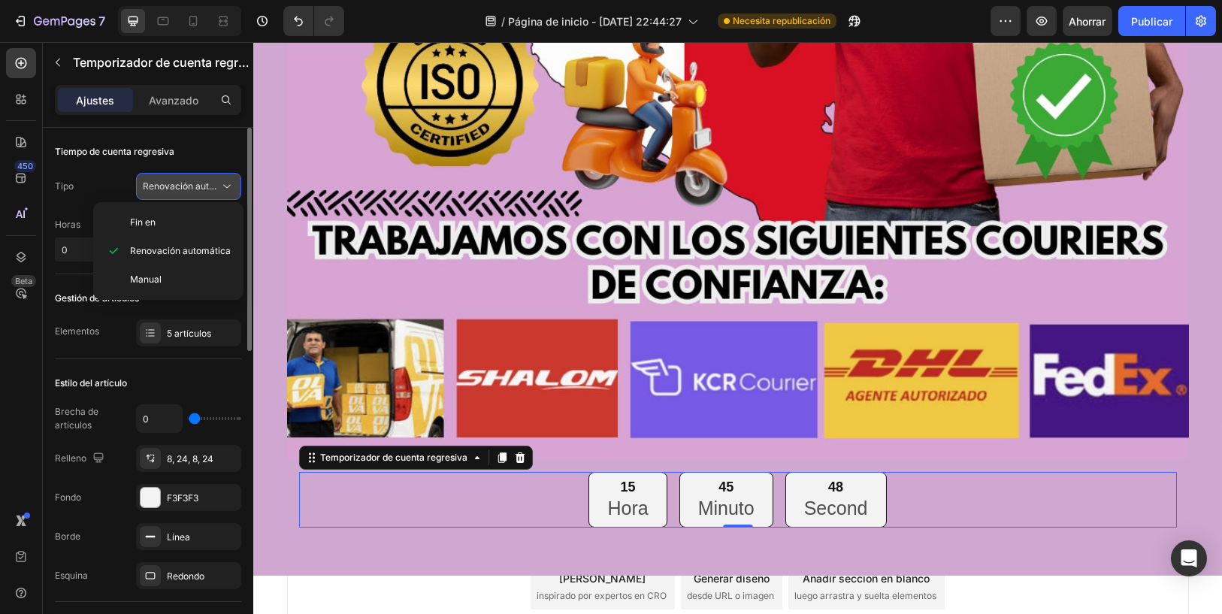
click at [225, 190] on icon at bounding box center [226, 186] width 15 height 15
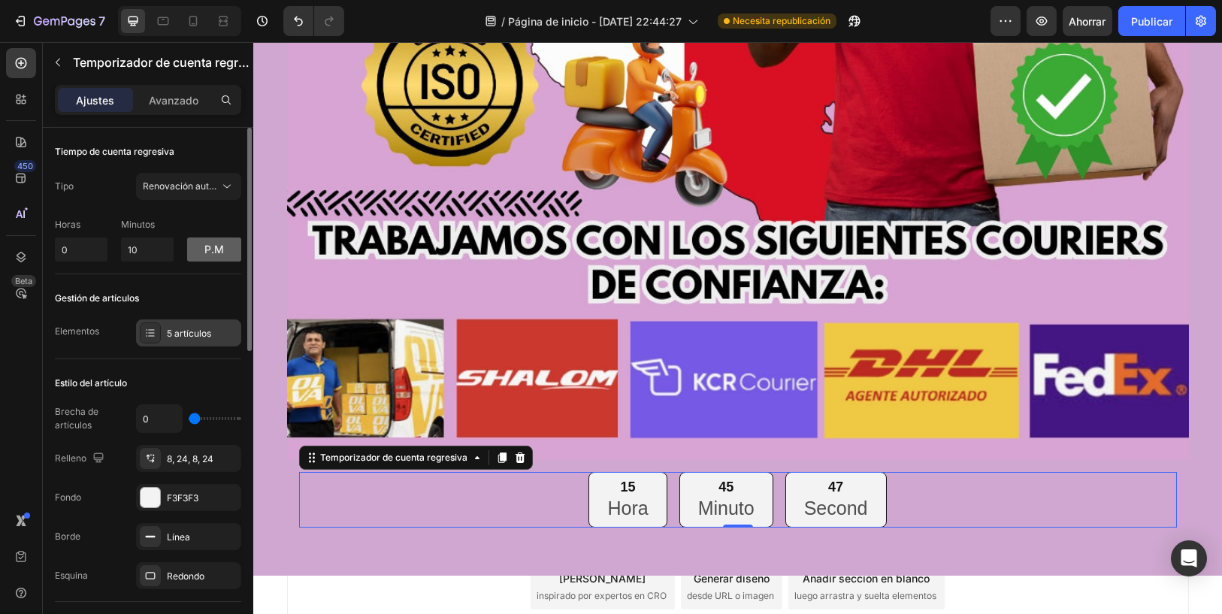
click at [206, 328] on font "5 artículos" at bounding box center [189, 333] width 44 height 11
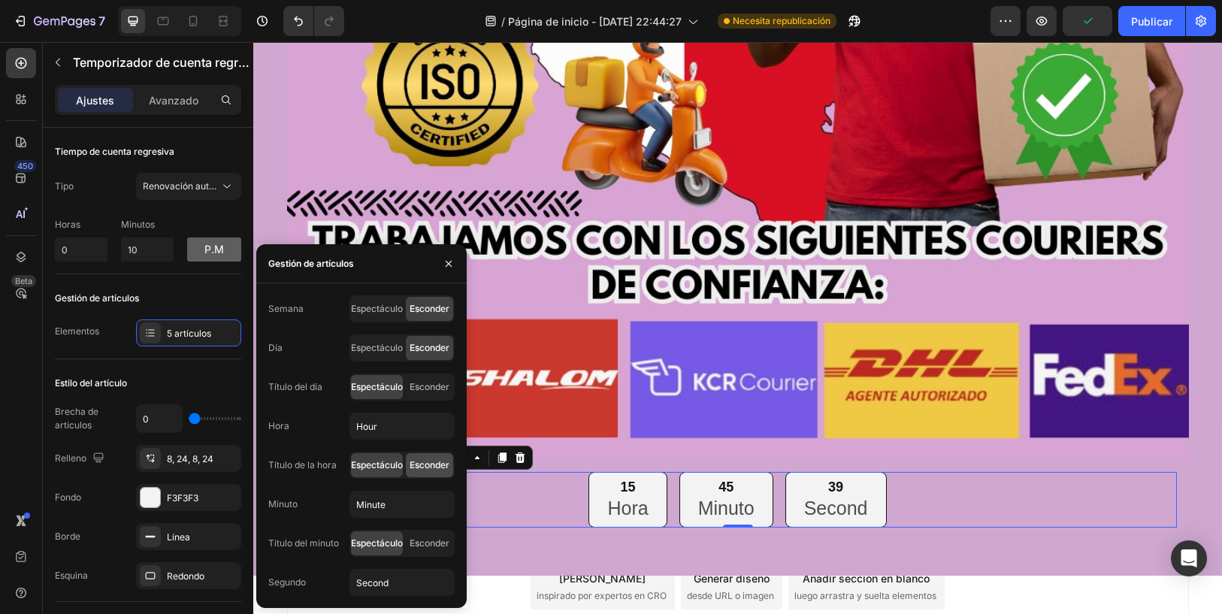
click at [434, 458] on span "Esconder" at bounding box center [430, 465] width 40 height 14
click at [437, 389] on font "Esconder" at bounding box center [430, 386] width 40 height 11
click at [363, 583] on input "Second" at bounding box center [401, 582] width 105 height 27
click at [412, 430] on input "Hour" at bounding box center [401, 426] width 105 height 27
click at [389, 433] on input "Hour" at bounding box center [401, 426] width 105 height 27
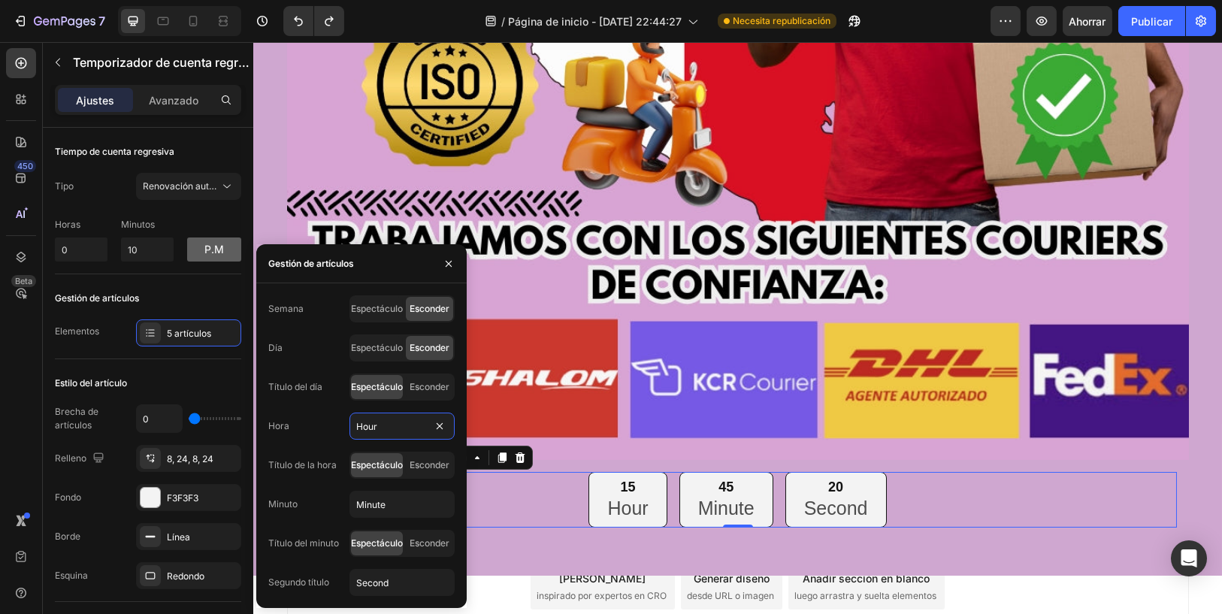
drag, startPoint x: 388, startPoint y: 426, endPoint x: 344, endPoint y: 424, distance: 43.6
click at [344, 424] on div "Hora Hour" at bounding box center [361, 426] width 186 height 27
type input "h"
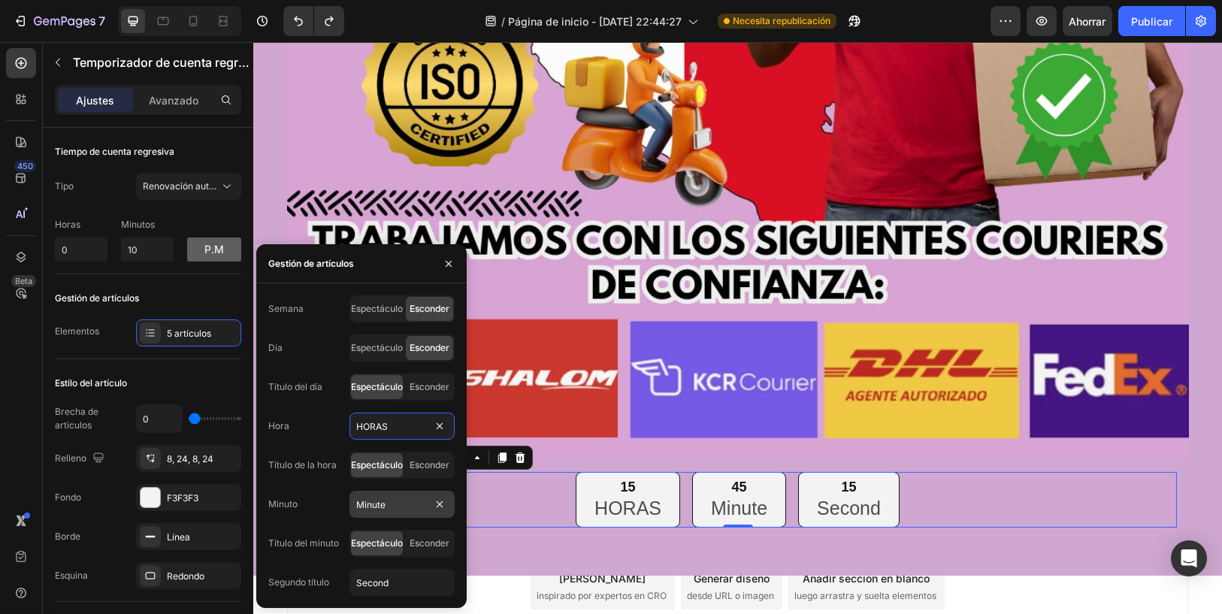
type input "HORAS"
click at [401, 497] on input "Minute" at bounding box center [401, 504] width 105 height 27
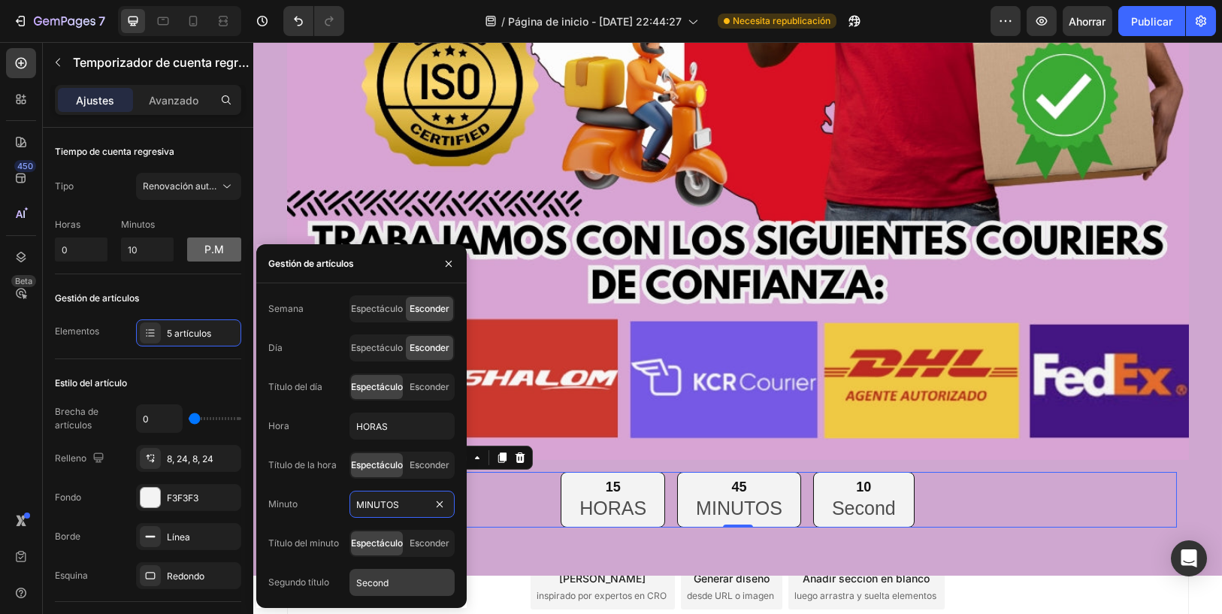
type input "MINUTOS"
click at [396, 582] on input "Second" at bounding box center [401, 582] width 105 height 27
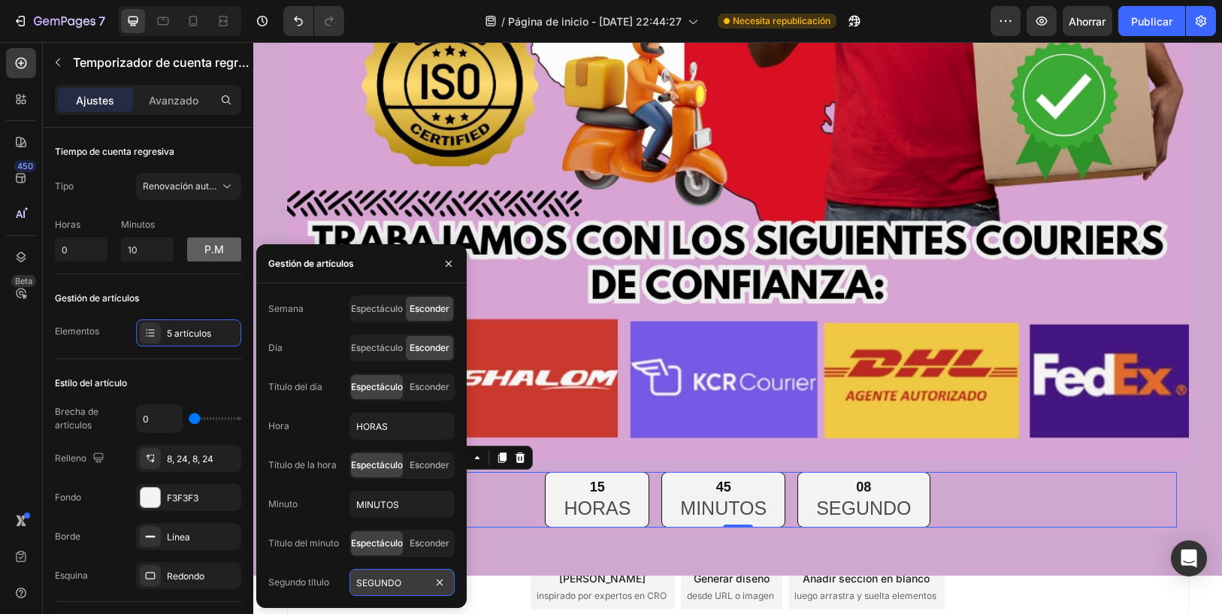
type input "SEGUNDOS"
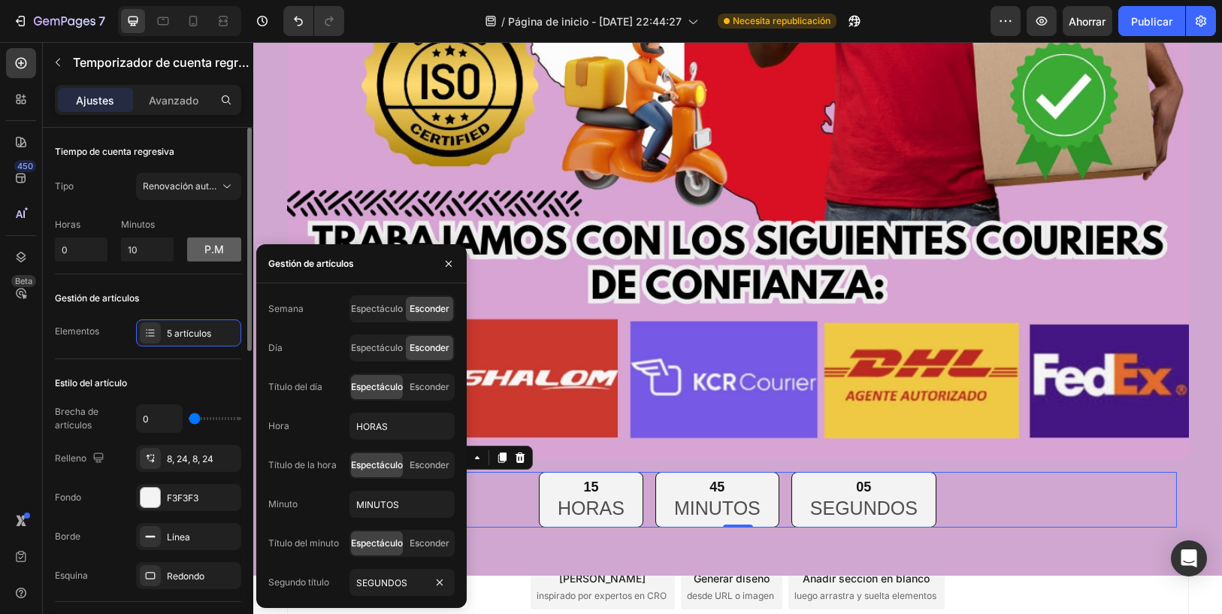
click at [207, 349] on div "Gestión de artículos Elementos 5 artículos" at bounding box center [148, 316] width 186 height 85
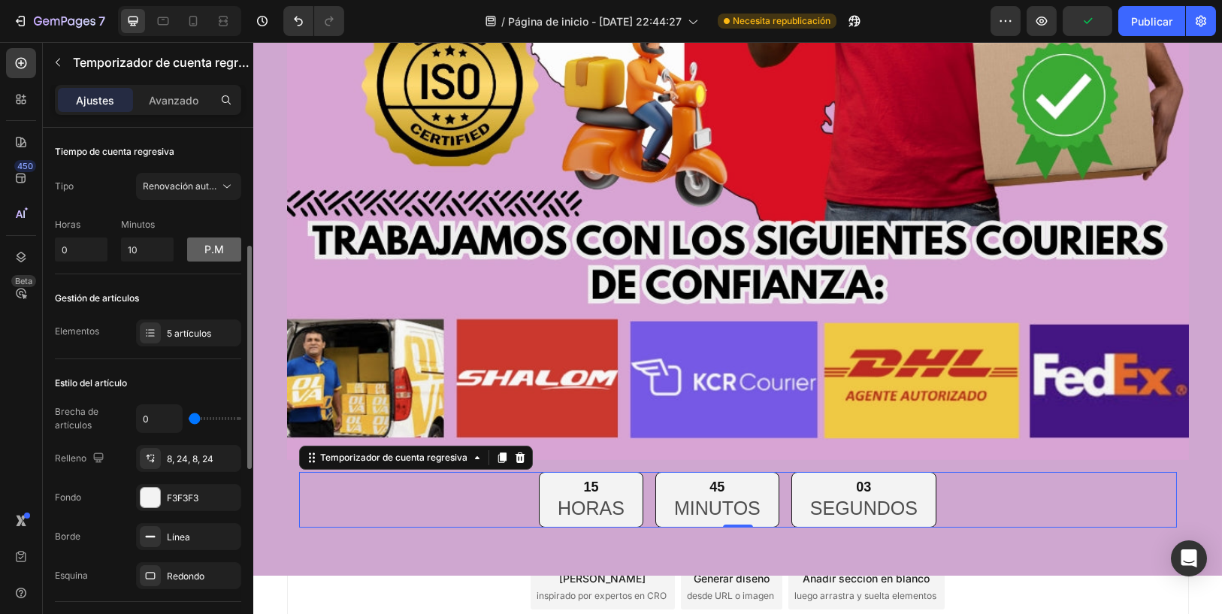
scroll to position [250, 0]
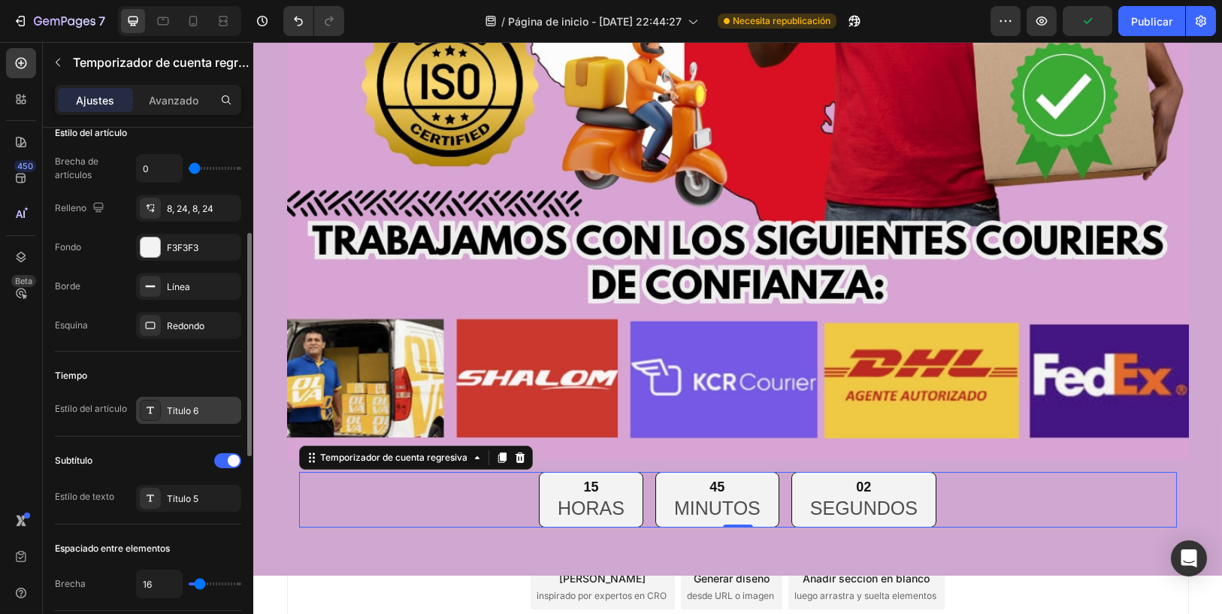
click at [214, 406] on div "Título 6" at bounding box center [202, 411] width 71 height 14
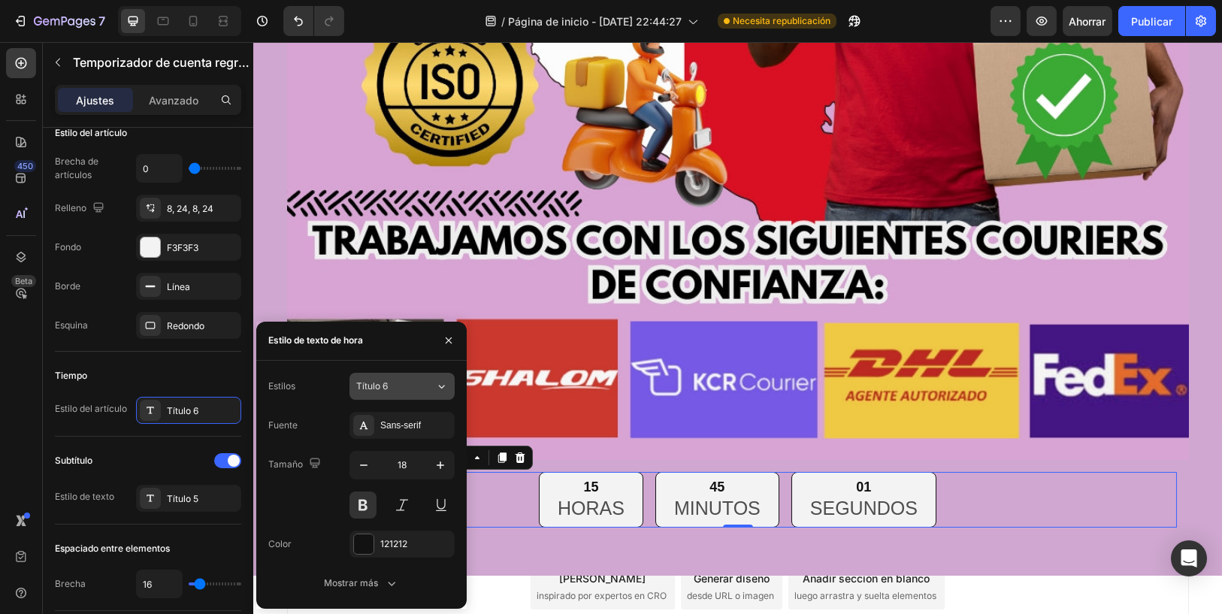
click at [428, 385] on div "Título 6" at bounding box center [395, 386] width 79 height 14
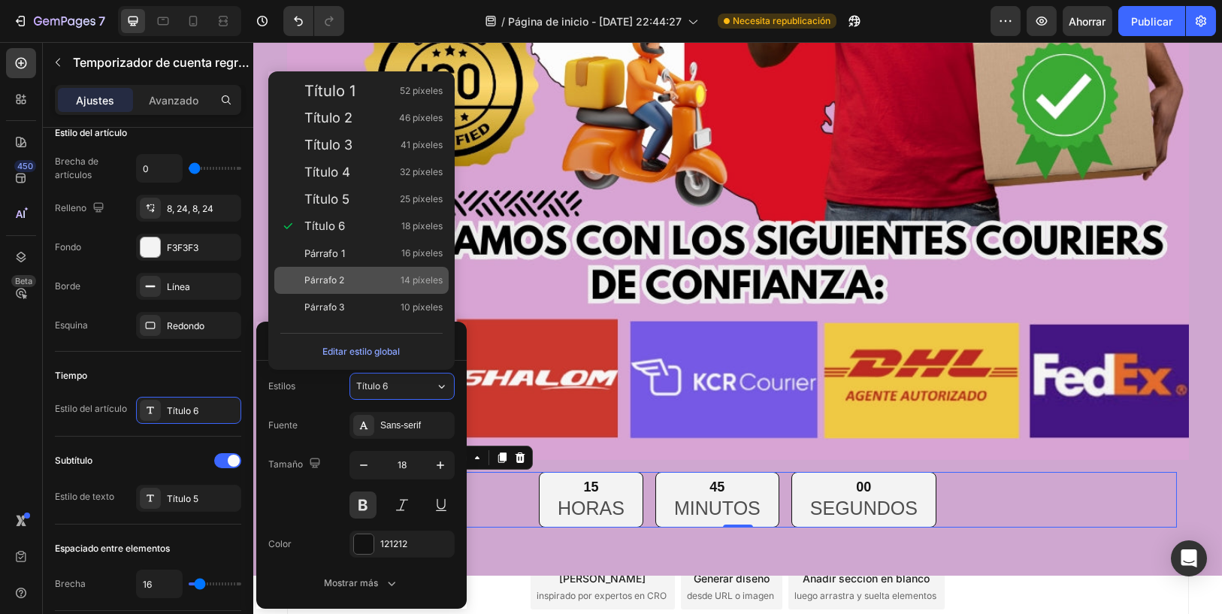
click at [358, 280] on div "Párrafo 2 14 píxeles" at bounding box center [373, 280] width 138 height 15
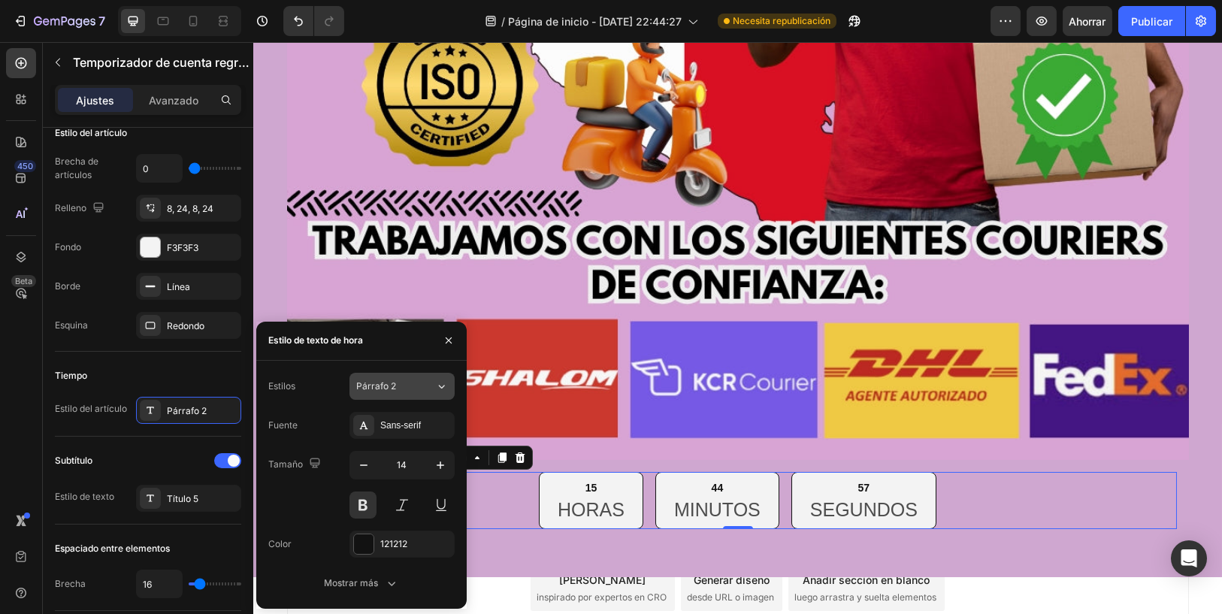
click at [434, 378] on button "Párrafo 2" at bounding box center [401, 386] width 105 height 27
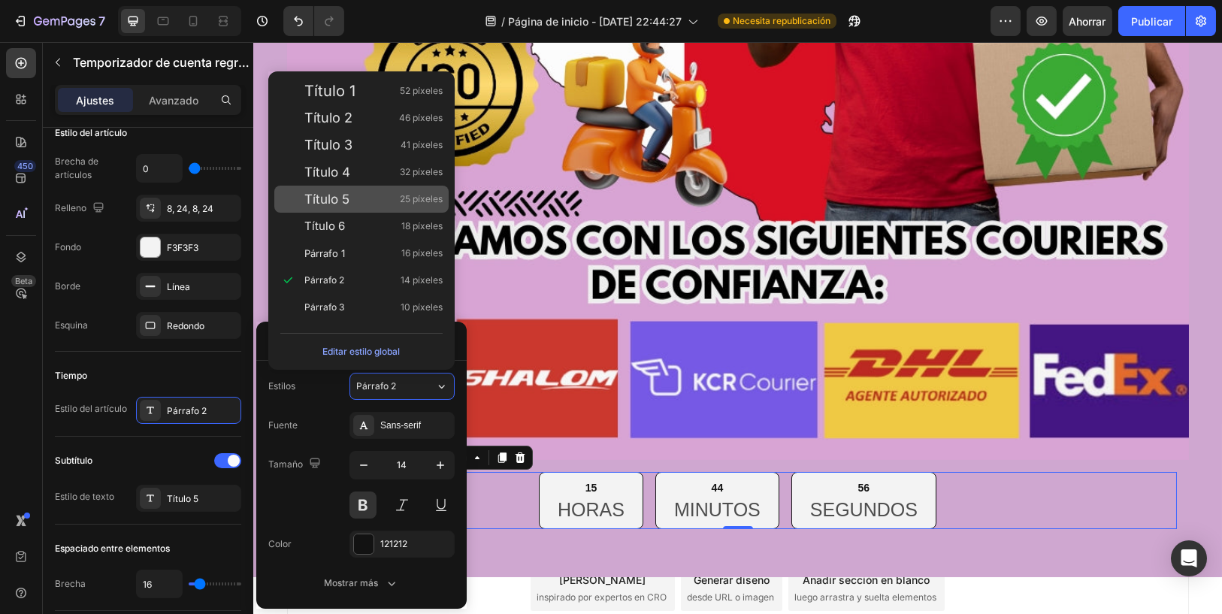
click at [360, 192] on div "Título 5 25 píxeles" at bounding box center [373, 199] width 138 height 15
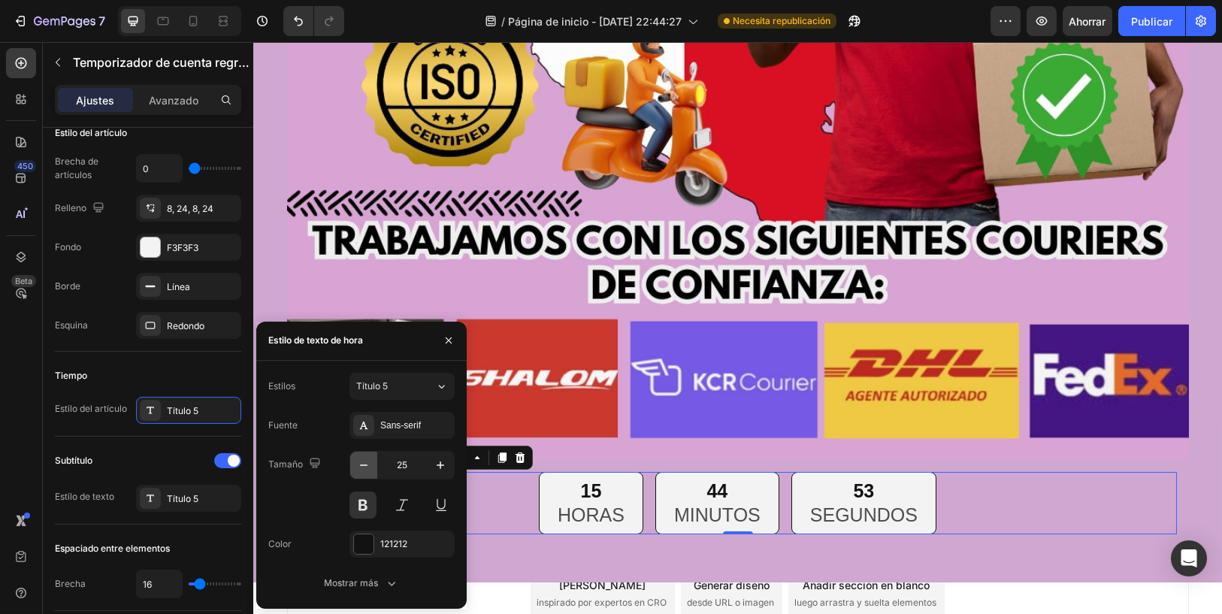
click at [356, 464] on icon "button" at bounding box center [363, 465] width 15 height 15
click at [358, 464] on icon "button" at bounding box center [363, 465] width 15 height 15
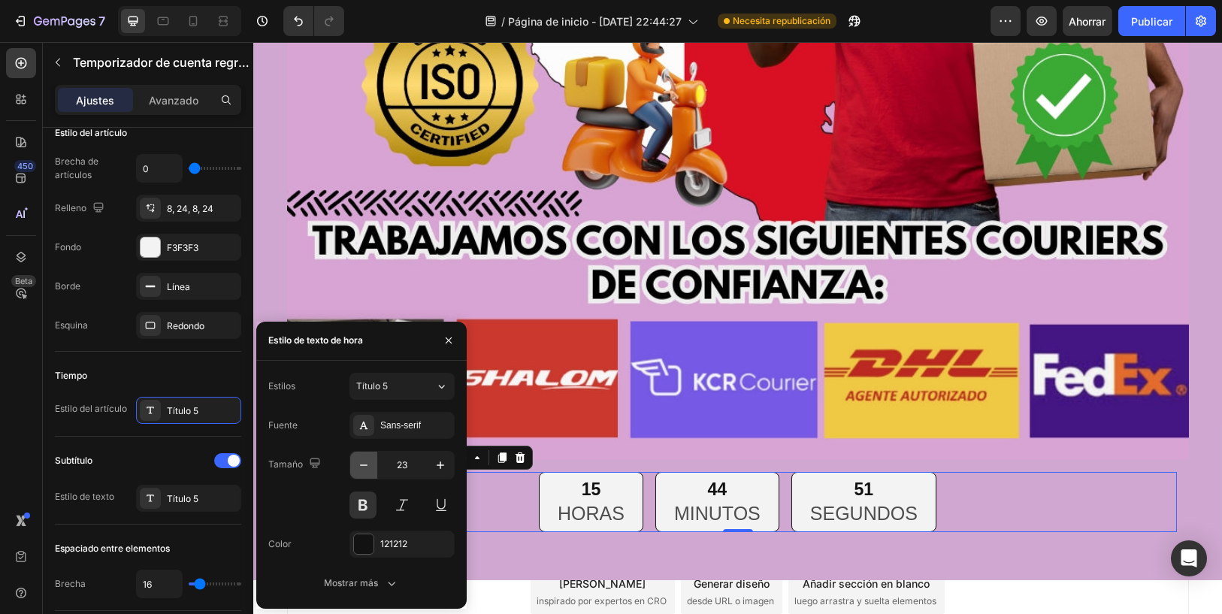
click at [358, 464] on icon "button" at bounding box center [363, 465] width 15 height 15
click at [427, 465] on button "button" at bounding box center [440, 465] width 27 height 27
click at [429, 465] on button "button" at bounding box center [440, 465] width 27 height 27
type input "24"
click at [391, 534] on div "121212" at bounding box center [401, 544] width 105 height 27
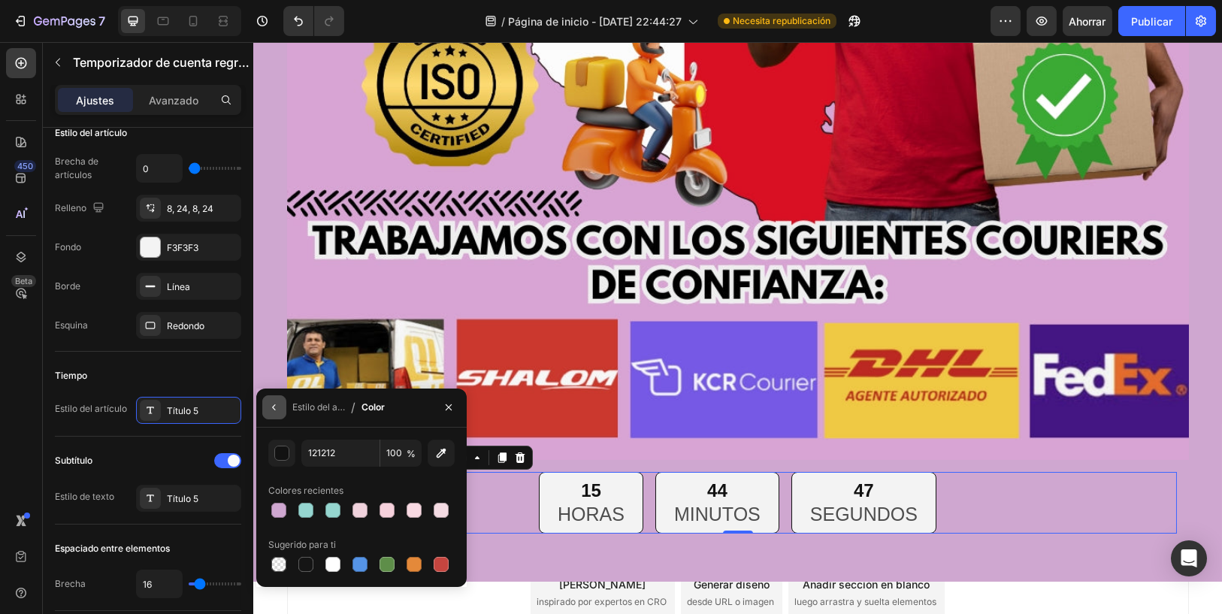
click at [277, 407] on icon "button" at bounding box center [274, 407] width 12 height 12
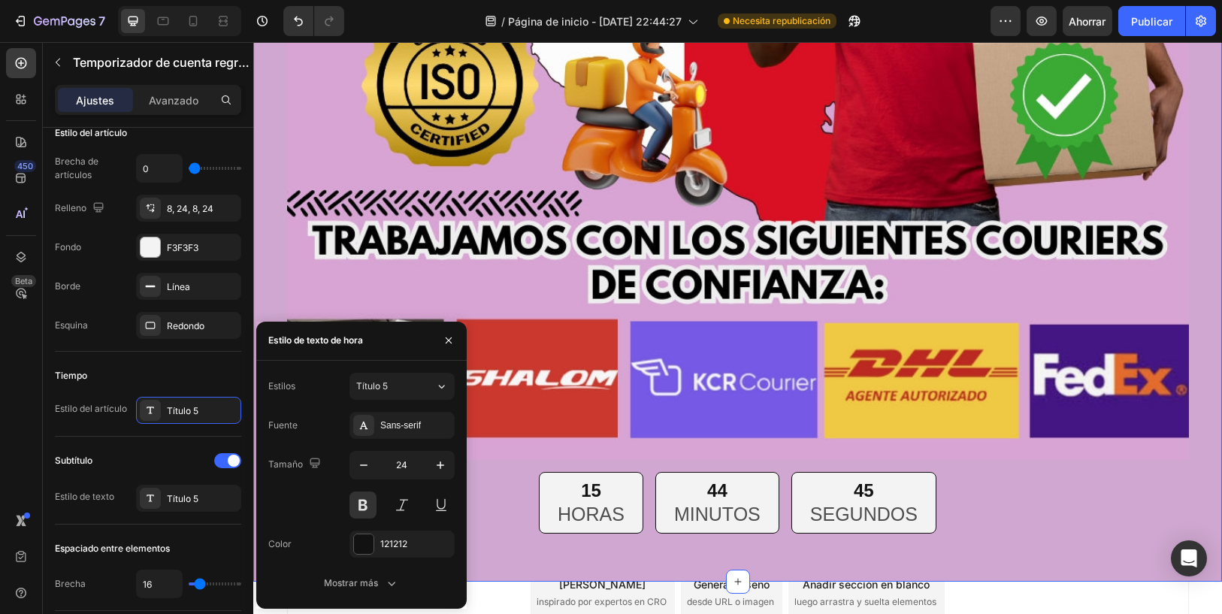
scroll to position [0, 0]
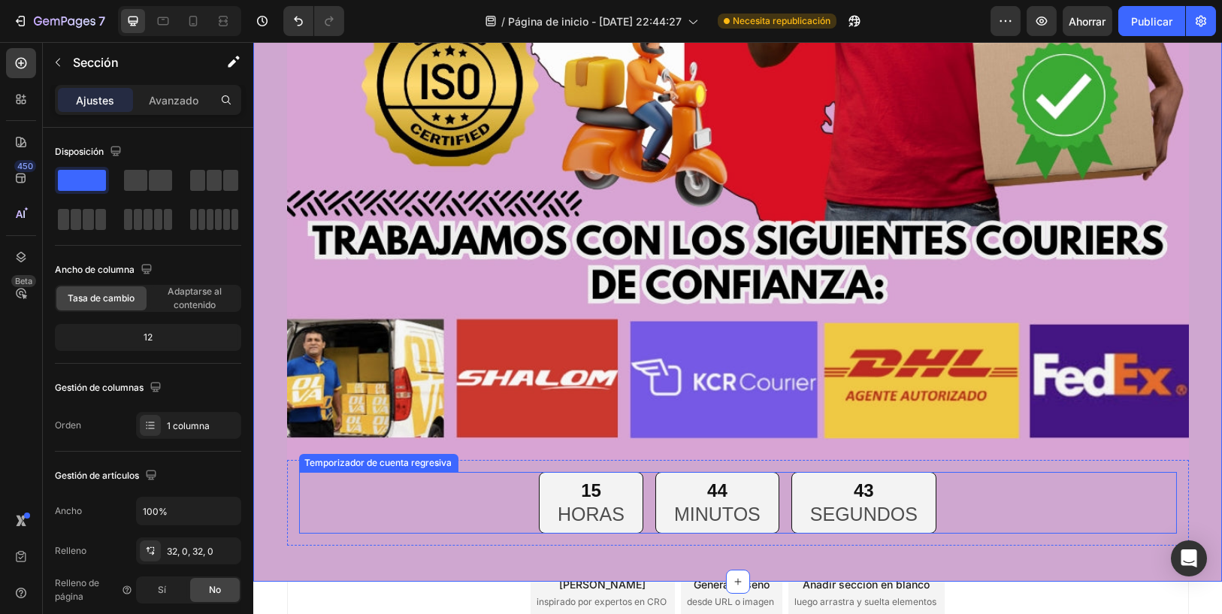
click at [636, 516] on div "15 HORAS" at bounding box center [591, 503] width 104 height 62
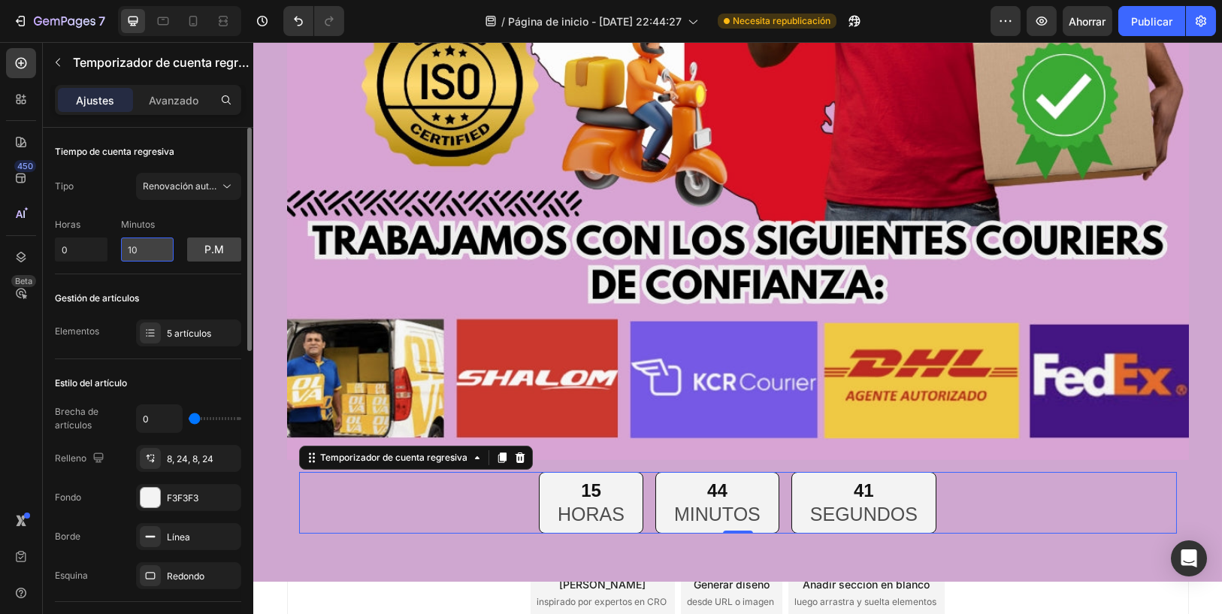
click at [140, 249] on input "10" at bounding box center [147, 249] width 53 height 24
type input "1"
type input "0"
click at [180, 279] on div "Gestión de artículos Elementos 5 artículos" at bounding box center [148, 316] width 186 height 85
click at [80, 255] on input "0" at bounding box center [81, 249] width 53 height 24
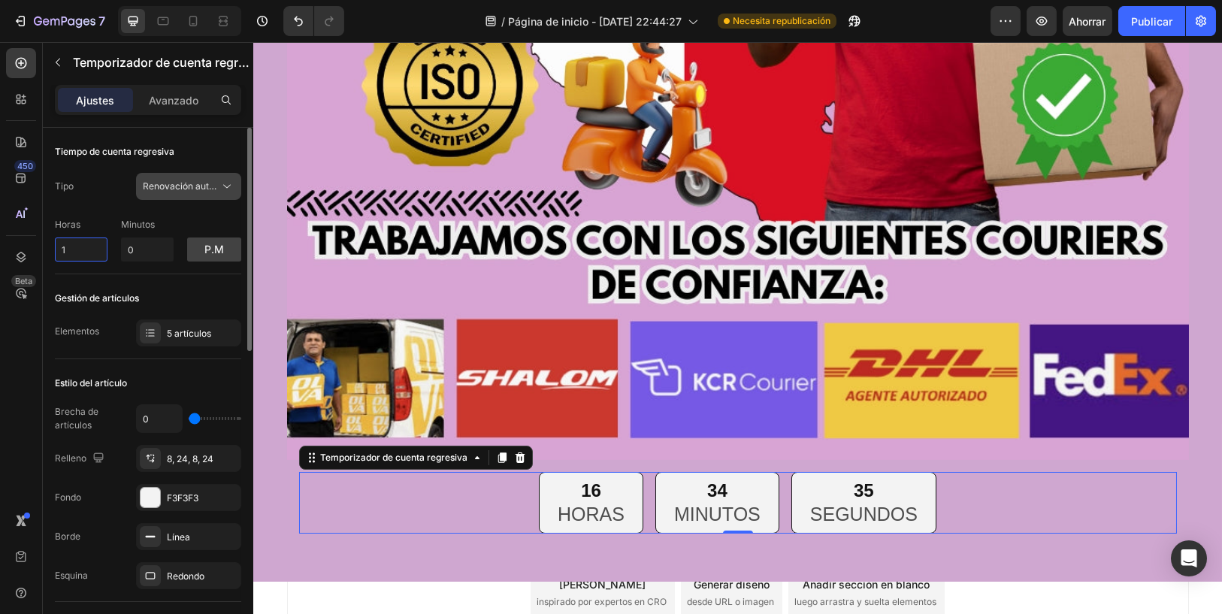
type input "1"
click at [210, 180] on font "Renovación automática" at bounding box center [193, 185] width 101 height 11
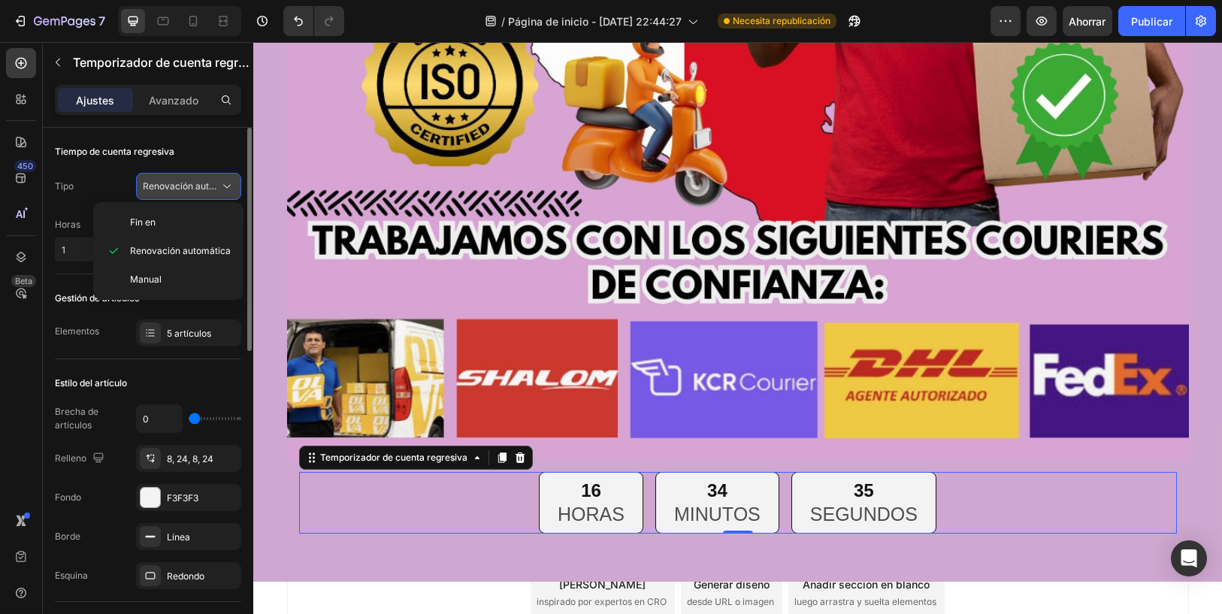
click at [210, 180] on font "Renovación automática" at bounding box center [193, 185] width 101 height 11
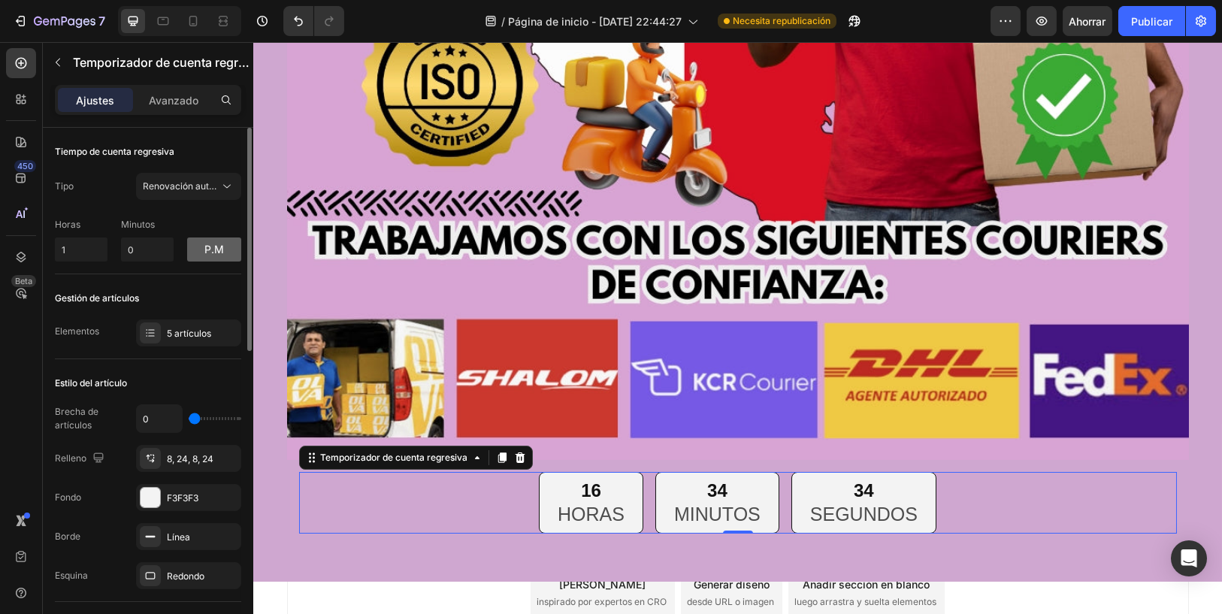
click at [225, 246] on button "p.m" at bounding box center [214, 249] width 54 height 24
click at [225, 249] on font "soy" at bounding box center [214, 249] width 23 height 13
click at [225, 249] on button "p.m" at bounding box center [214, 249] width 54 height 24
click at [225, 249] on font "soy" at bounding box center [214, 249] width 23 height 13
click at [225, 249] on button "pm" at bounding box center [214, 249] width 54 height 24
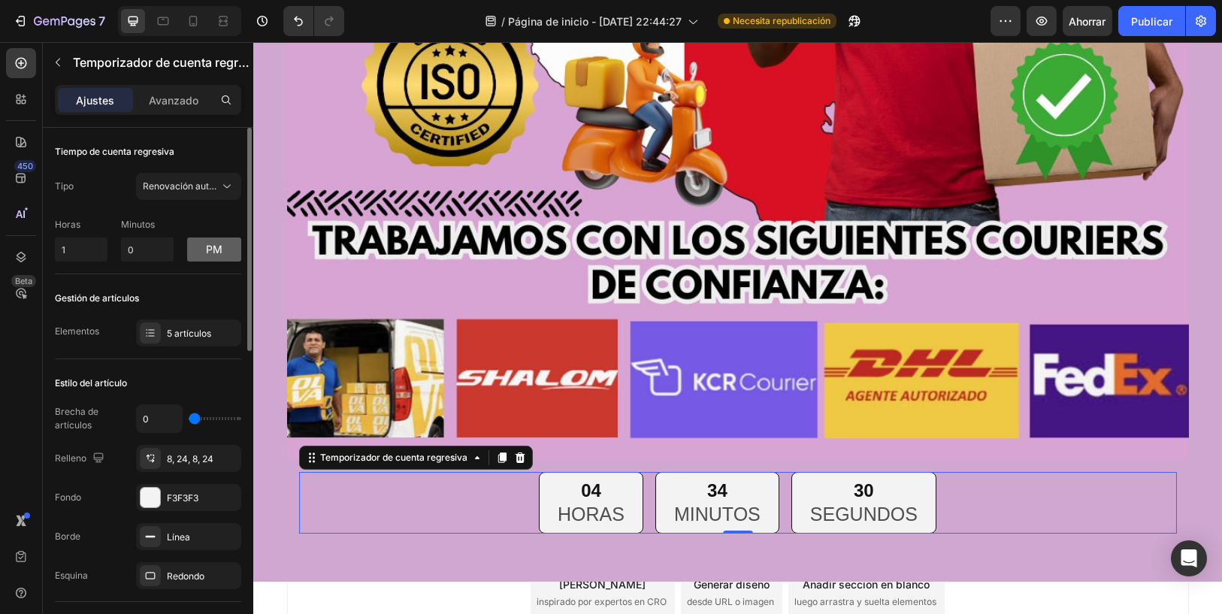
click at [225, 249] on button "pm" at bounding box center [214, 249] width 54 height 24
click at [225, 249] on font "soy" at bounding box center [214, 249] width 23 height 13
click at [225, 249] on button "soy" at bounding box center [214, 249] width 54 height 24
click at [225, 249] on button "am" at bounding box center [214, 249] width 54 height 24
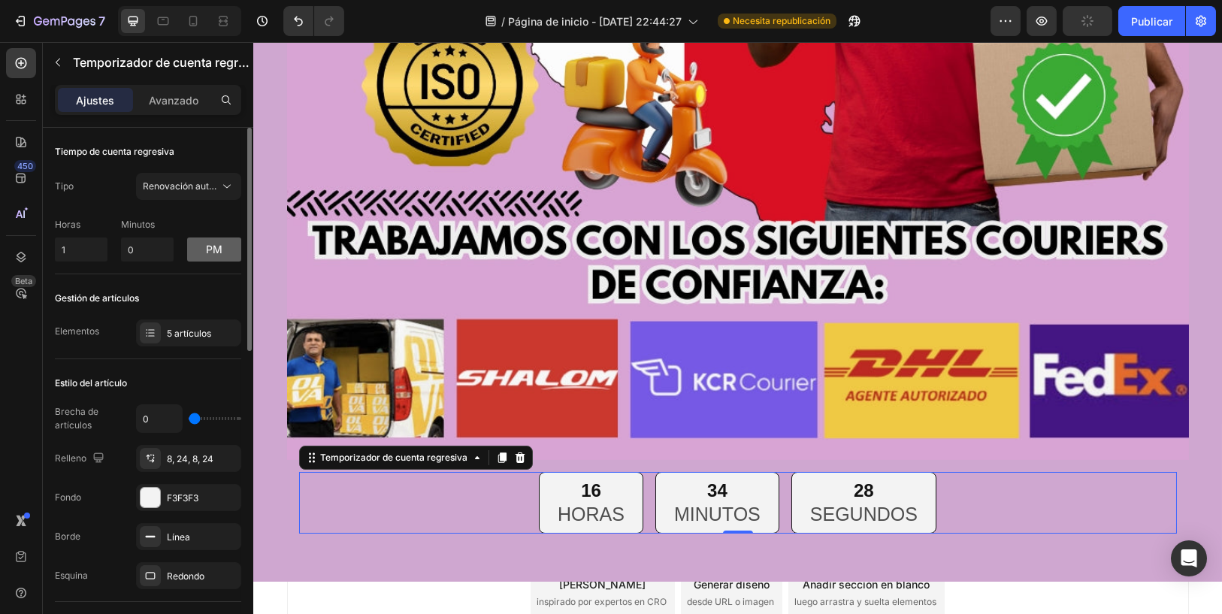
click at [225, 250] on button "pm" at bounding box center [214, 249] width 54 height 24
click at [225, 252] on button "am" at bounding box center [214, 249] width 54 height 24
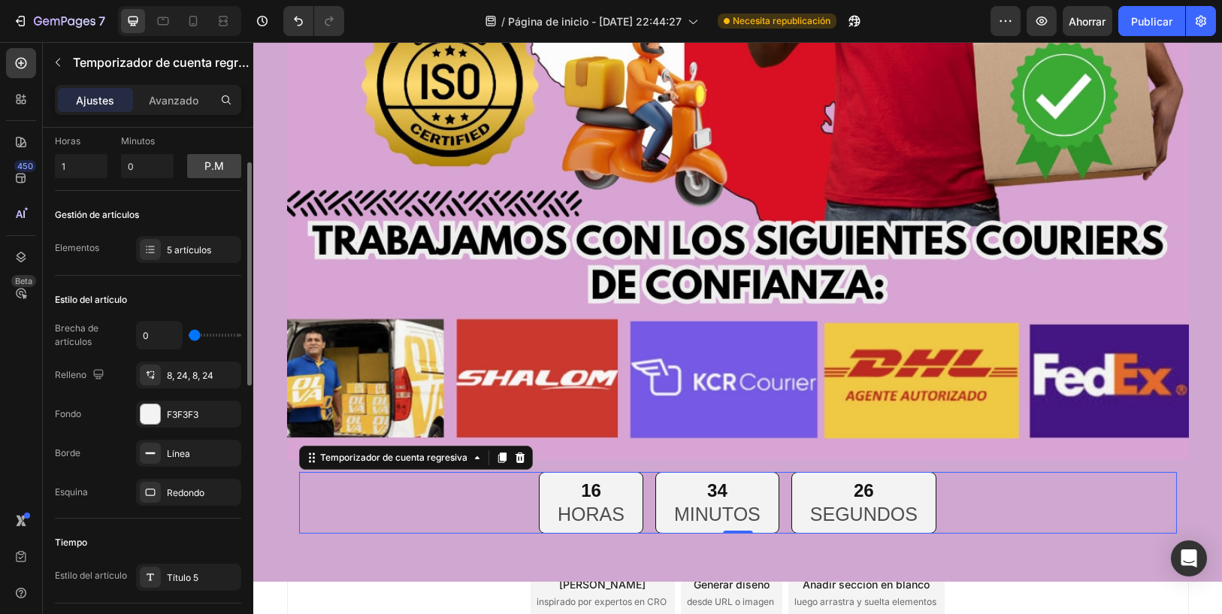
scroll to position [250, 0]
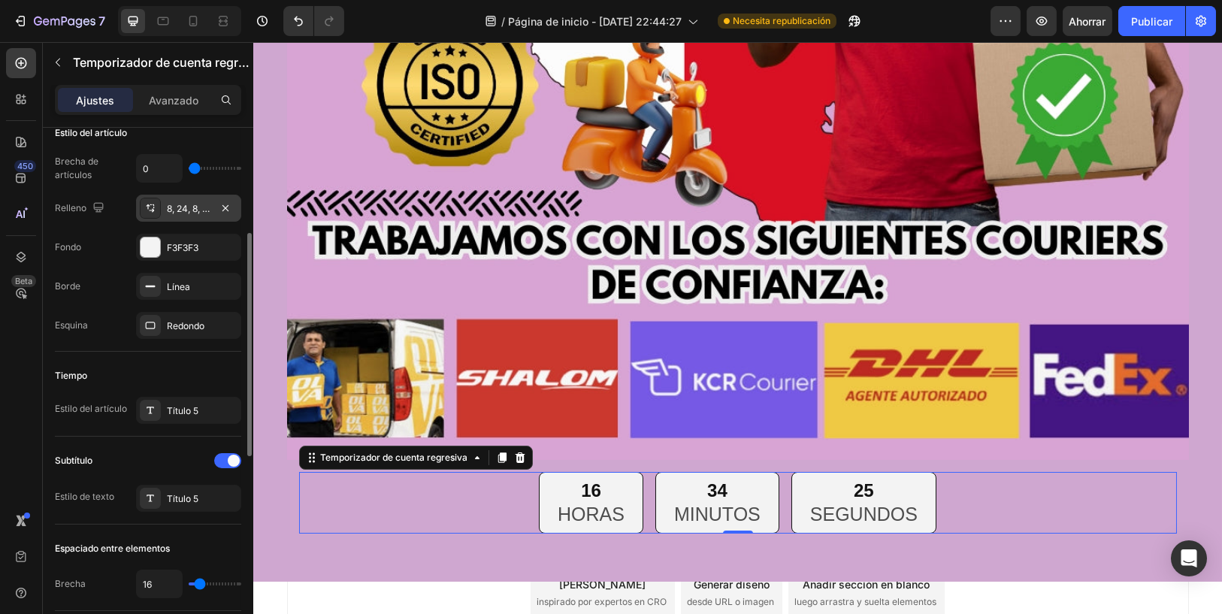
click at [189, 219] on div "8, 24, 8, 24" at bounding box center [188, 208] width 105 height 27
click at [130, 241] on div "Fondo F3F3F3" at bounding box center [148, 247] width 186 height 27
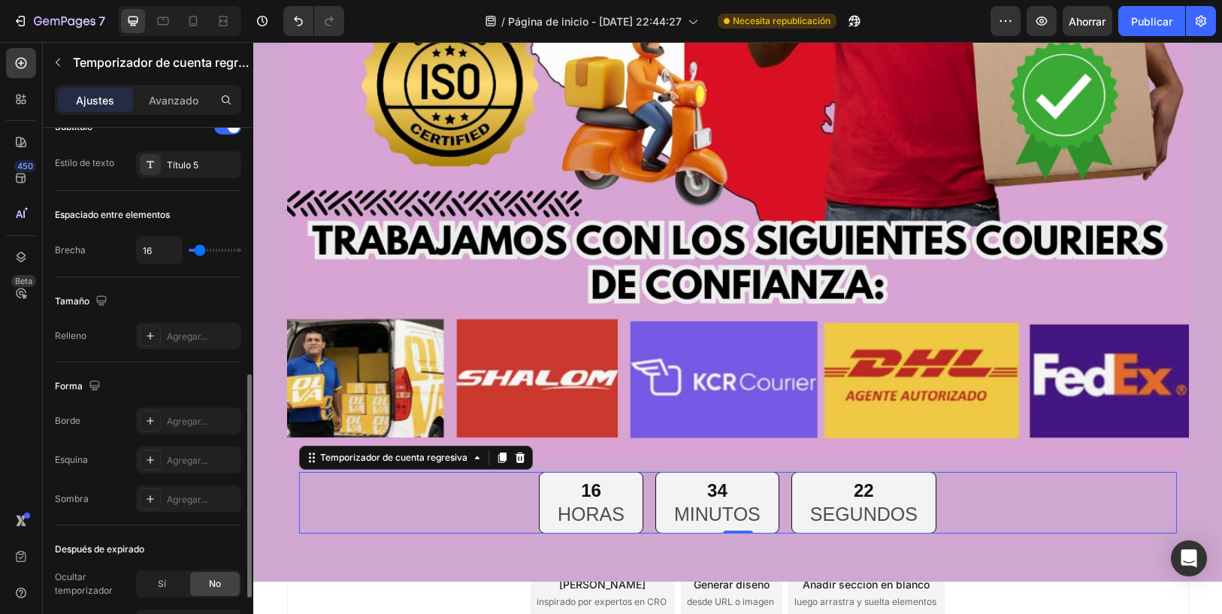
scroll to position [725, 0]
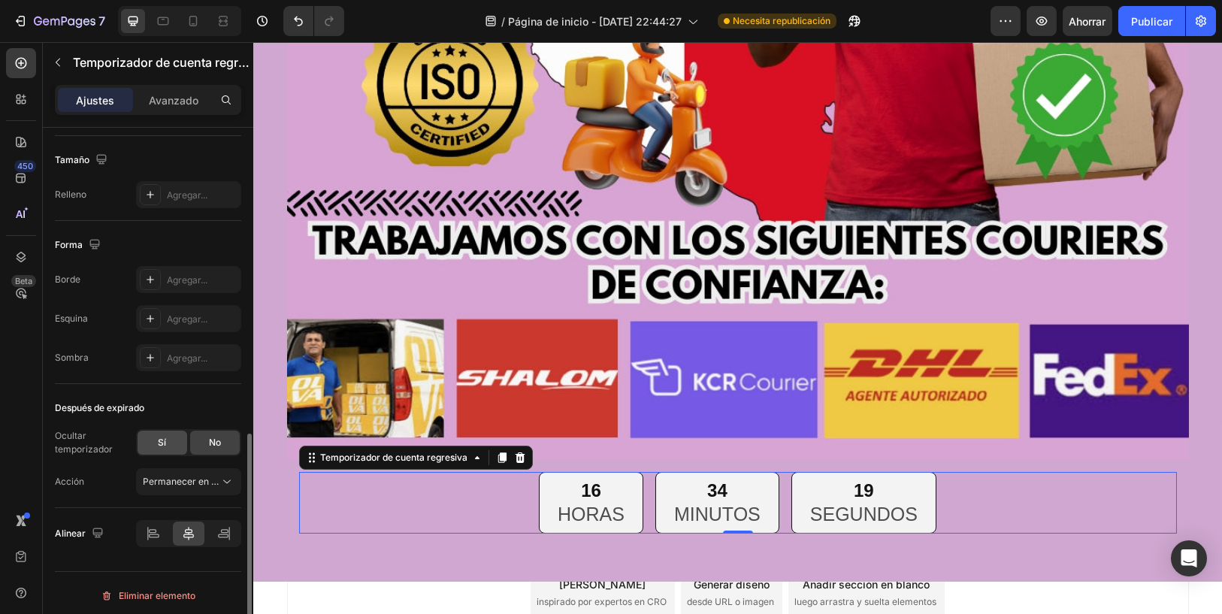
click at [162, 437] on font "Sí" at bounding box center [163, 442] width 8 height 11
click at [211, 440] on font "No" at bounding box center [215, 442] width 12 height 11
click at [221, 474] on icon at bounding box center [226, 481] width 15 height 15
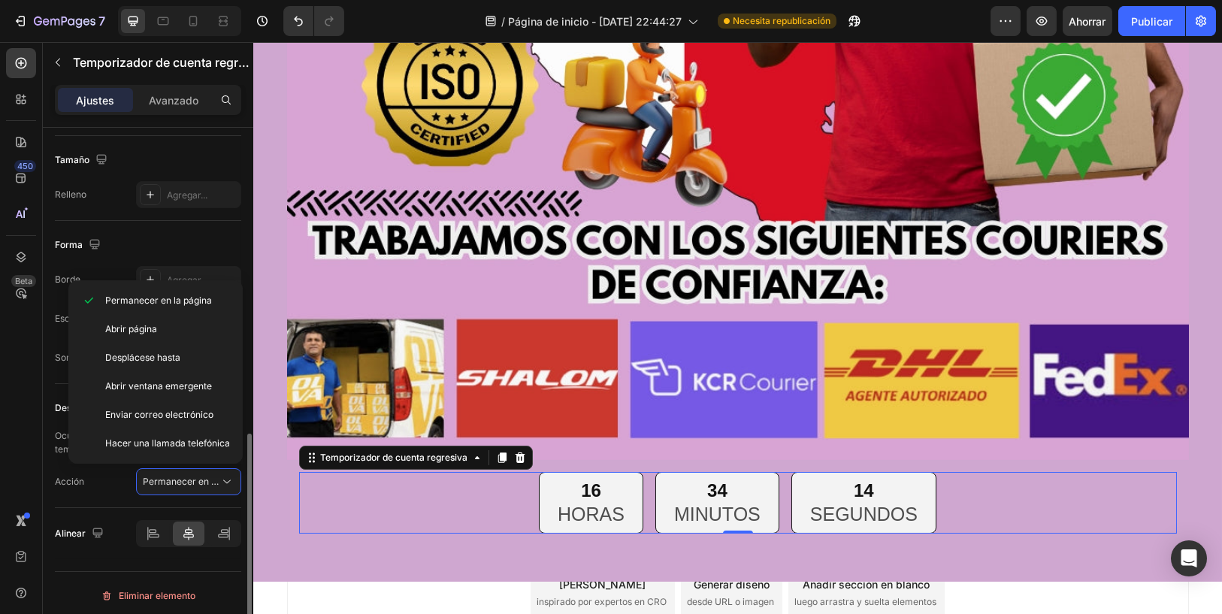
click at [135, 250] on div "Forma" at bounding box center [148, 245] width 186 height 24
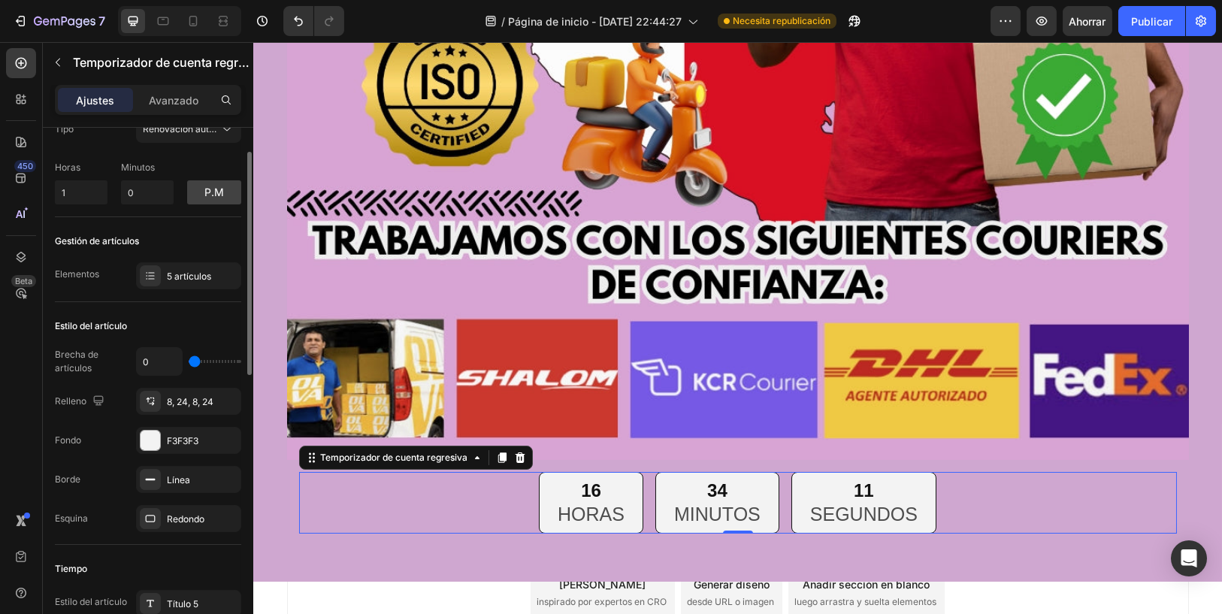
scroll to position [0, 0]
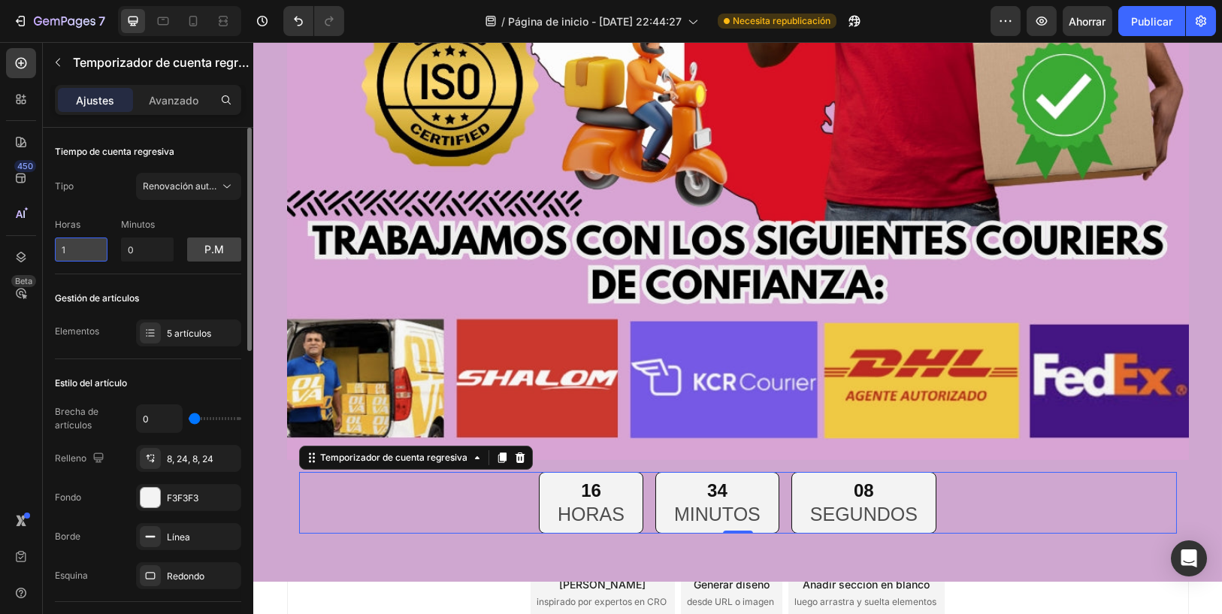
click at [99, 246] on input "1" at bounding box center [81, 249] width 53 height 24
type input "0"
click at [132, 300] on font "Gestión de artículos" at bounding box center [97, 297] width 84 height 11
click at [192, 250] on button "p.m" at bounding box center [214, 249] width 54 height 24
click at [198, 248] on button "soy" at bounding box center [214, 249] width 54 height 24
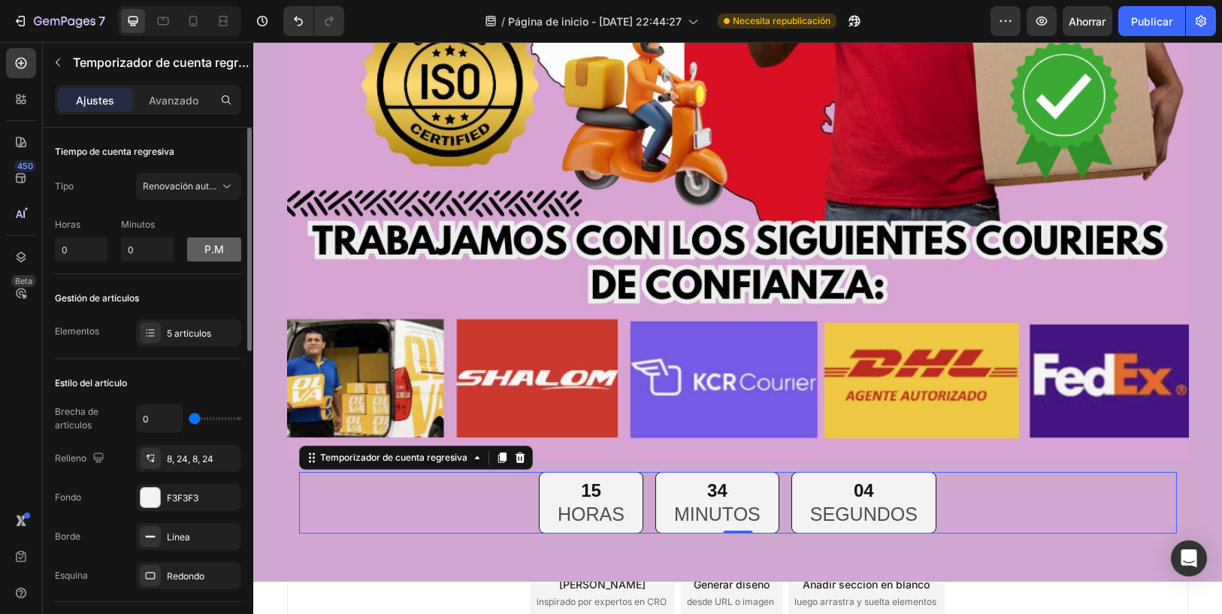
click at [198, 248] on button "p.m" at bounding box center [214, 249] width 54 height 24
click at [197, 274] on div "Gestión de artículos Elementos 5 artículos" at bounding box center [148, 316] width 186 height 85
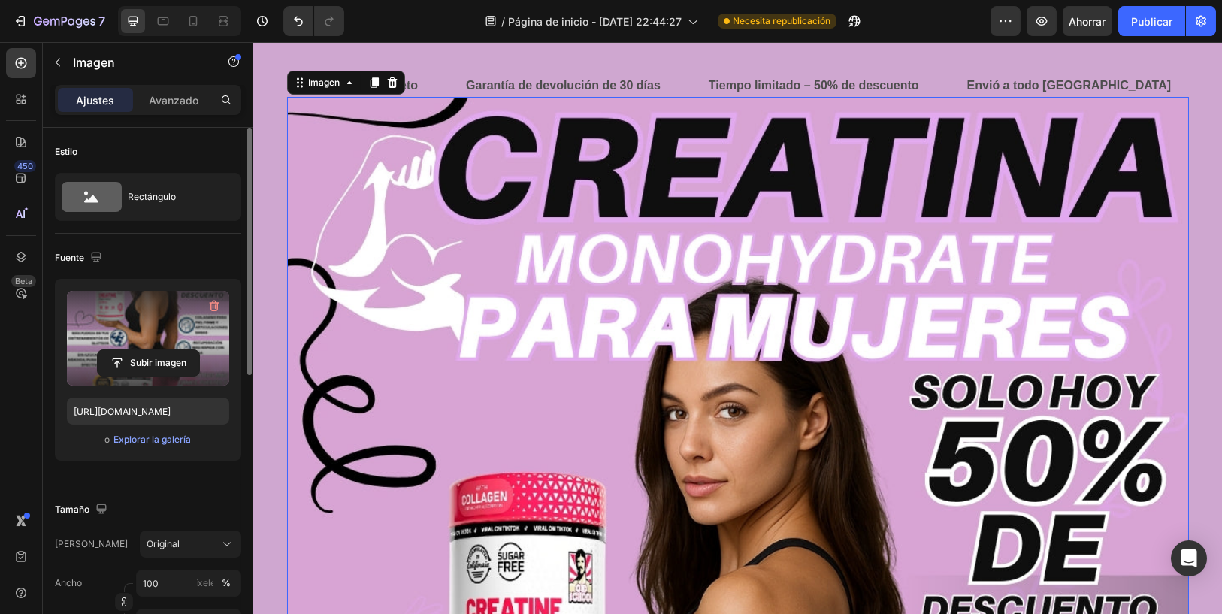
click at [154, 345] on label at bounding box center [148, 338] width 162 height 95
click at [154, 350] on input "file" at bounding box center [148, 363] width 101 height 26
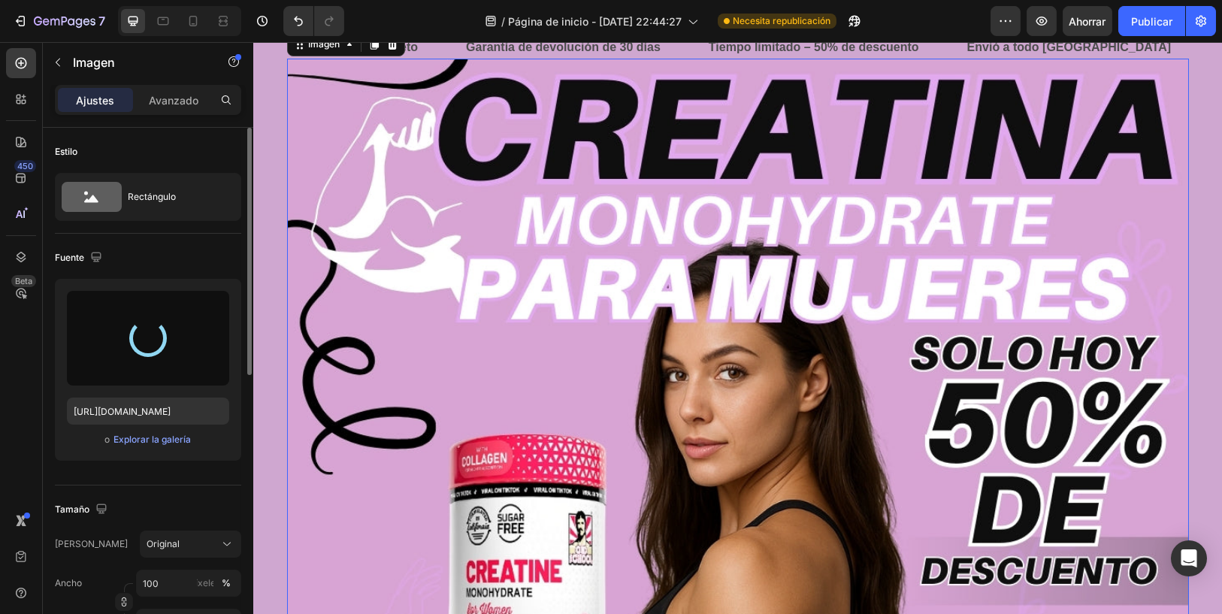
type input "[URL][DOMAIN_NAME]"
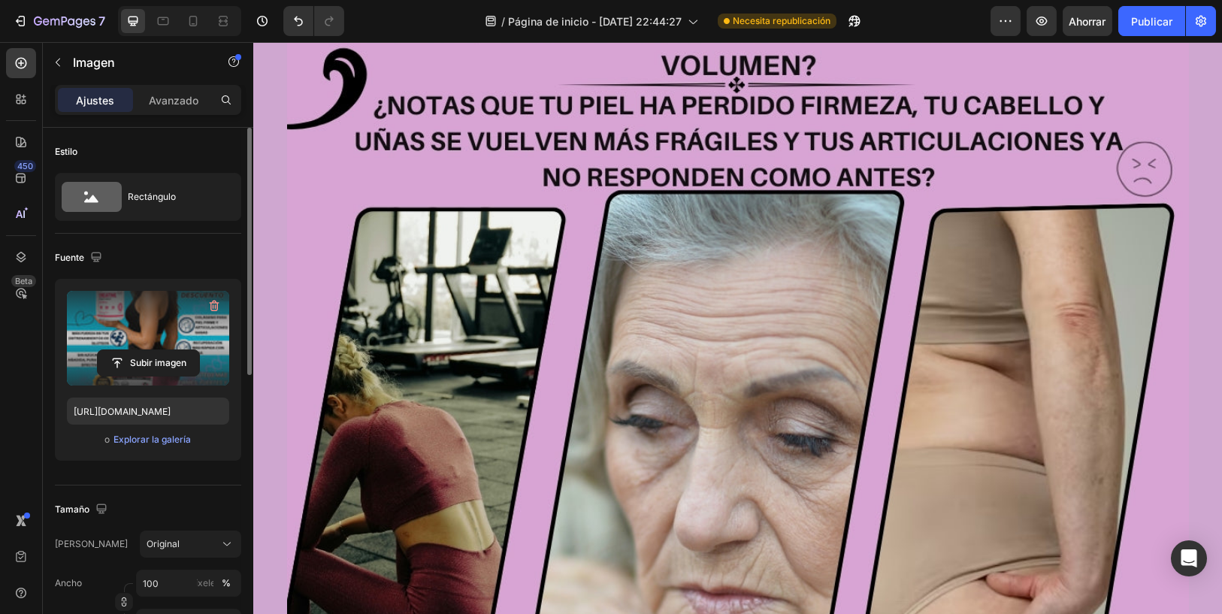
scroll to position [3339, 0]
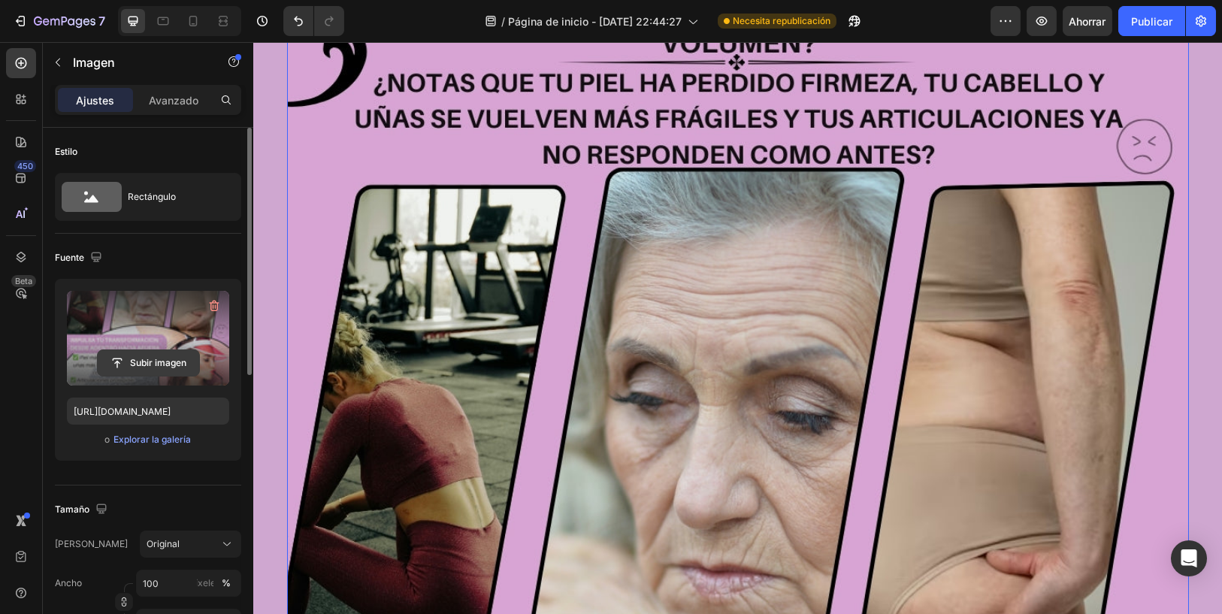
click at [124, 350] on input "file" at bounding box center [148, 363] width 101 height 26
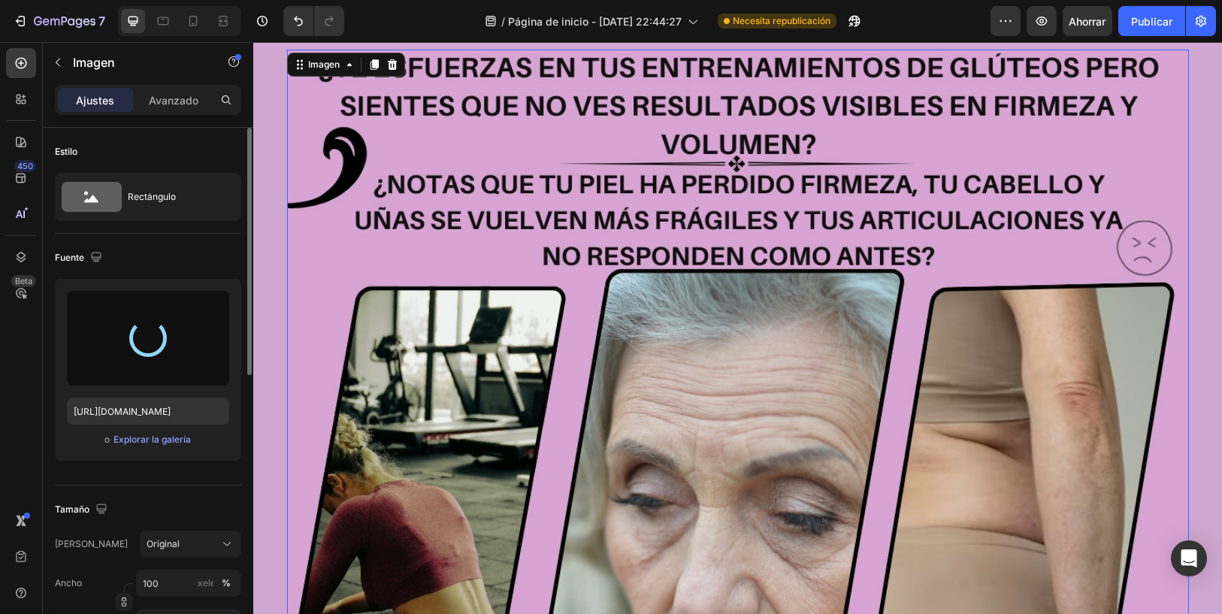
scroll to position [3256, 0]
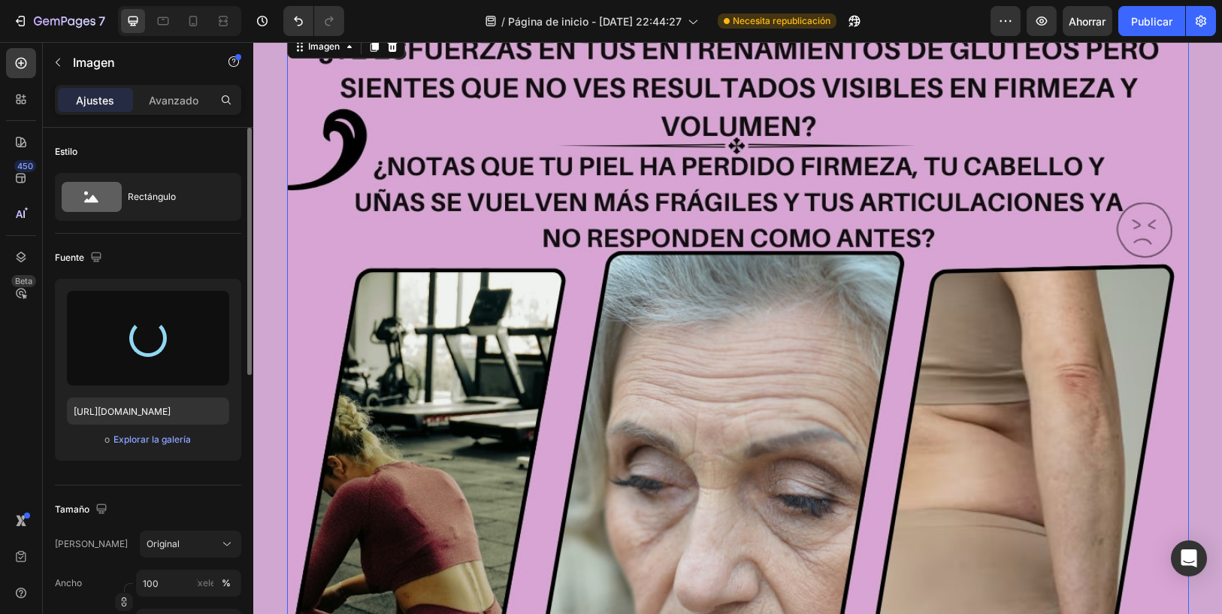
type input "[URL][DOMAIN_NAME]"
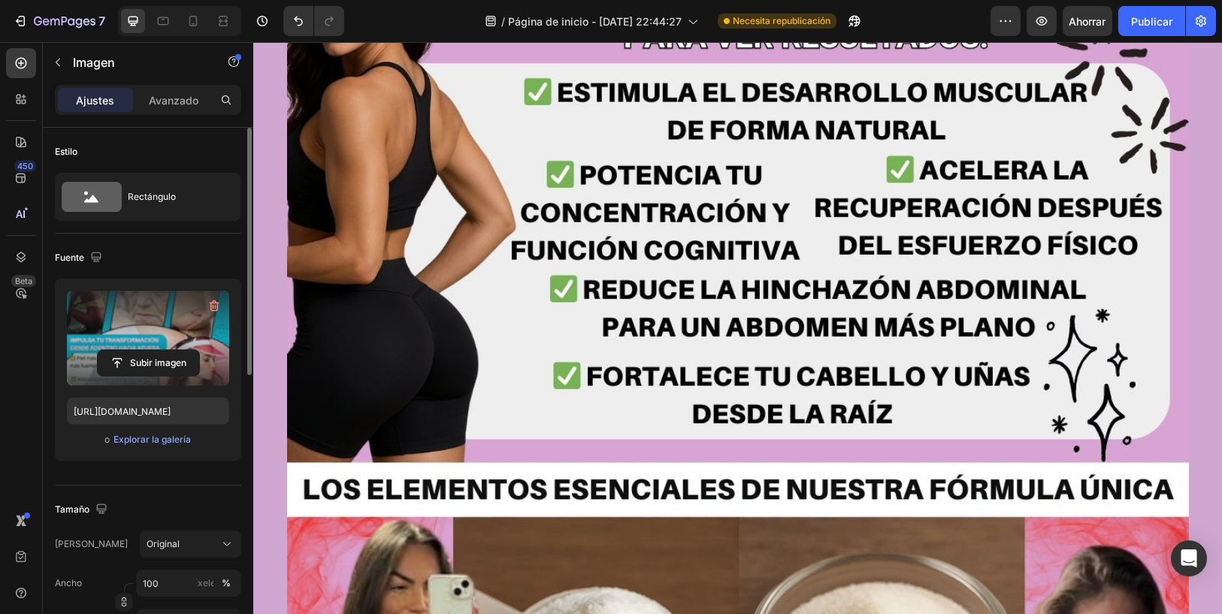
scroll to position [4926, 0]
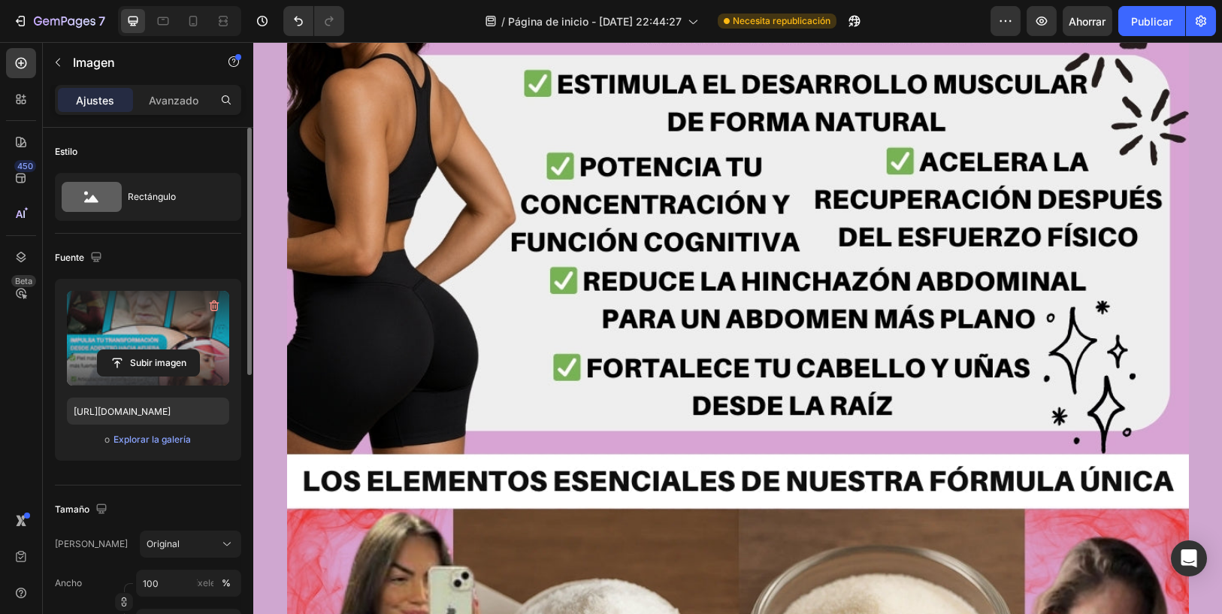
click at [611, 378] on img at bounding box center [738, 616] width 902 height 1503
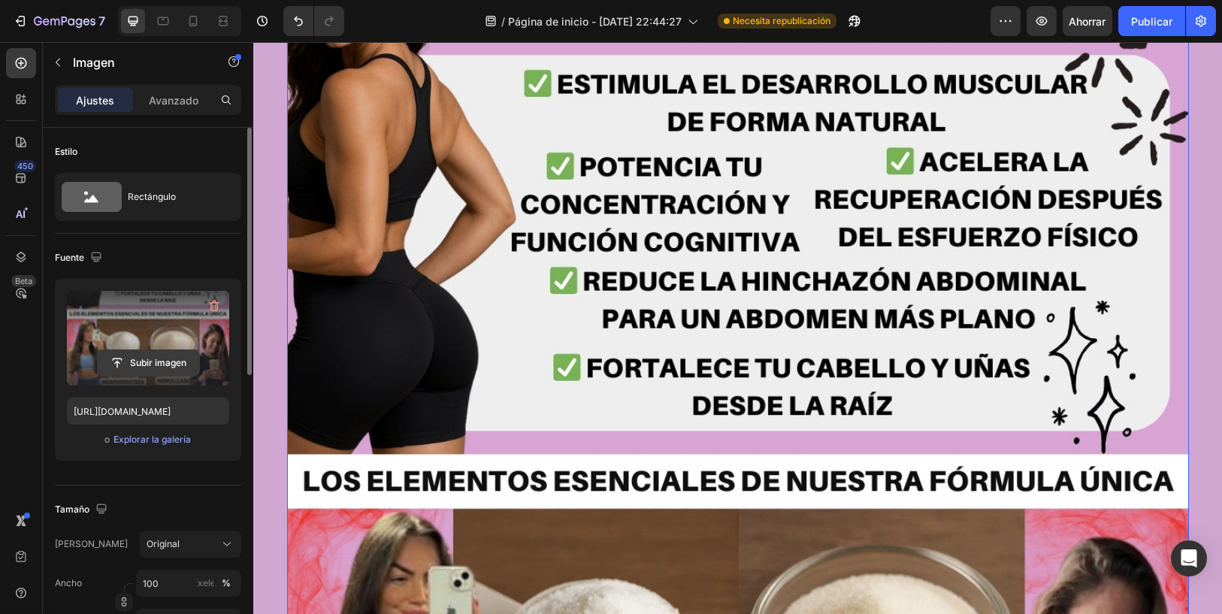
click at [159, 364] on input "file" at bounding box center [148, 363] width 101 height 26
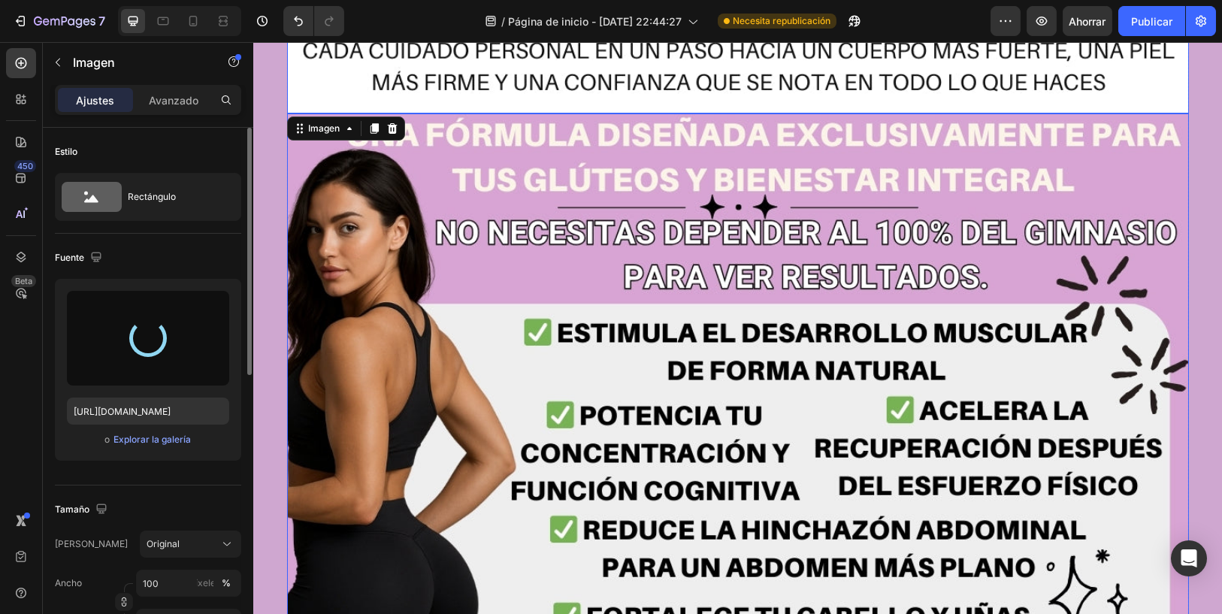
scroll to position [4675, 0]
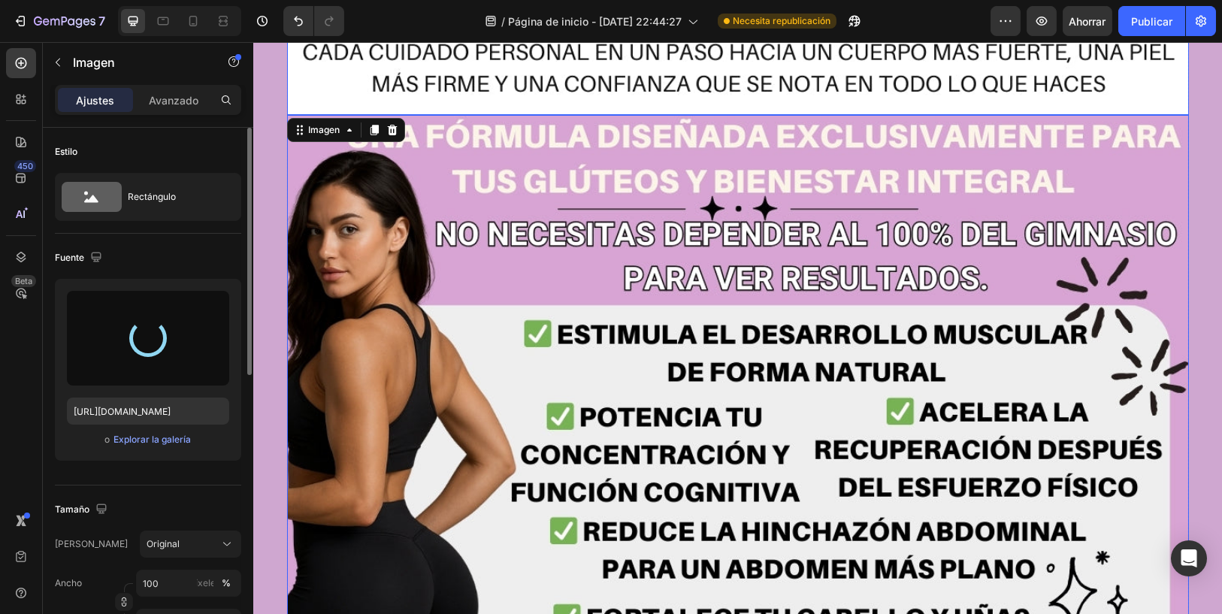
type input "[URL][DOMAIN_NAME]"
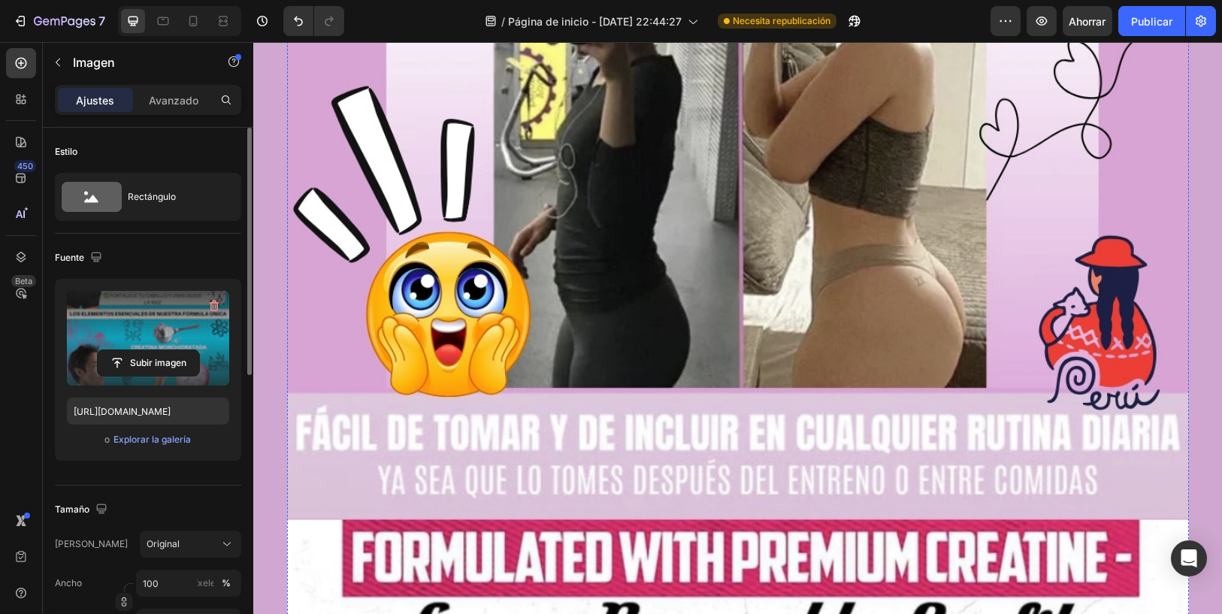
scroll to position [6595, 0]
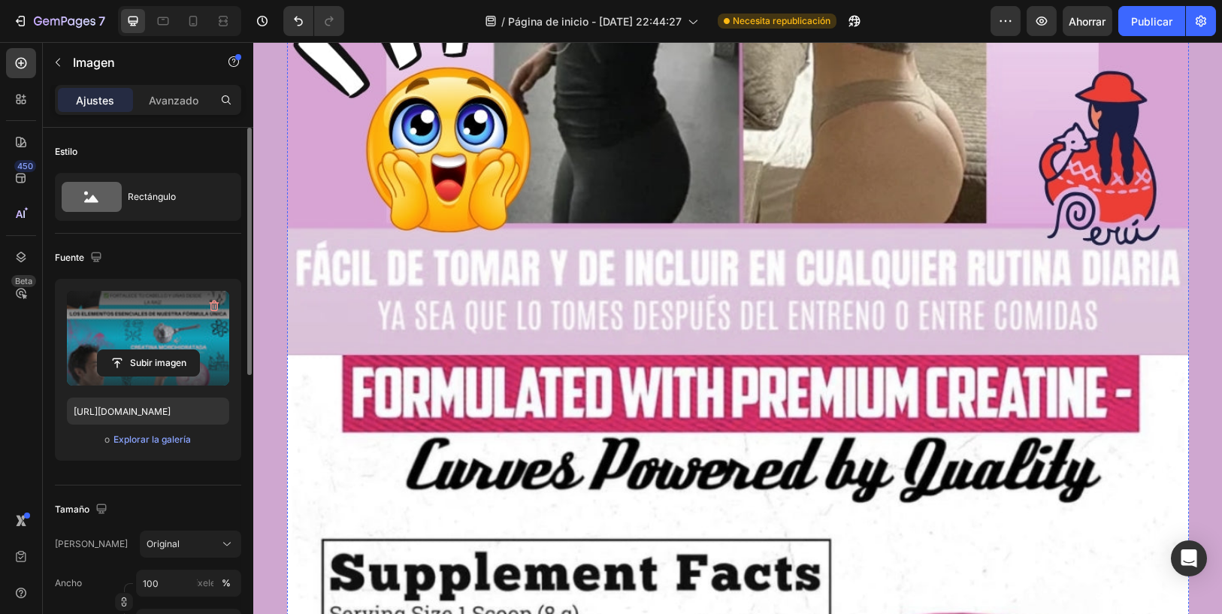
click at [685, 352] on img at bounding box center [738, 449] width 902 height 1503
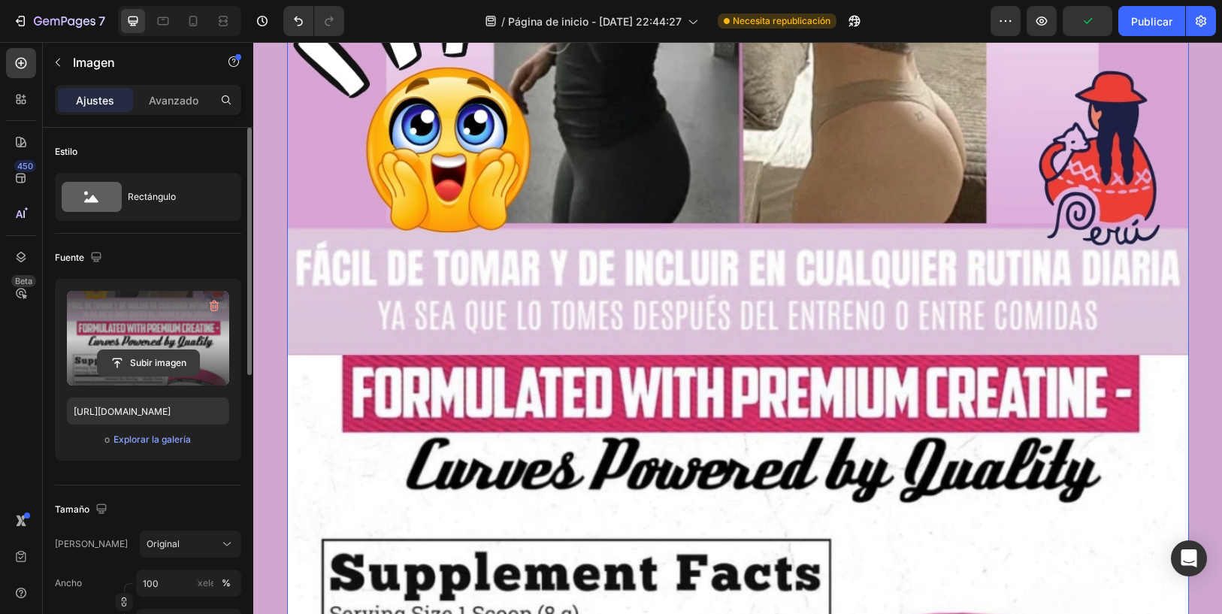
click at [180, 368] on input "file" at bounding box center [148, 363] width 101 height 26
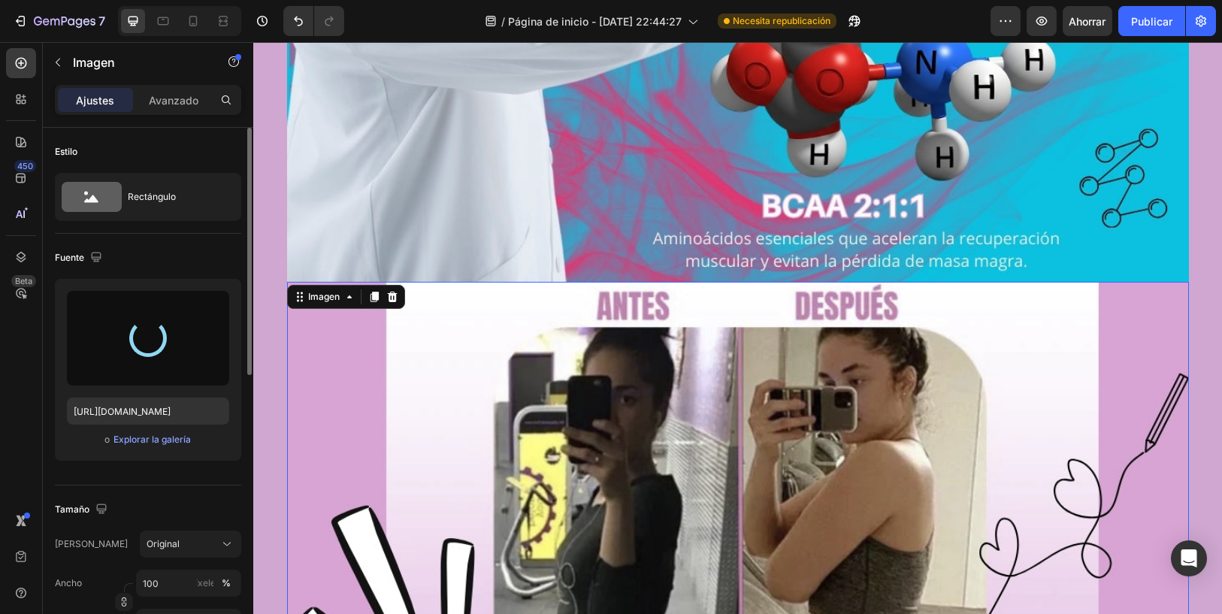
scroll to position [6262, 0]
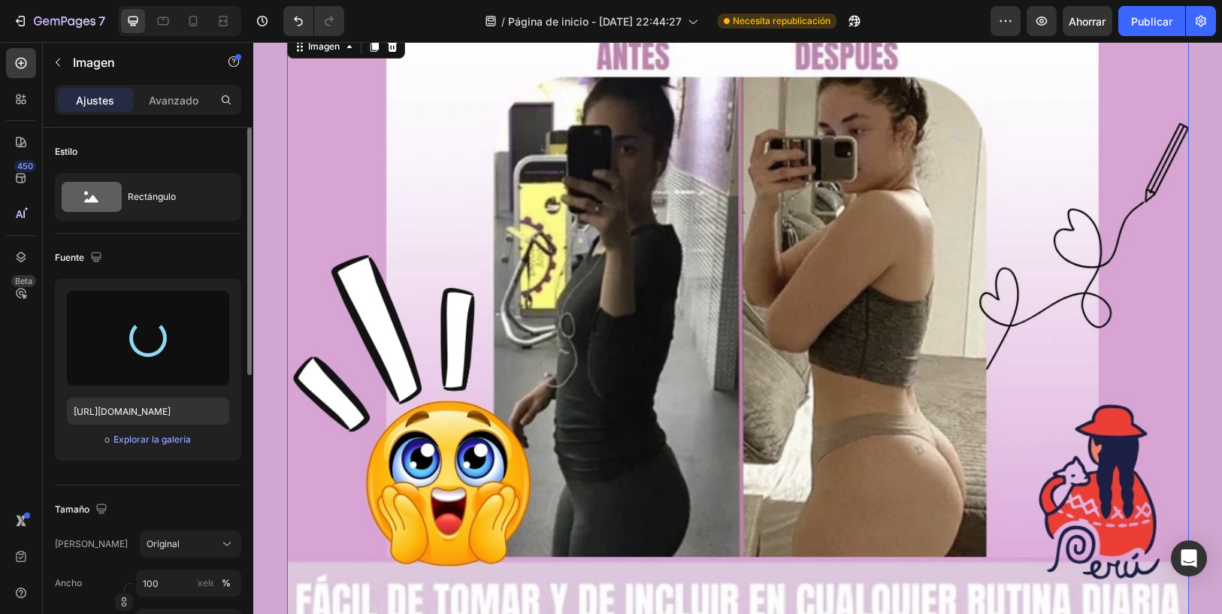
type input "[URL][DOMAIN_NAME]"
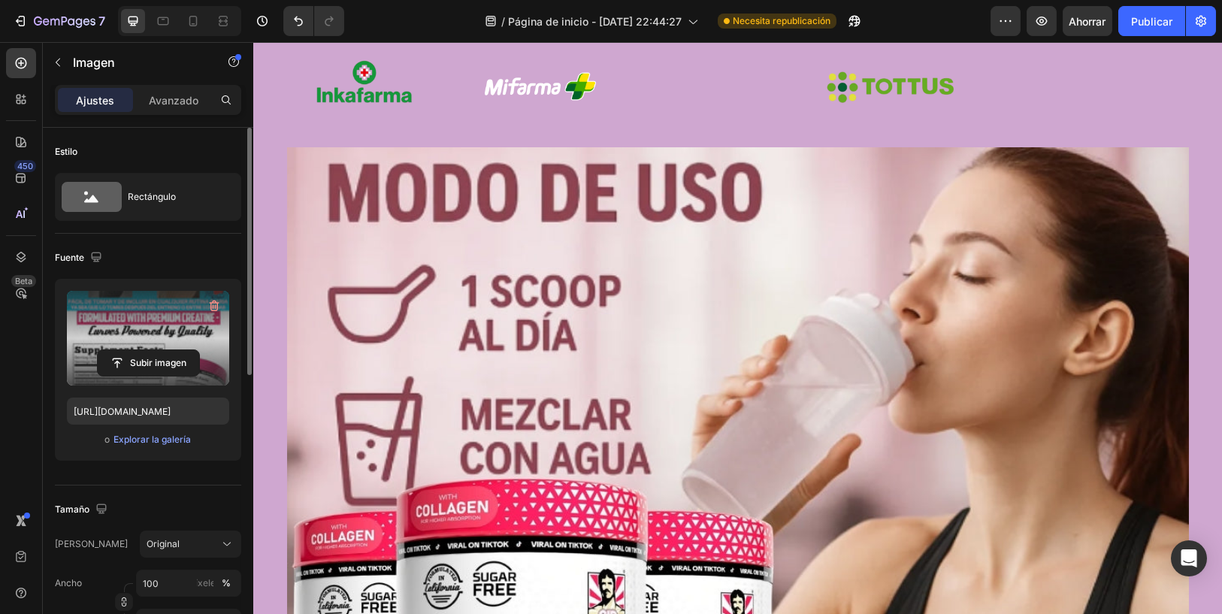
scroll to position [7765, 0]
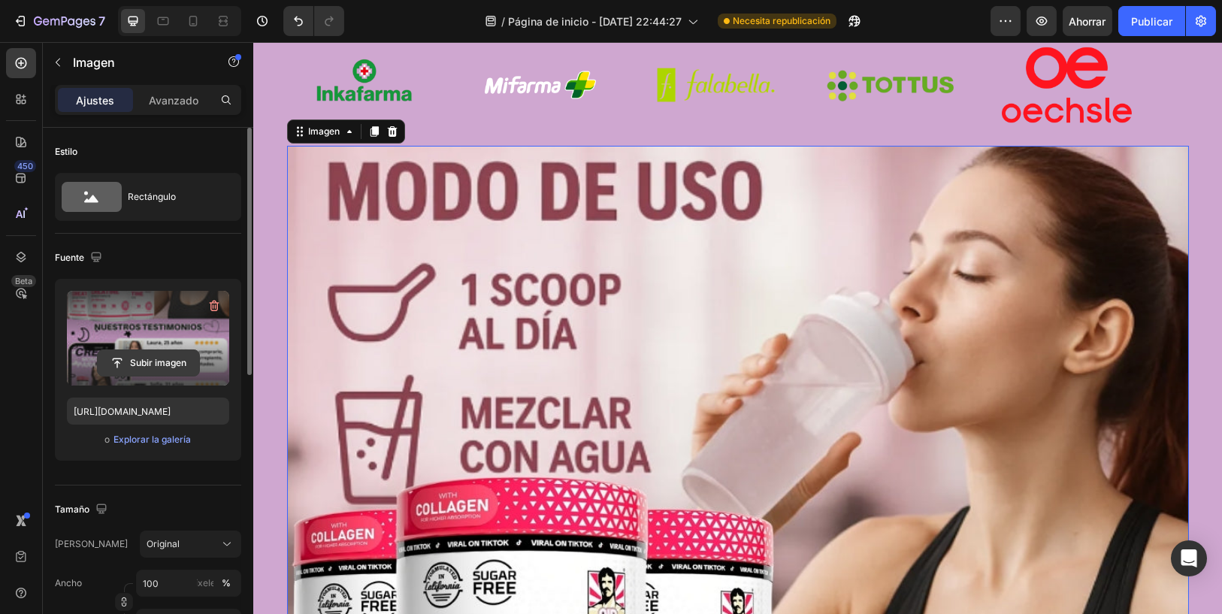
click at [169, 351] on input "file" at bounding box center [148, 363] width 101 height 26
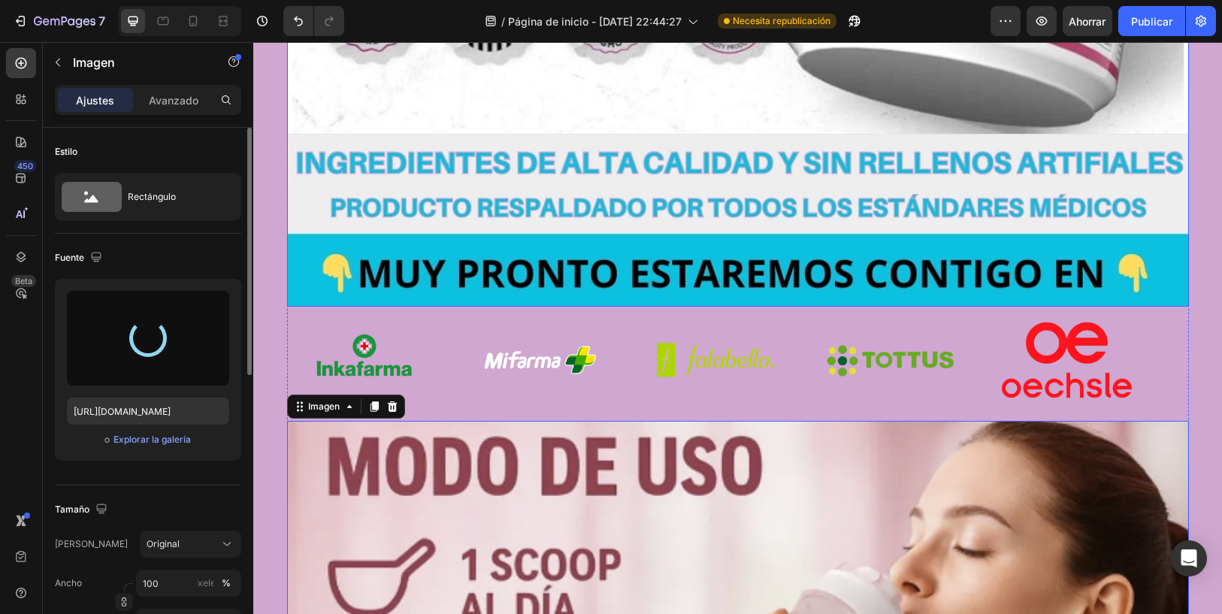
type input "[URL][DOMAIN_NAME]"
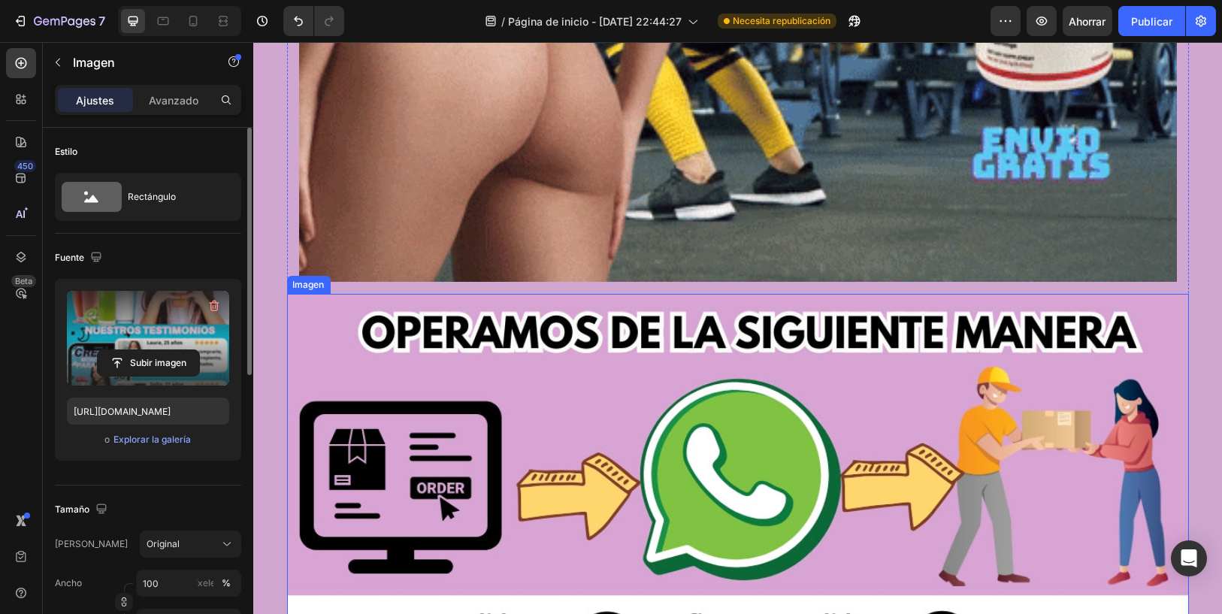
scroll to position [9769, 0]
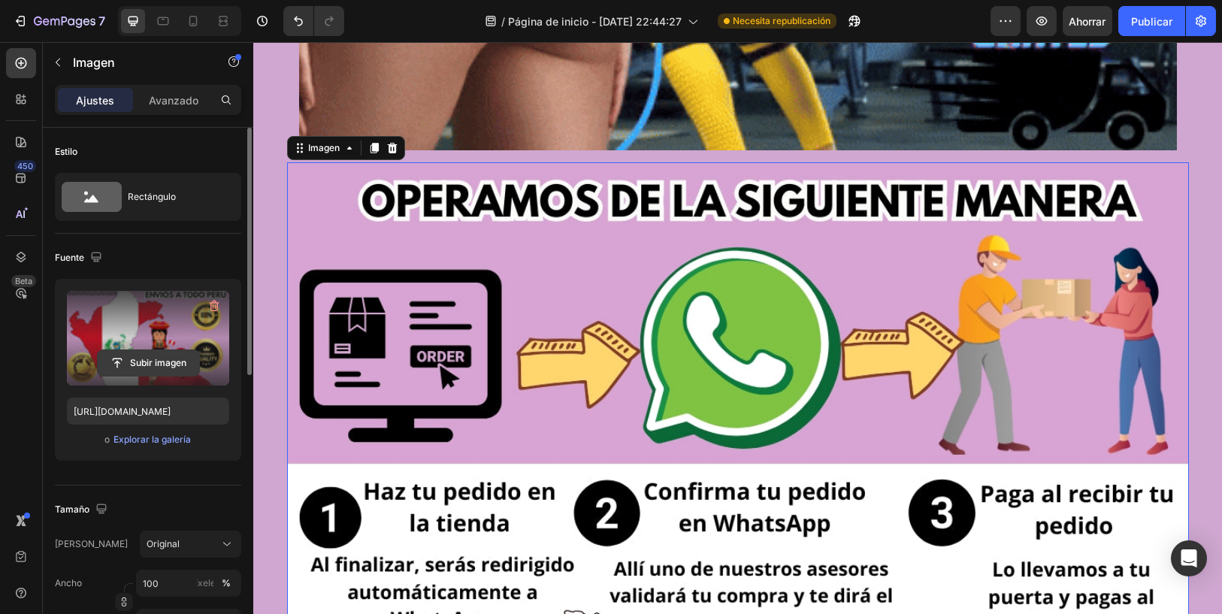
click at [126, 365] on input "file" at bounding box center [148, 363] width 101 height 26
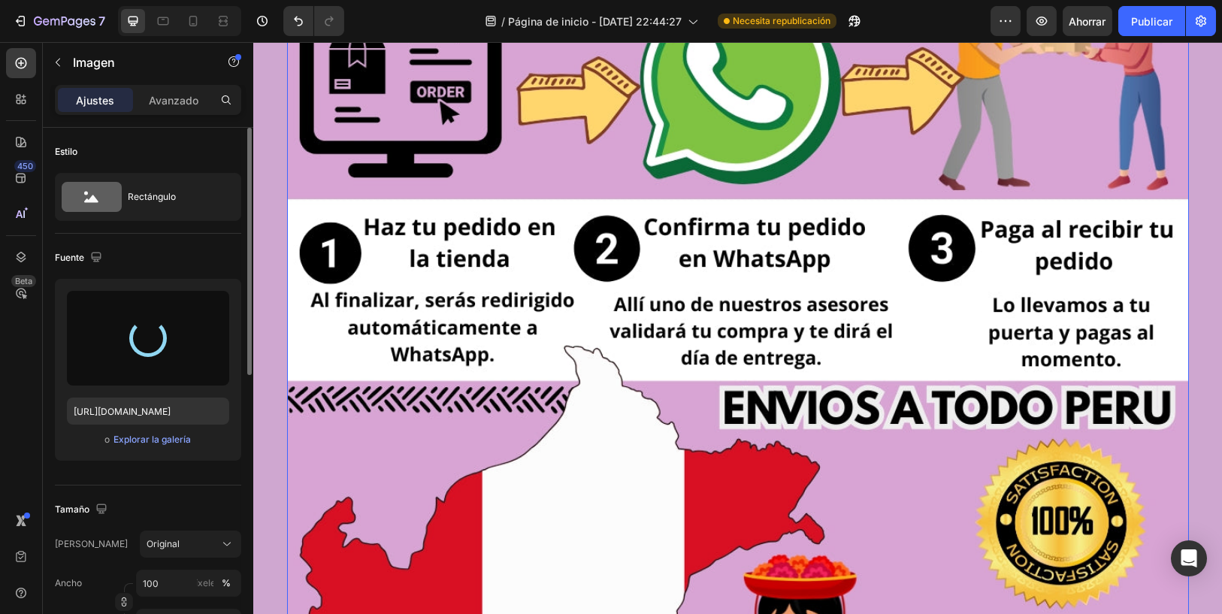
scroll to position [9852, 0]
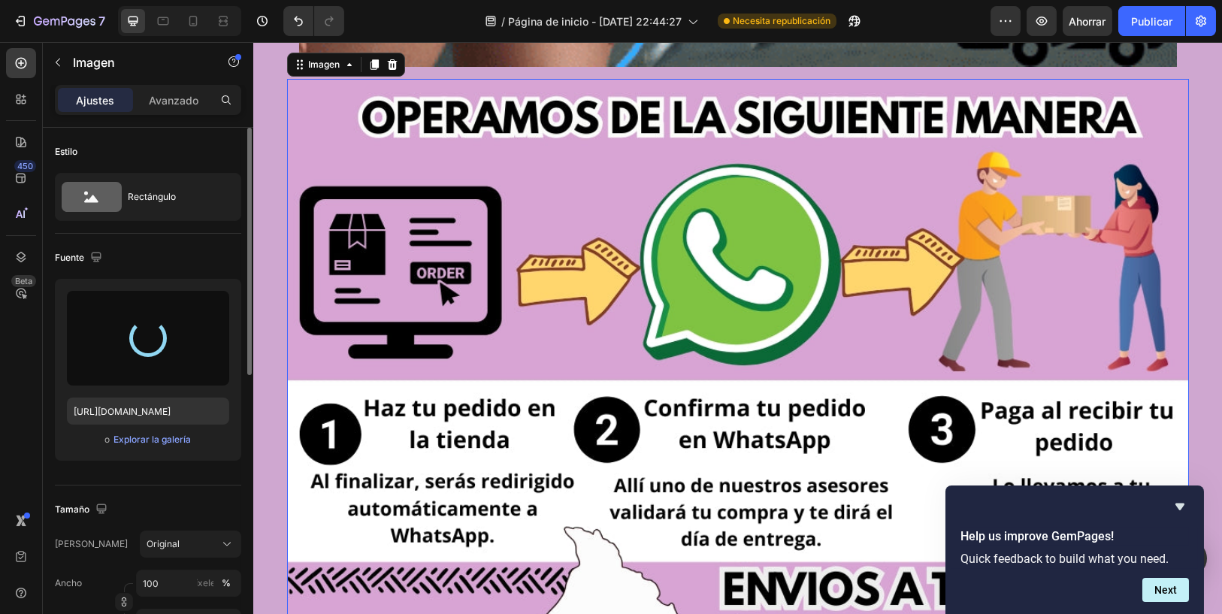
type input "[URL][DOMAIN_NAME]"
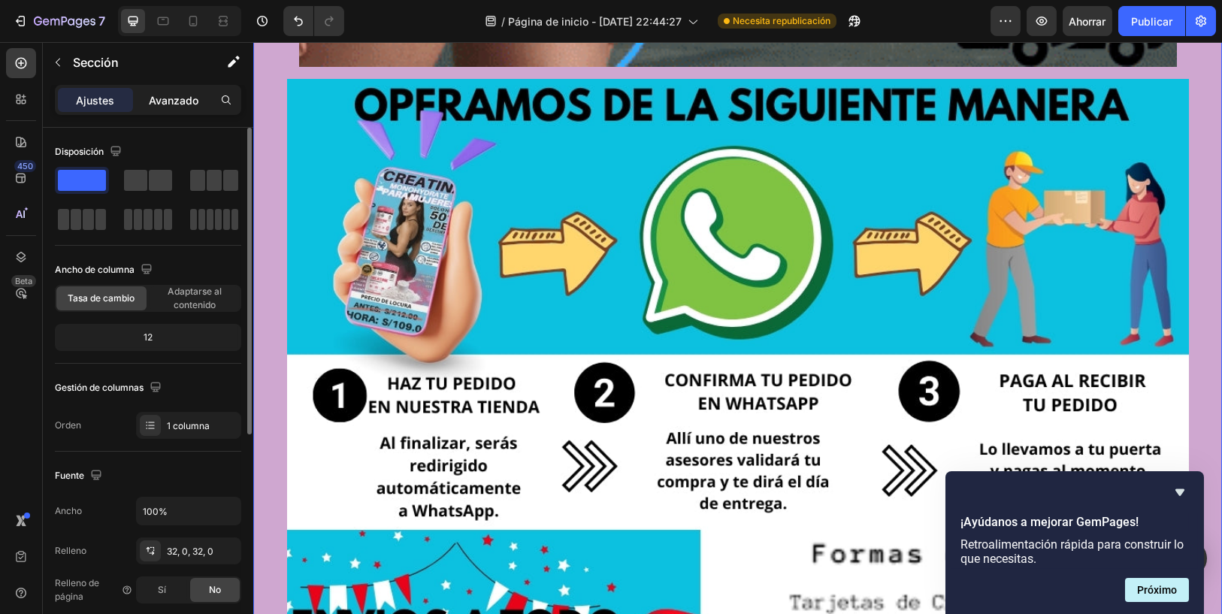
click at [184, 104] on font "Avanzado" at bounding box center [174, 100] width 50 height 13
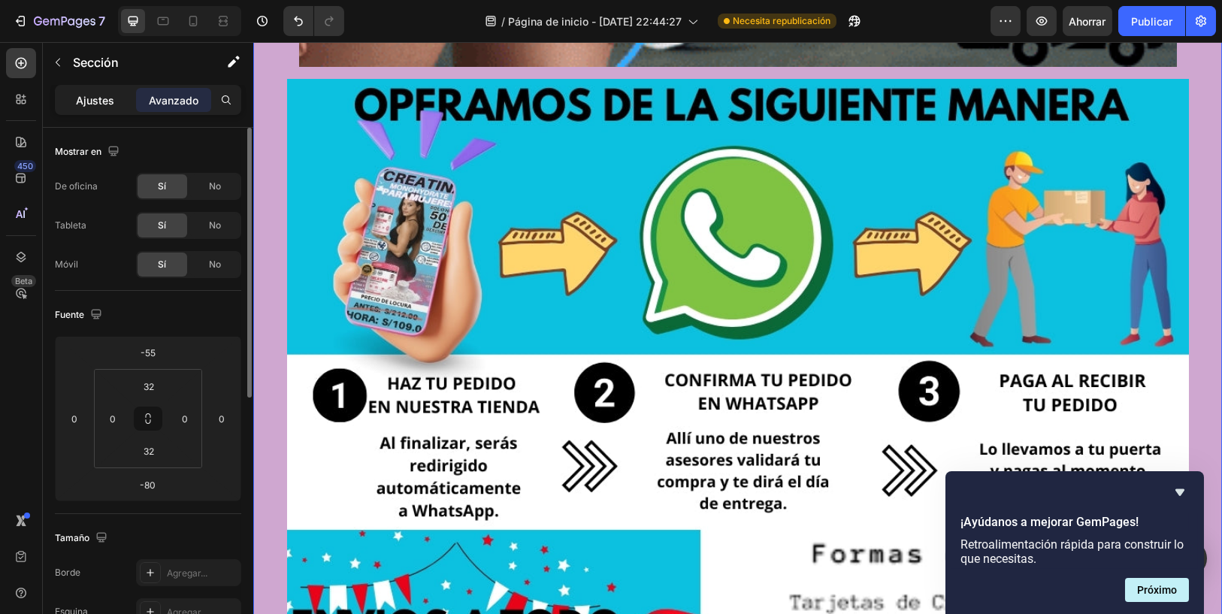
click at [119, 102] on div "Ajustes" at bounding box center [95, 100] width 75 height 24
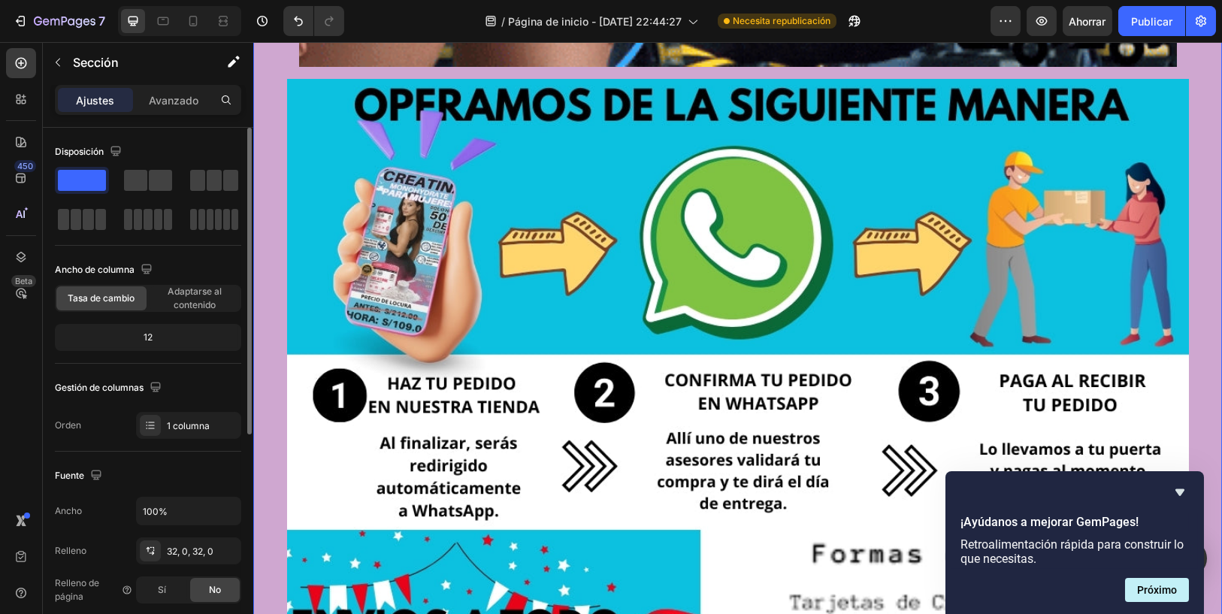
scroll to position [250, 0]
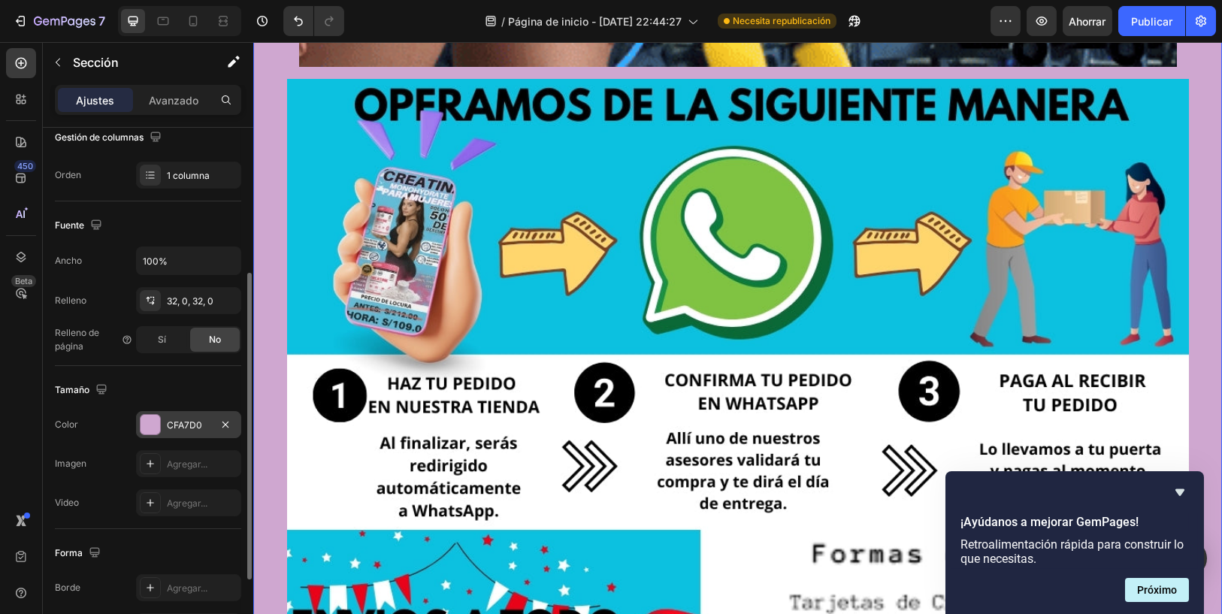
click at [147, 421] on div at bounding box center [151, 425] width 20 height 20
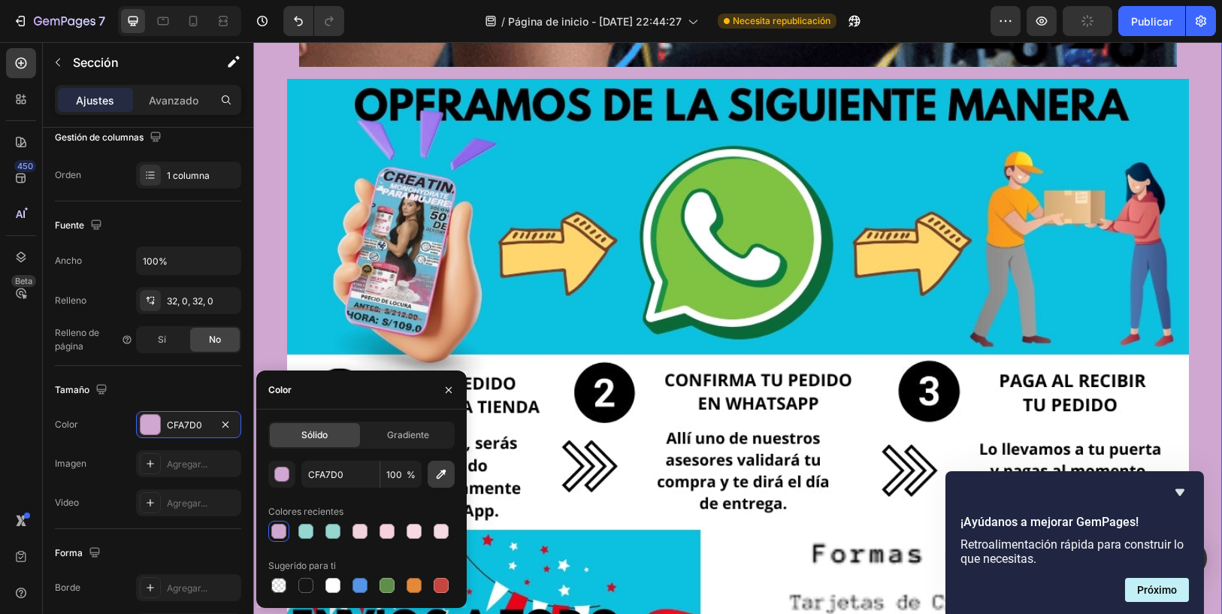
click at [440, 473] on icon "button" at bounding box center [442, 475] width 10 height 10
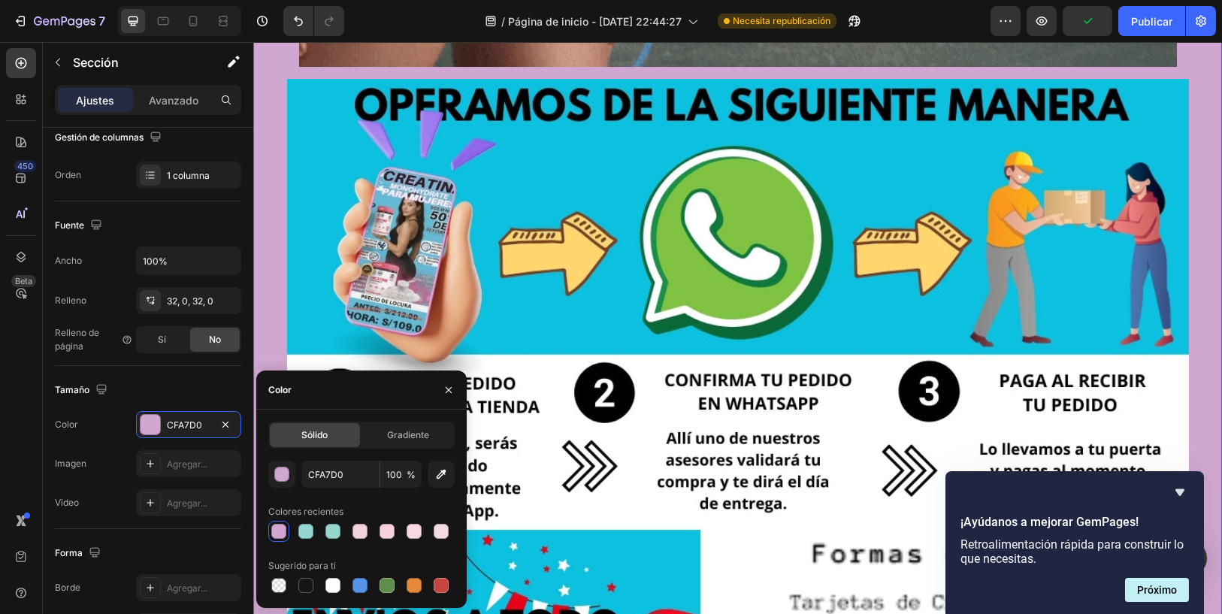
type input "58BEDB"
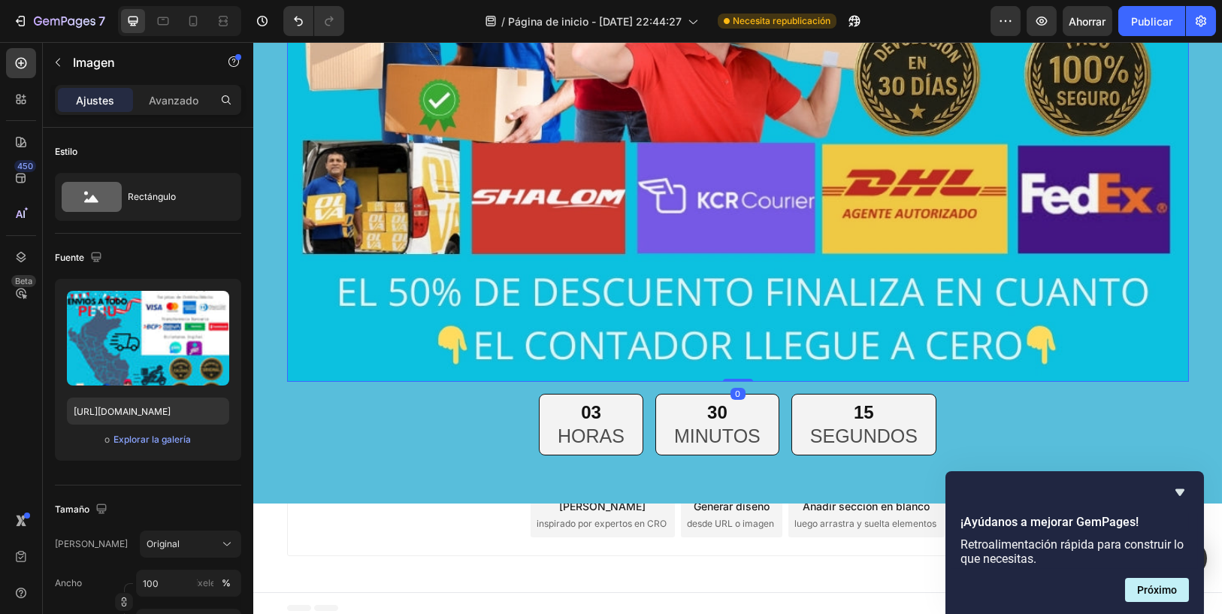
scroll to position [11059, 0]
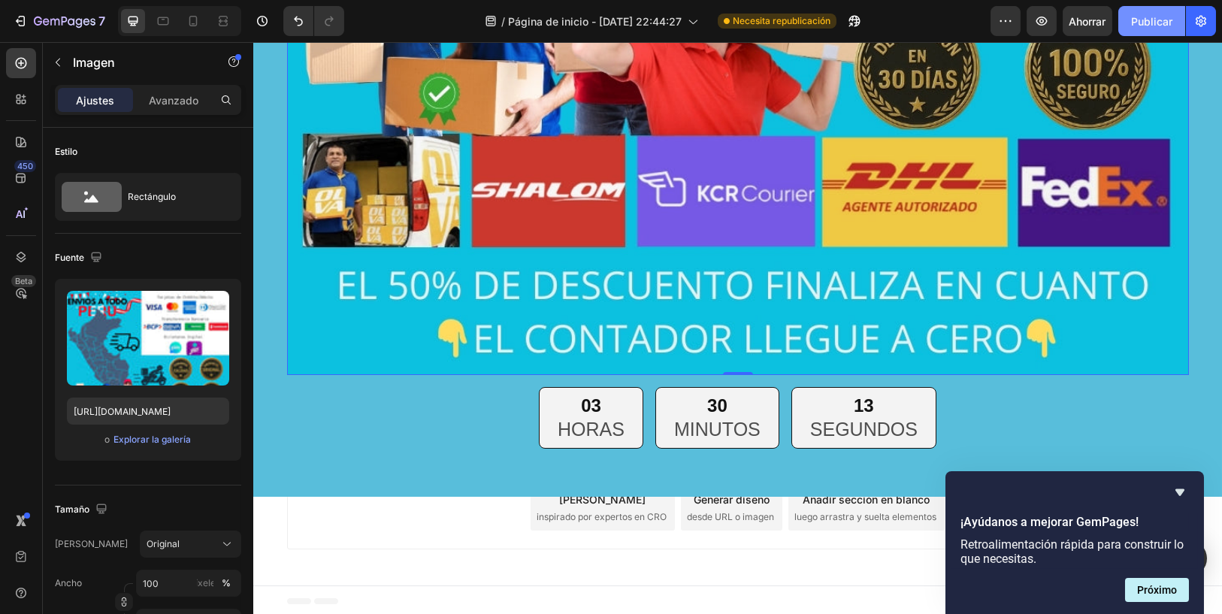
click at [1146, 31] on button "Publicar" at bounding box center [1151, 21] width 67 height 30
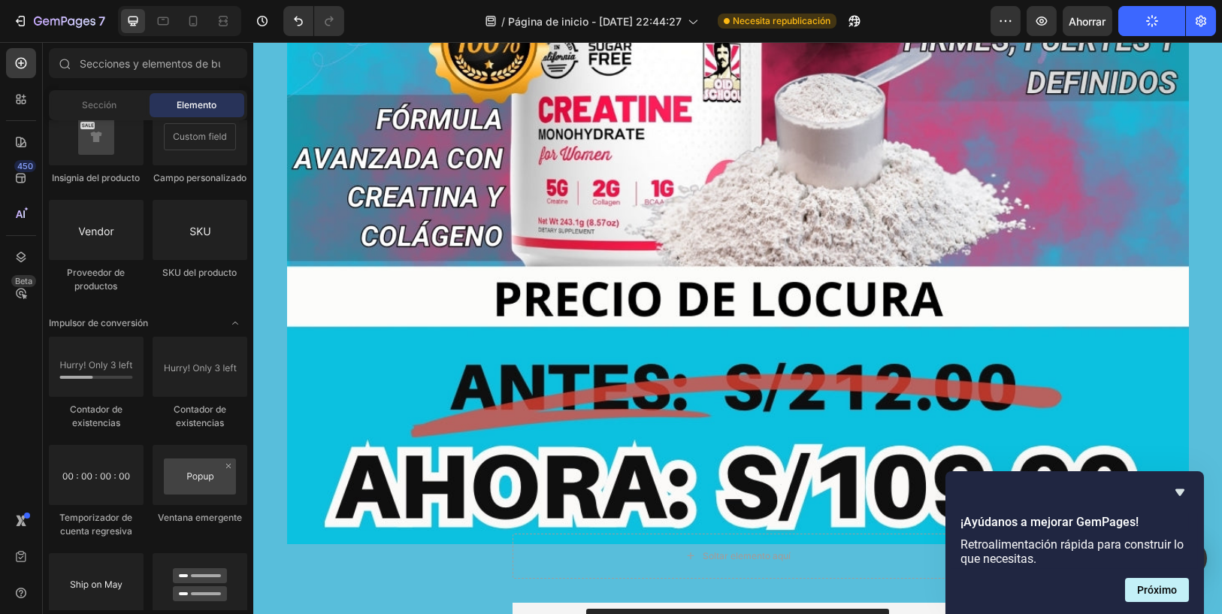
scroll to position [0, 0]
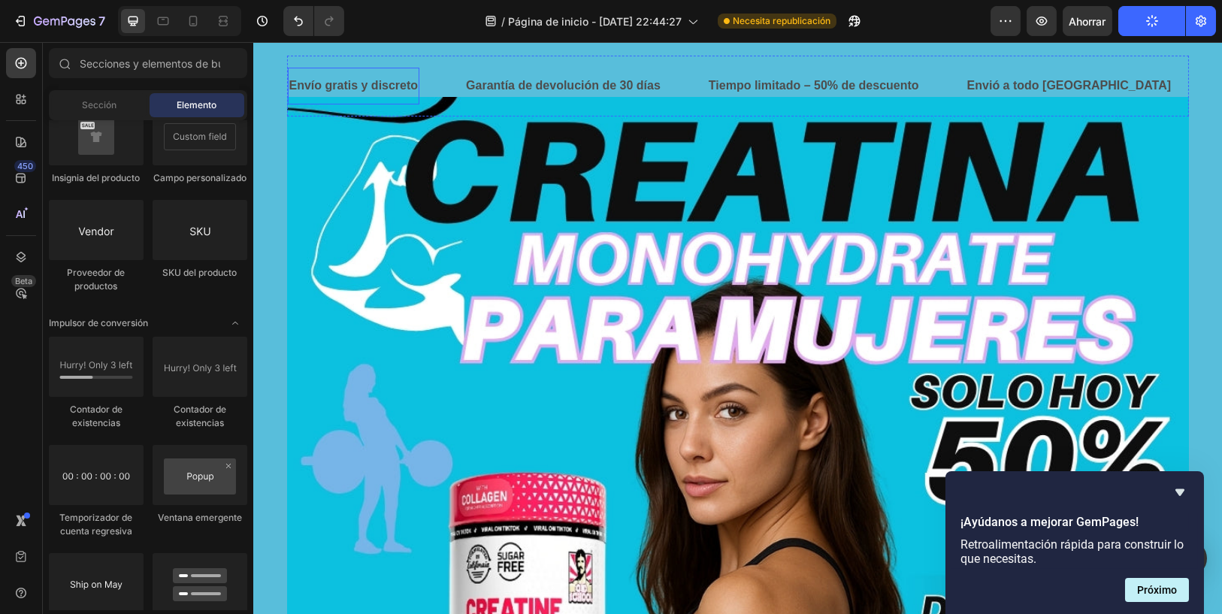
click at [385, 82] on font "Envío gratis y discreto" at bounding box center [353, 85] width 129 height 13
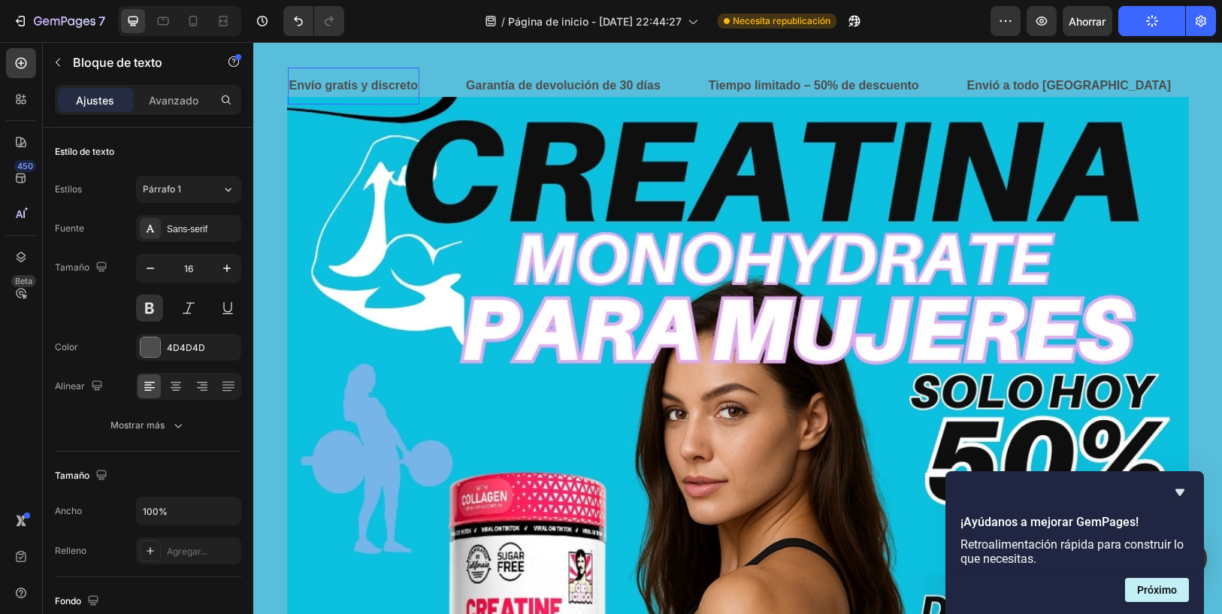
click at [385, 82] on p "Envío gratis y discreto" at bounding box center [353, 86] width 129 height 22
click at [356, 86] on p "Envío gratis y discreto" at bounding box center [353, 86] width 129 height 22
drag, startPoint x: 356, startPoint y: 86, endPoint x: 406, endPoint y: 91, distance: 49.9
click at [406, 91] on p "Envío gratis y discreto" at bounding box center [353, 86] width 129 height 22
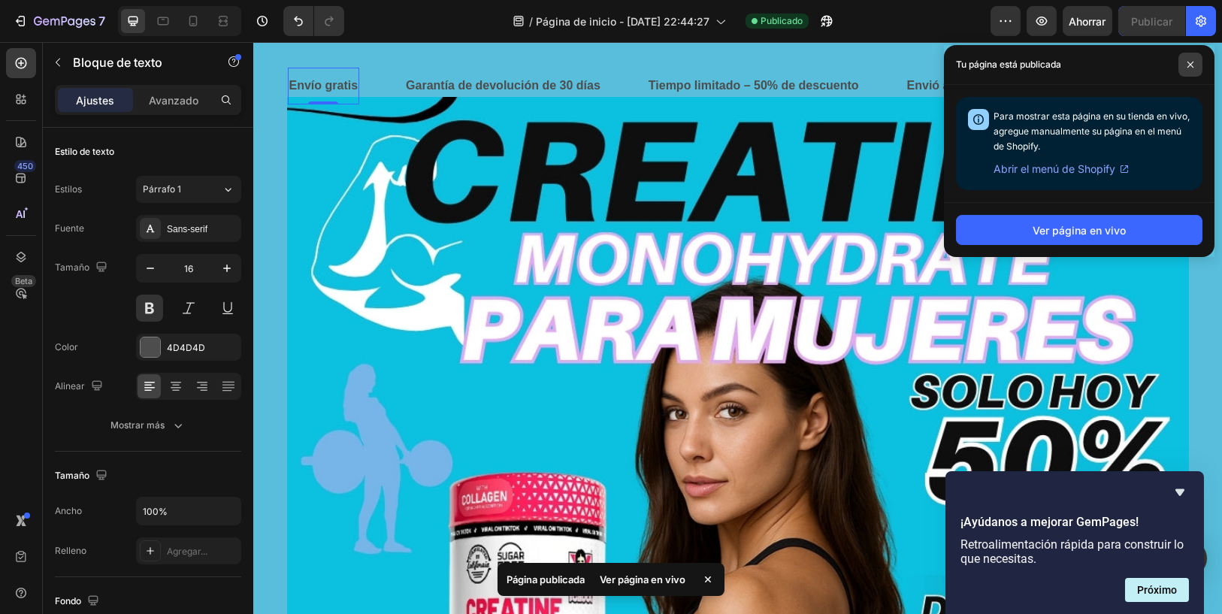
click at [1182, 67] on span at bounding box center [1190, 65] width 24 height 24
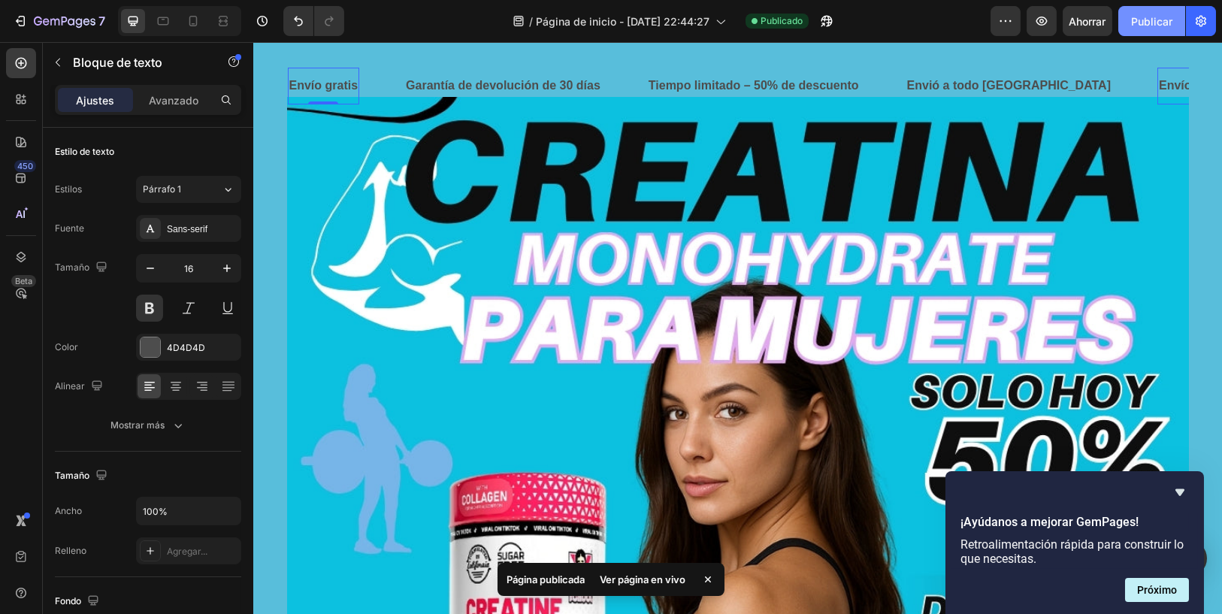
drag, startPoint x: 1147, startPoint y: 24, endPoint x: 873, endPoint y: 23, distance: 274.3
click at [1147, 24] on font "Publicar" at bounding box center [1151, 21] width 41 height 13
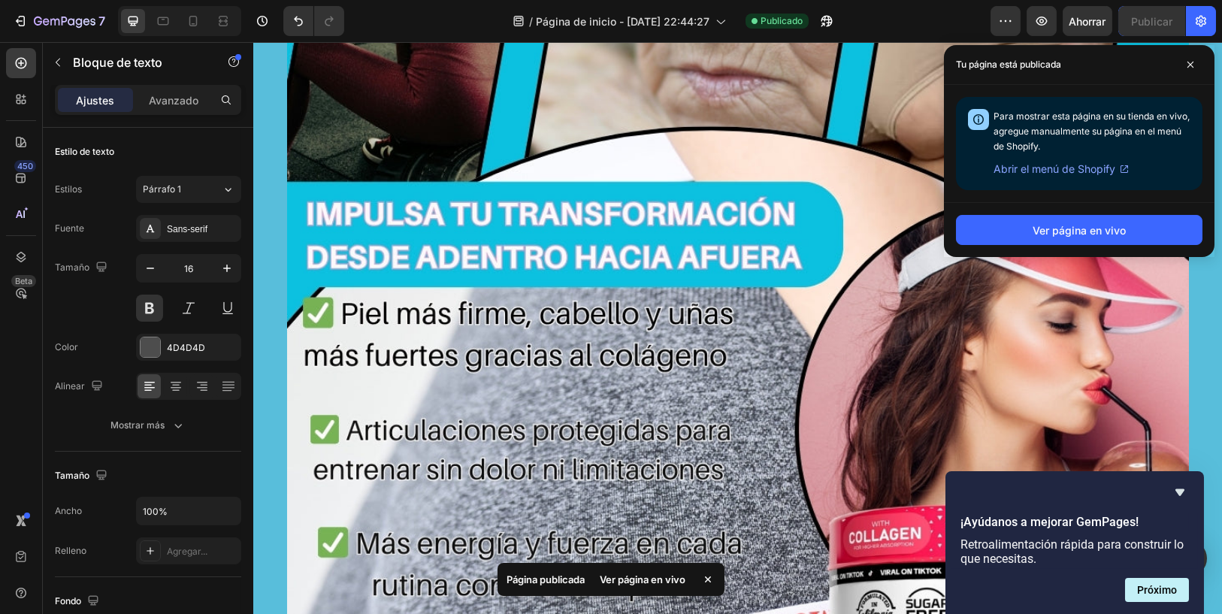
scroll to position [4007, 0]
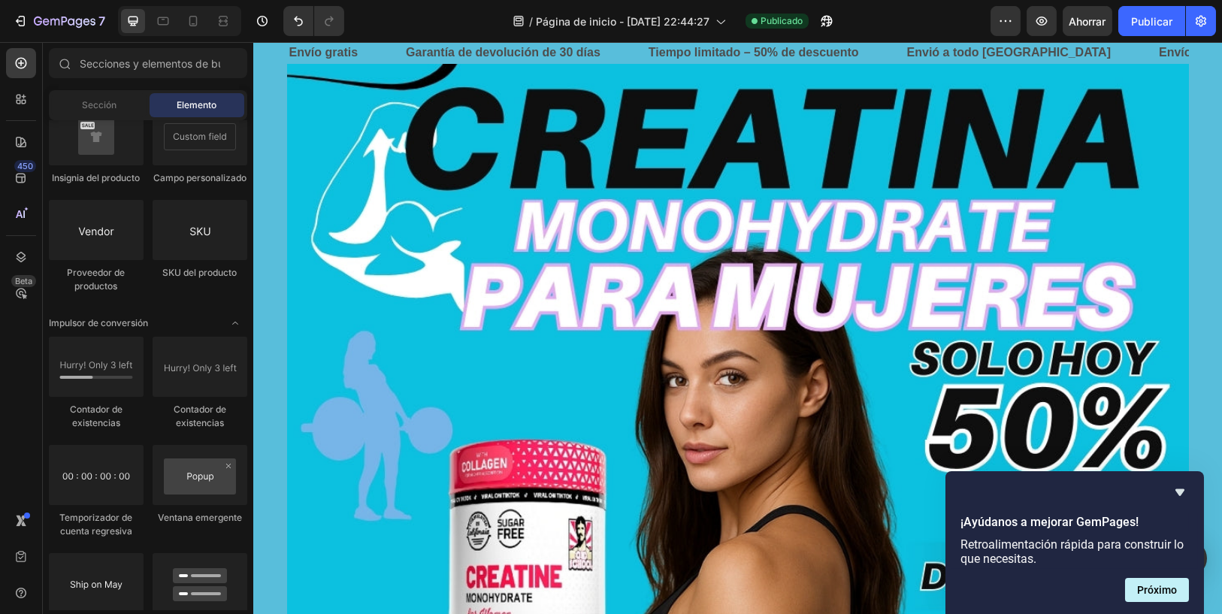
scroll to position [0, 0]
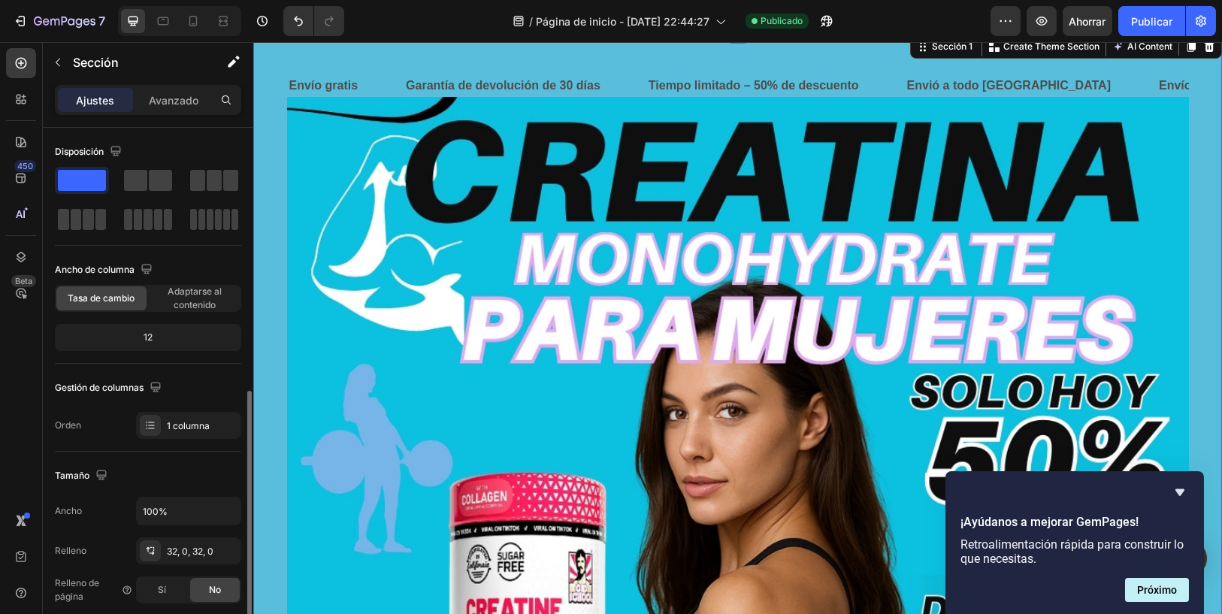
scroll to position [167, 0]
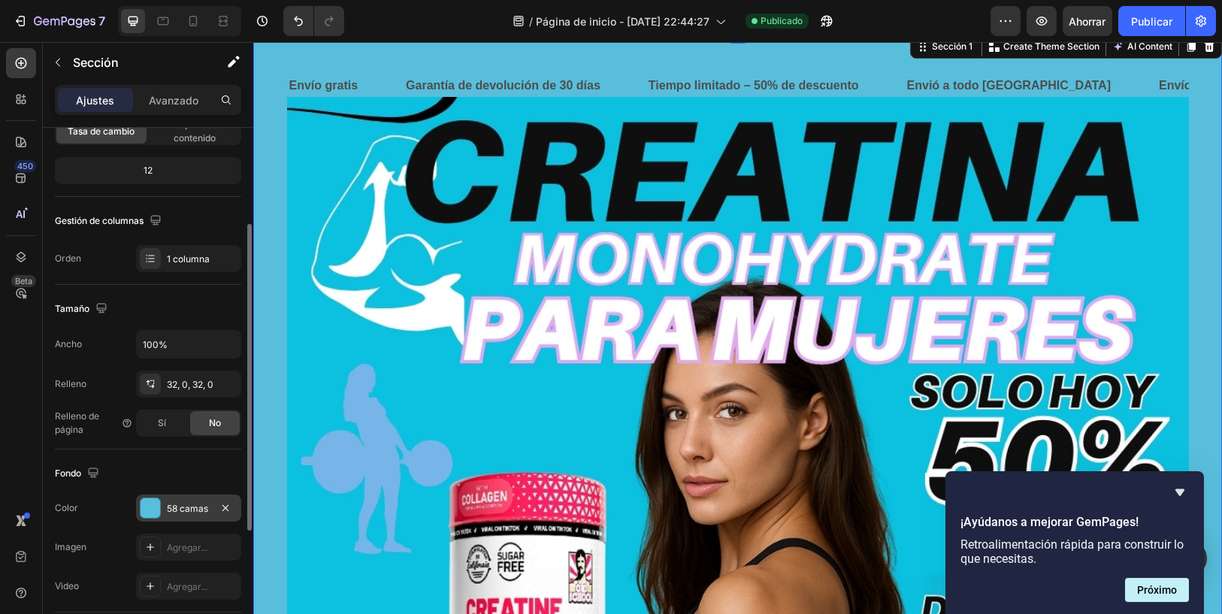
click at [209, 506] on div "58 camas" at bounding box center [189, 509] width 44 height 14
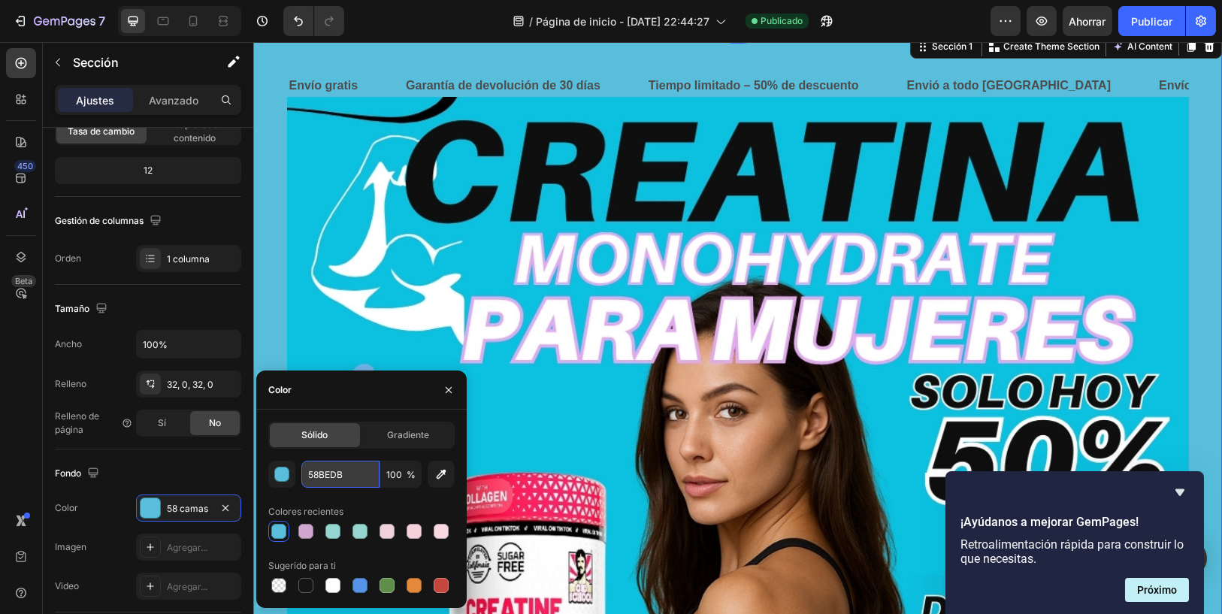
click at [358, 479] on input "58BEDB" at bounding box center [340, 474] width 78 height 27
paste input "#0cc0df"
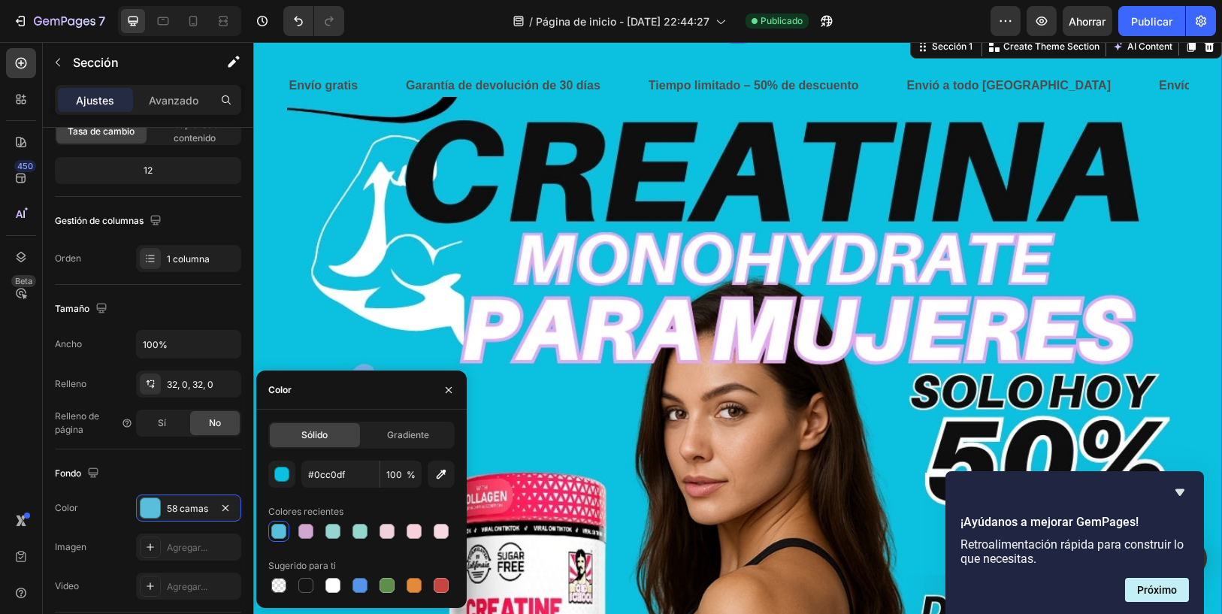
type input "0CC0DF"
click at [393, 401] on div "Color" at bounding box center [361, 389] width 210 height 39
click at [449, 390] on icon "button" at bounding box center [449, 390] width 6 height 6
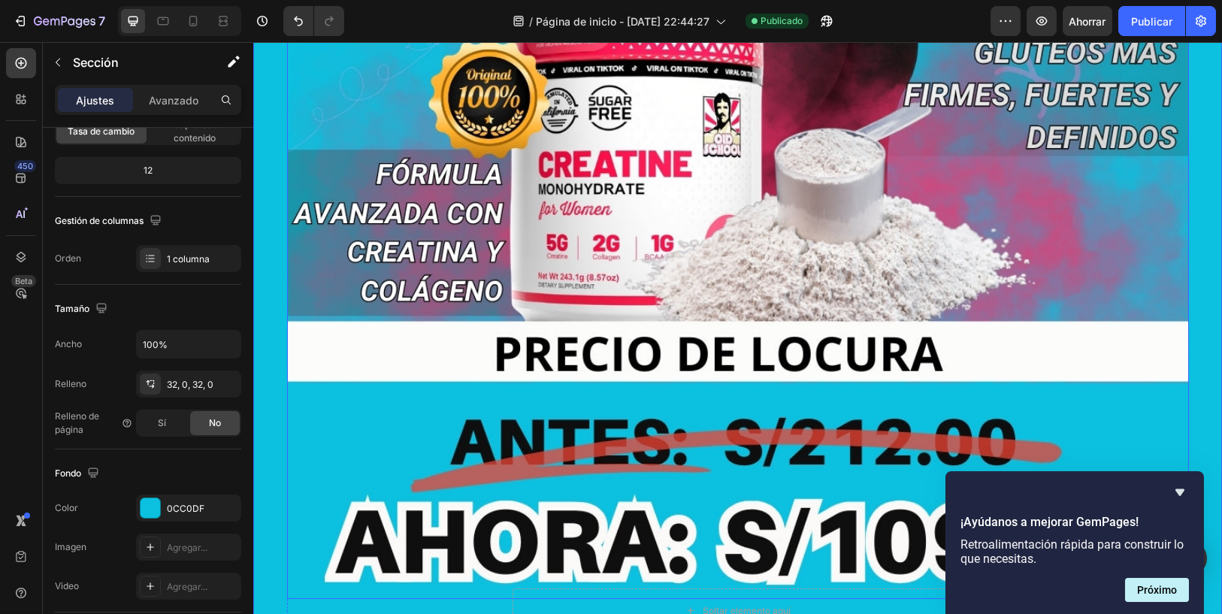
scroll to position [1002, 0]
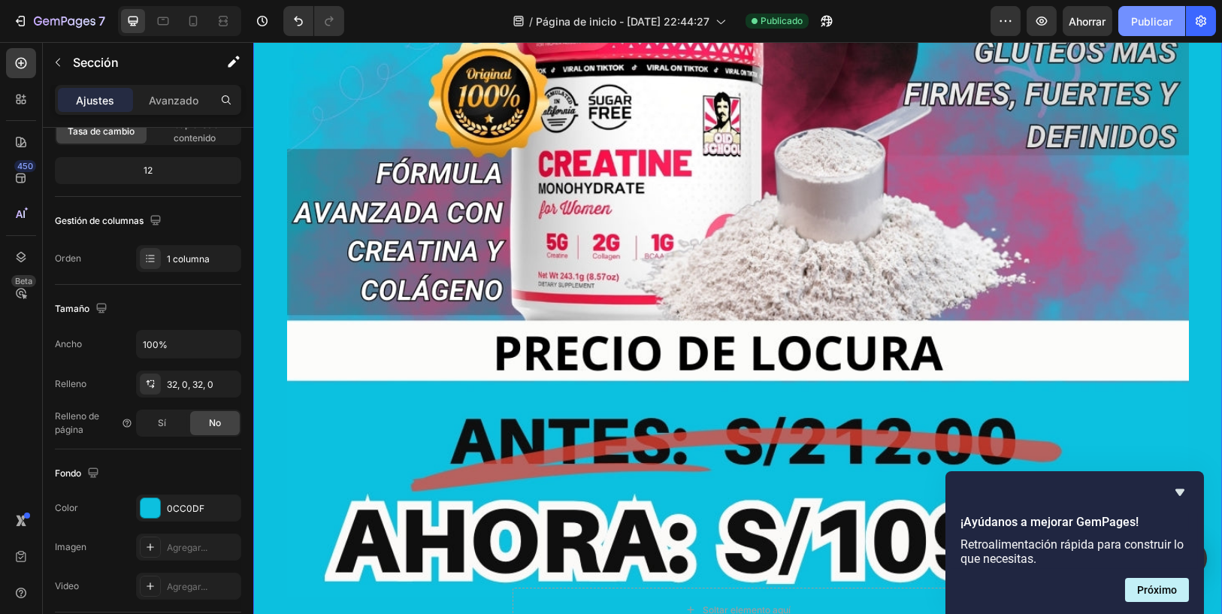
click at [1135, 20] on font "Publicar" at bounding box center [1151, 21] width 41 height 13
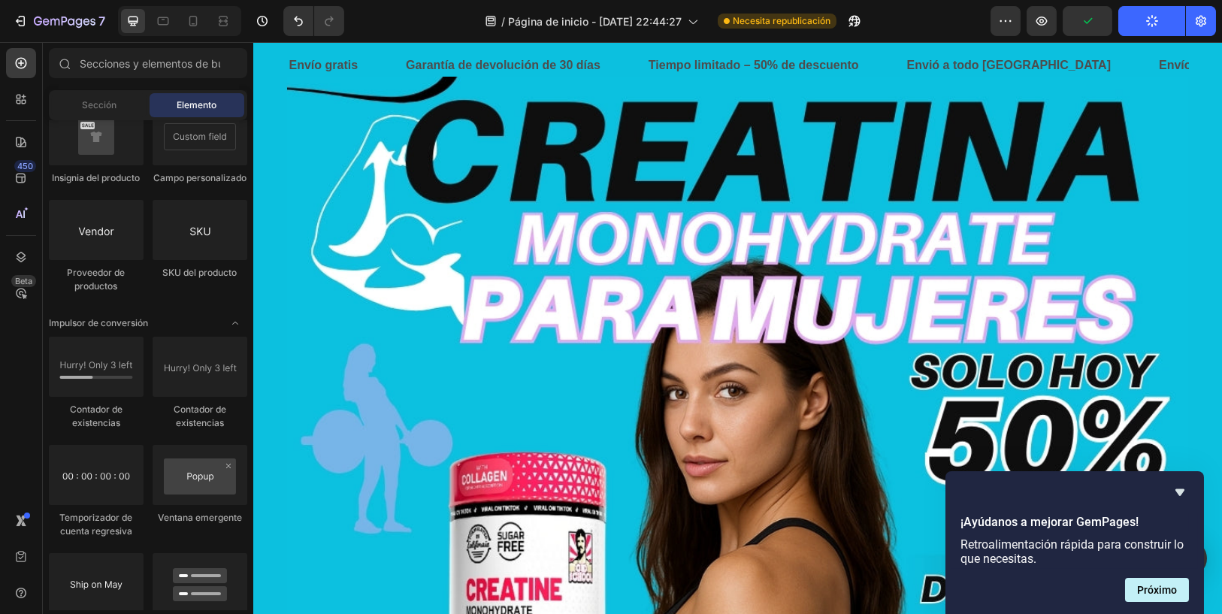
scroll to position [0, 0]
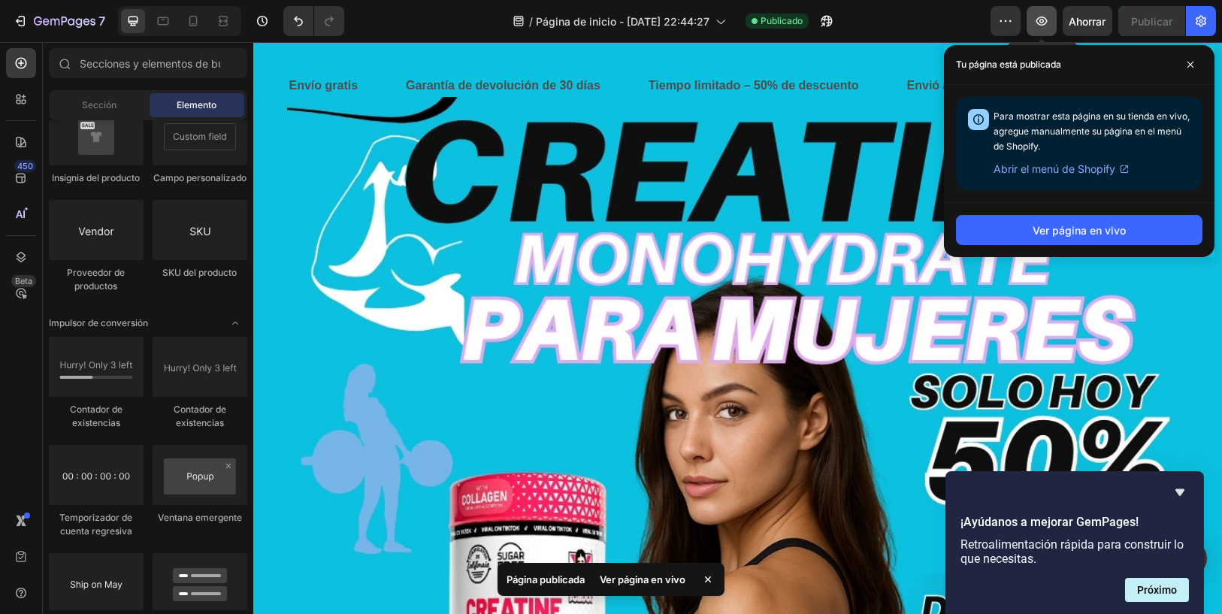
click at [1035, 21] on icon "button" at bounding box center [1041, 21] width 15 height 15
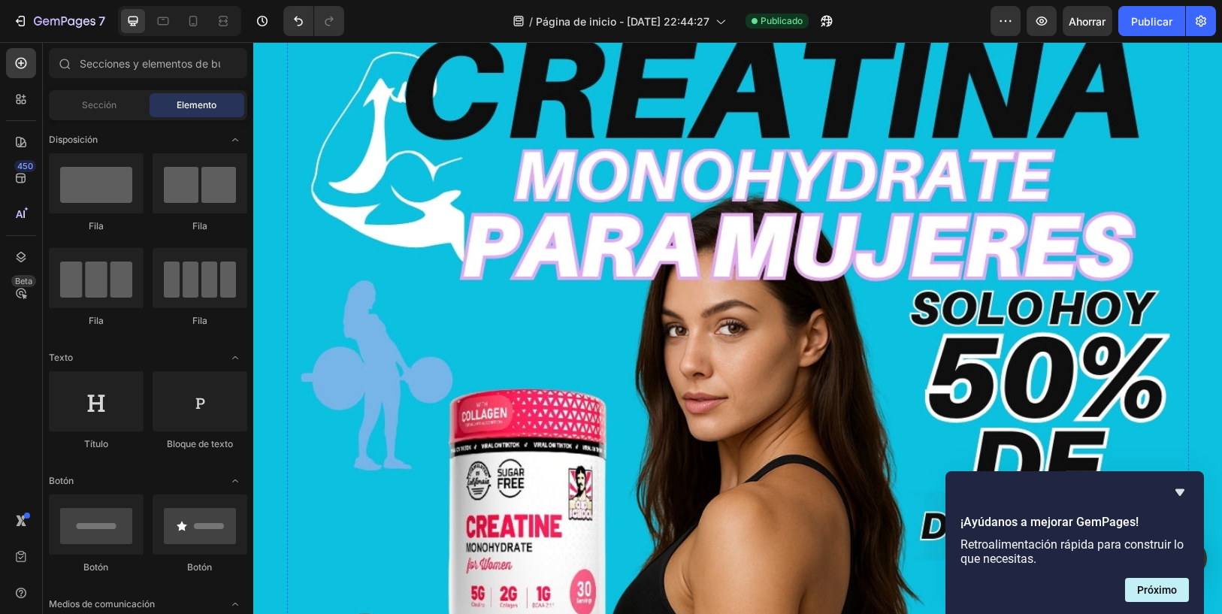
scroll to position [115, 0]
